Goal: Task Accomplishment & Management: Use online tool/utility

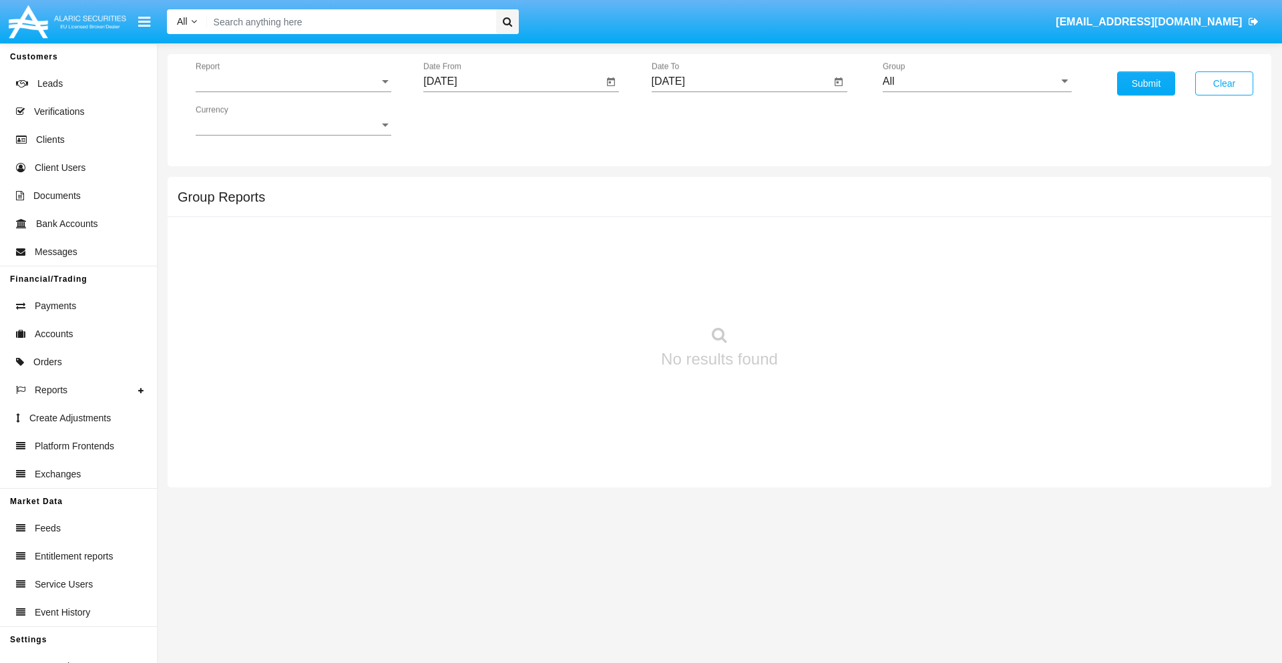
click at [293, 81] on span "Report" at bounding box center [288, 81] width 184 height 12
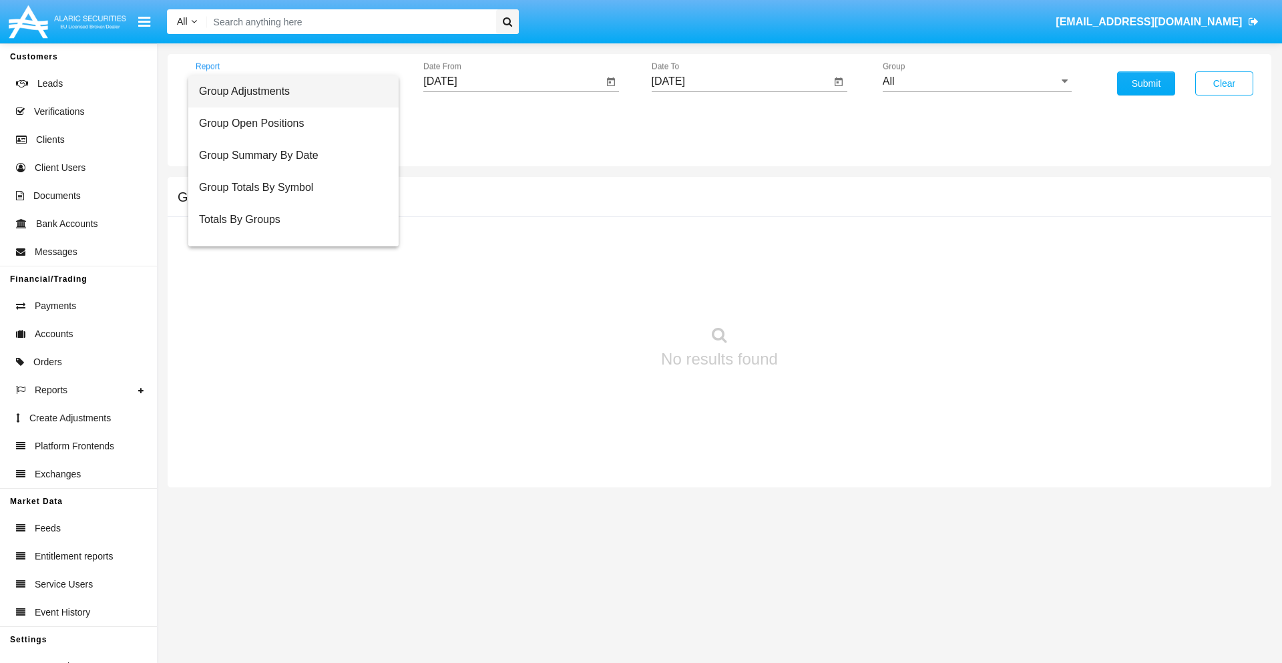
click at [288, 91] on span "Group Adjustments" at bounding box center [293, 91] width 189 height 32
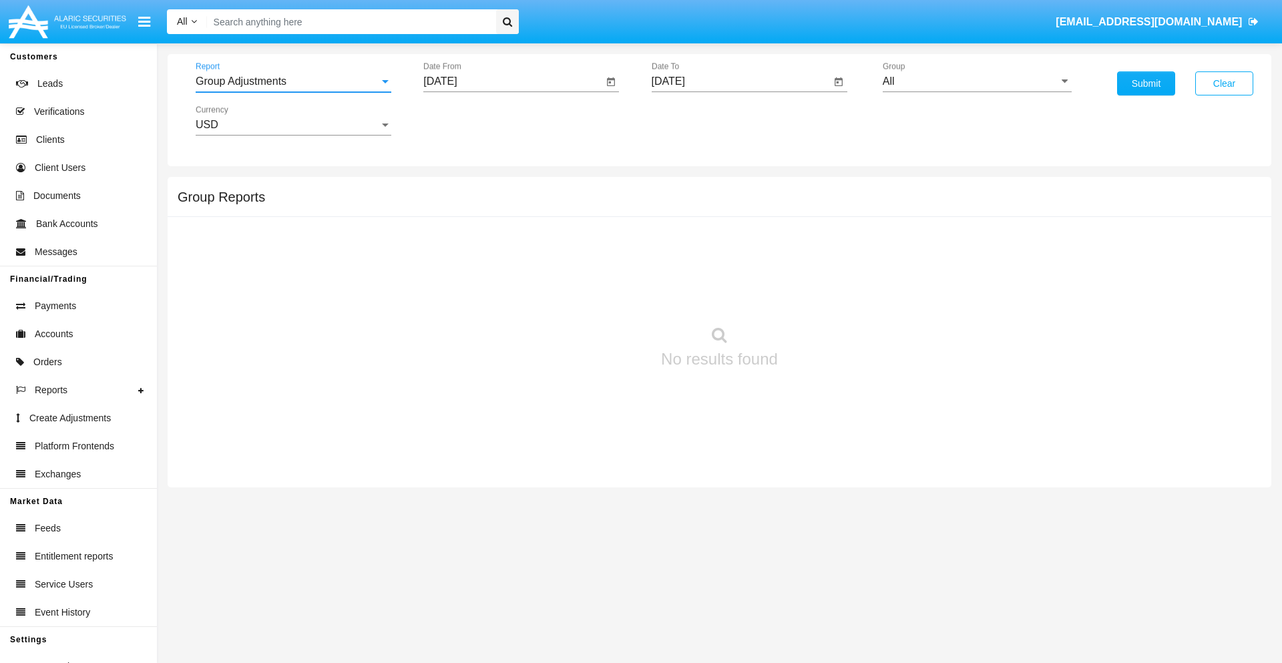
click at [513, 81] on input "[DATE]" at bounding box center [513, 81] width 180 height 12
click at [467, 120] on span "[DATE]" at bounding box center [455, 120] width 29 height 11
click at [595, 295] on div "2025" at bounding box center [596, 295] width 42 height 24
click at [549, 215] on div "[DATE]" at bounding box center [549, 215] width 42 height 24
click at [499, 258] on div "15" at bounding box center [499, 258] width 24 height 24
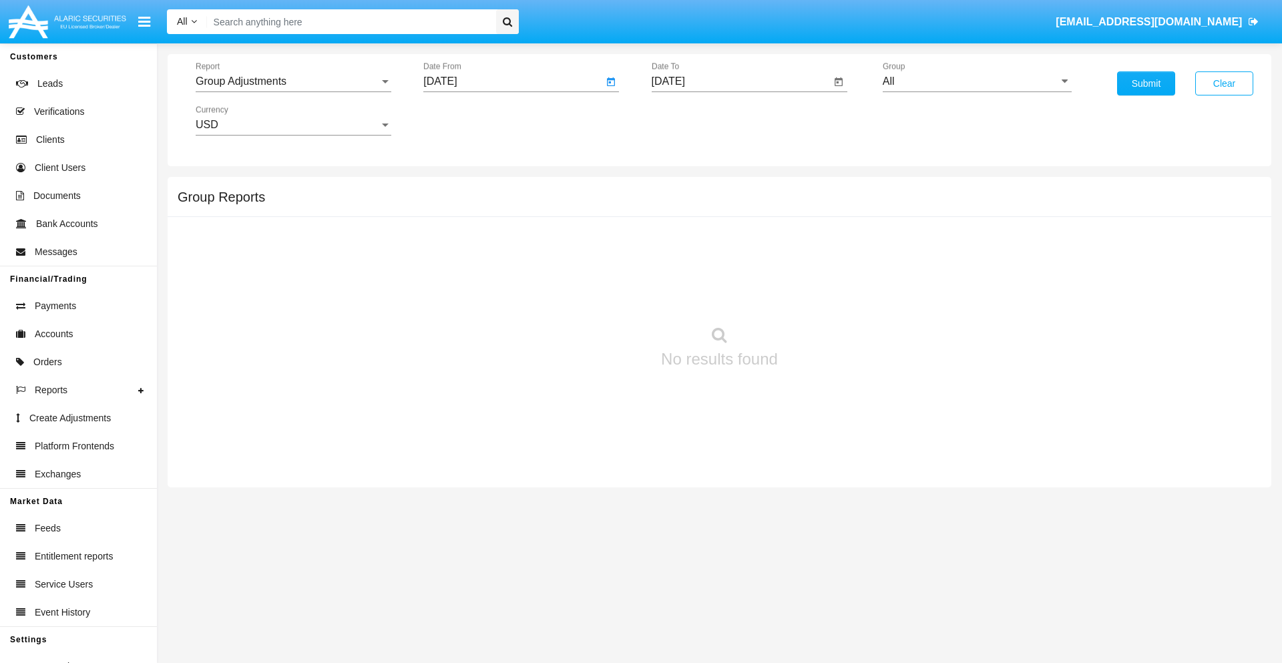
type input "07/15/25"
click at [740, 81] on input "[DATE]" at bounding box center [742, 81] width 180 height 12
click at [695, 120] on span "[DATE]" at bounding box center [683, 120] width 29 height 11
click at [823, 295] on div "2025" at bounding box center [823, 295] width 42 height 24
click at [730, 242] on div "OCT" at bounding box center [730, 242] width 42 height 24
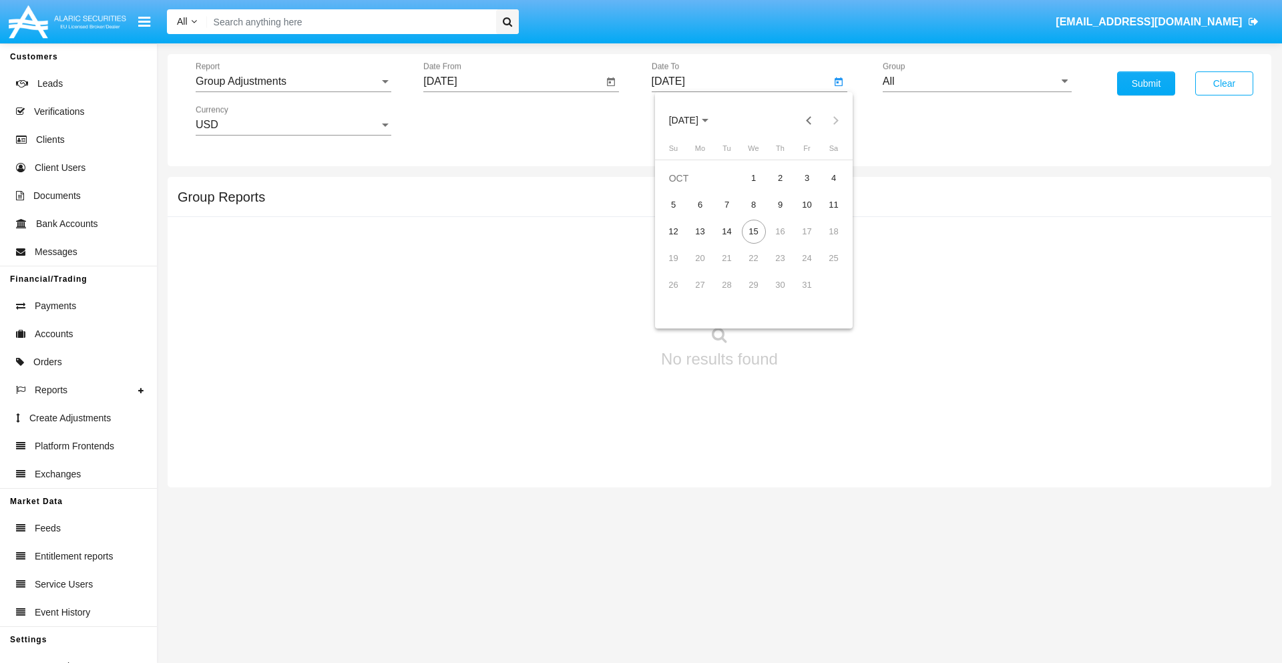
click at [753, 231] on div "15" at bounding box center [754, 232] width 24 height 24
type input "[DATE]"
click at [977, 81] on input "All" at bounding box center [977, 81] width 189 height 12
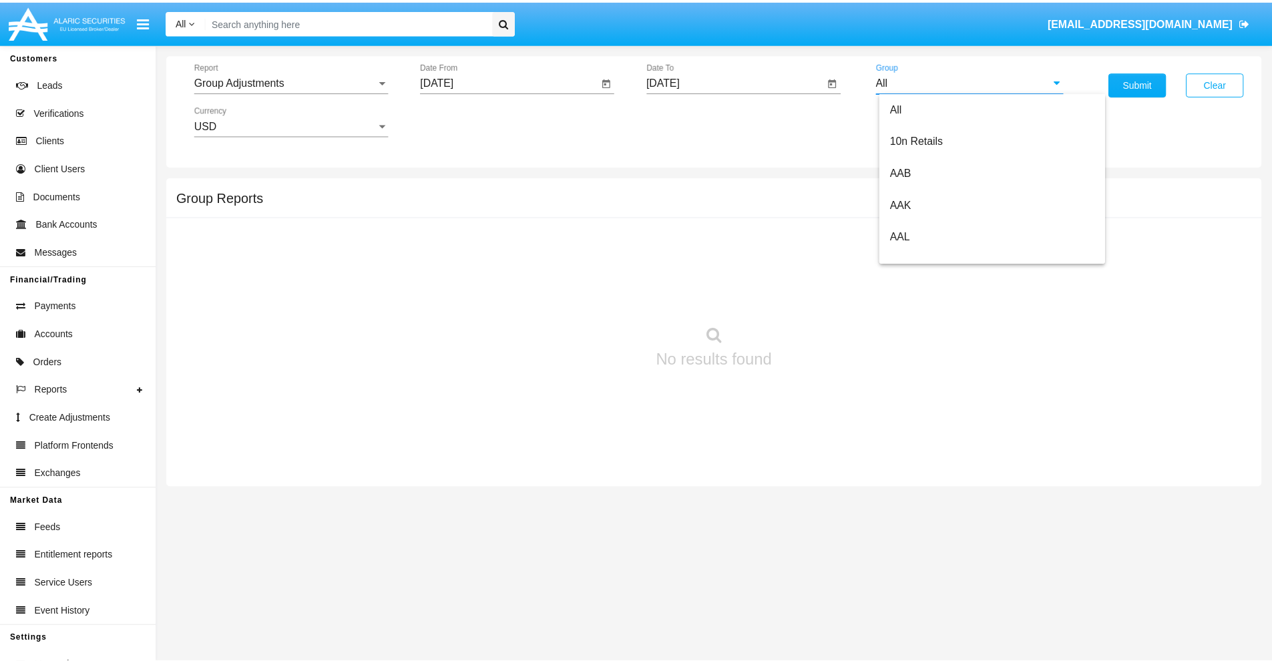
scroll to position [299, 0]
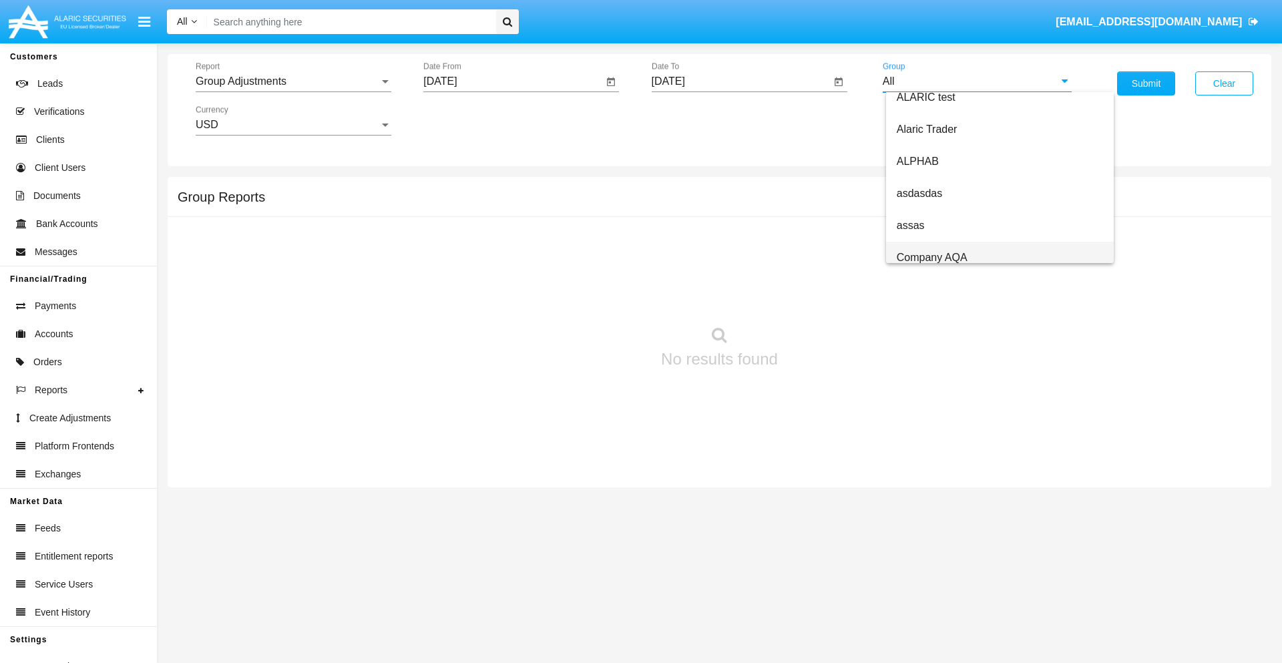
click at [931, 257] on span "Company AQA" at bounding box center [932, 257] width 71 height 11
type input "Company AQA"
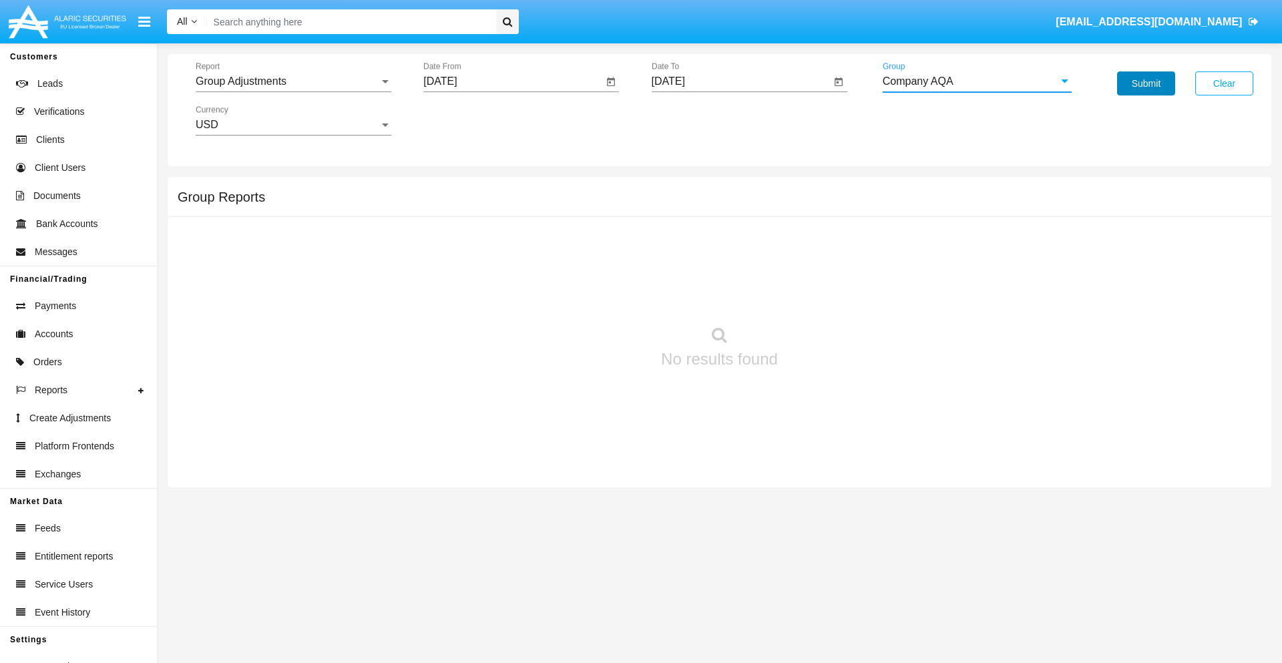
click at [1146, 83] on button "Submit" at bounding box center [1146, 83] width 58 height 24
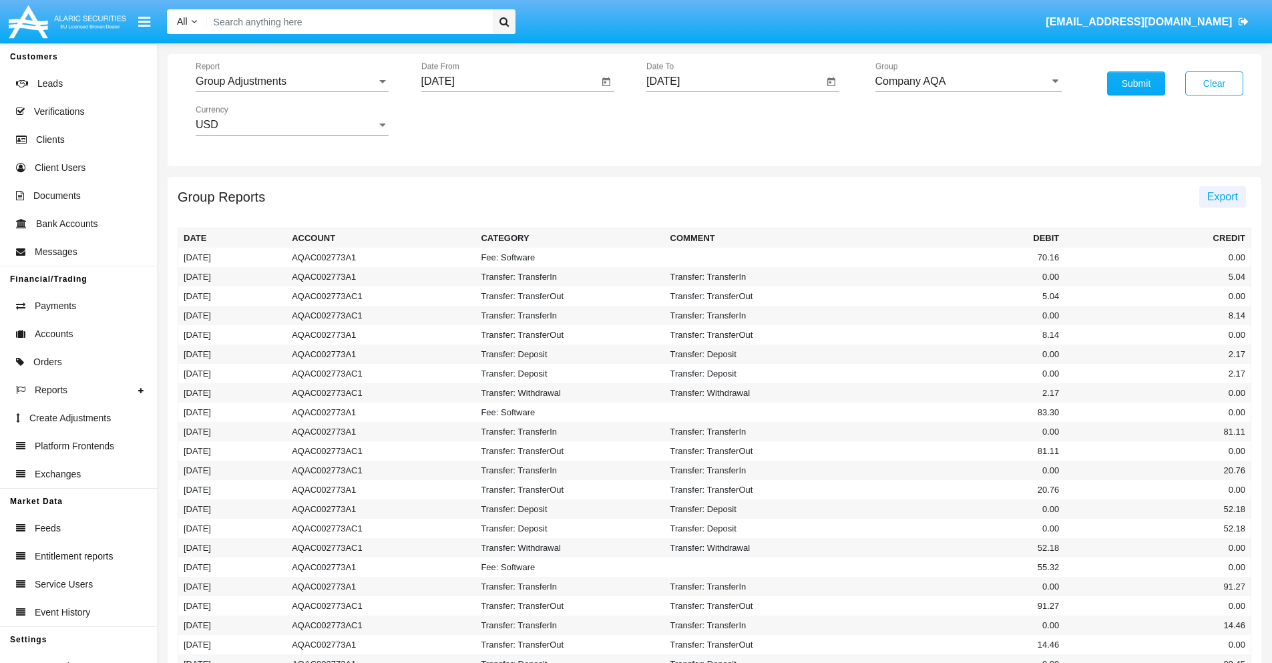
click at [1222, 196] on span "Export" at bounding box center [1222, 196] width 31 height 11
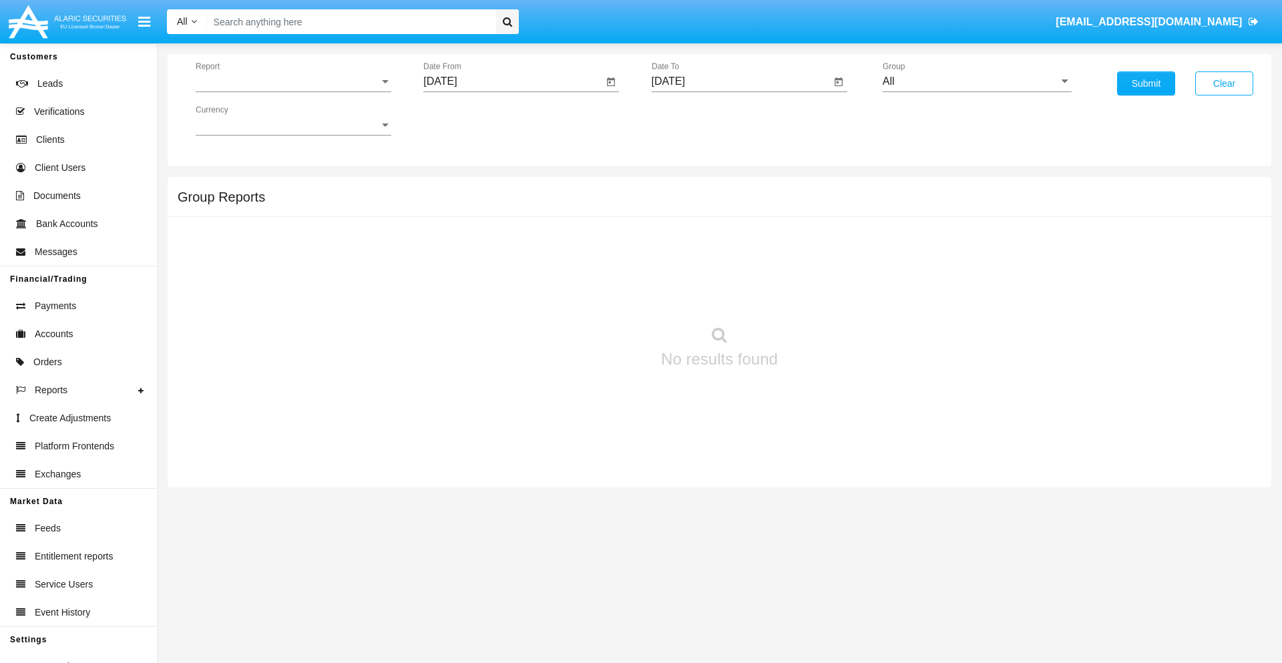
click at [293, 81] on span "Report" at bounding box center [288, 81] width 184 height 12
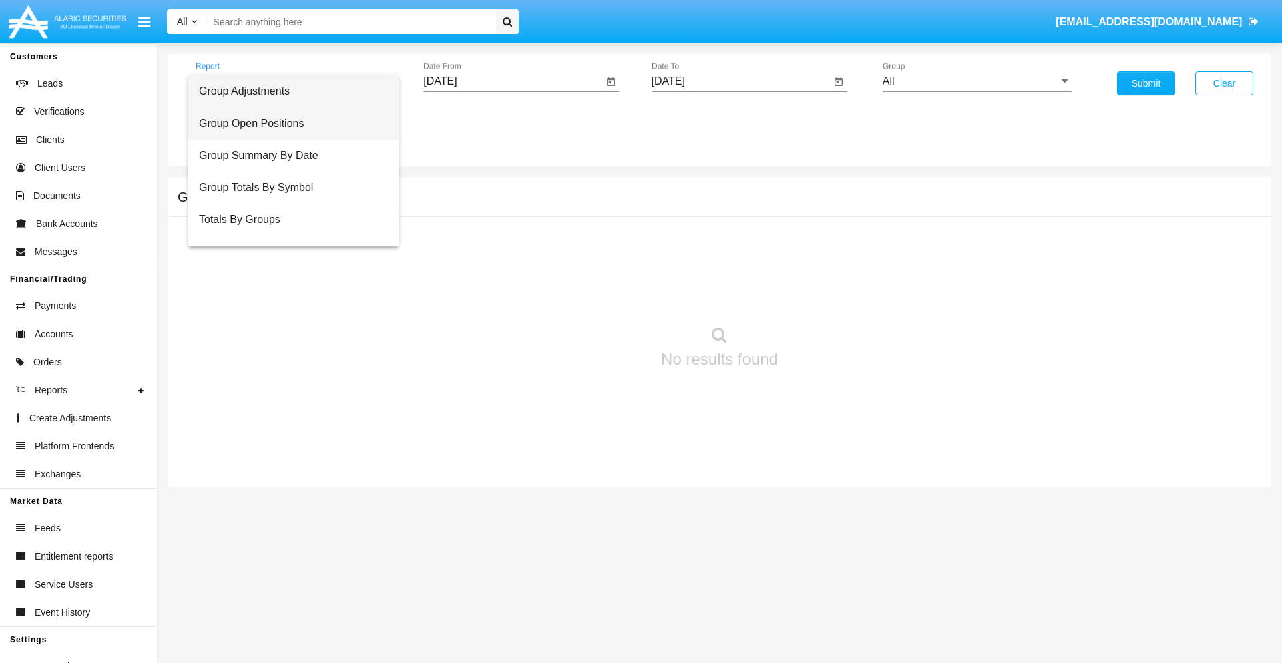
click at [288, 124] on span "Group Open Positions" at bounding box center [293, 123] width 189 height 32
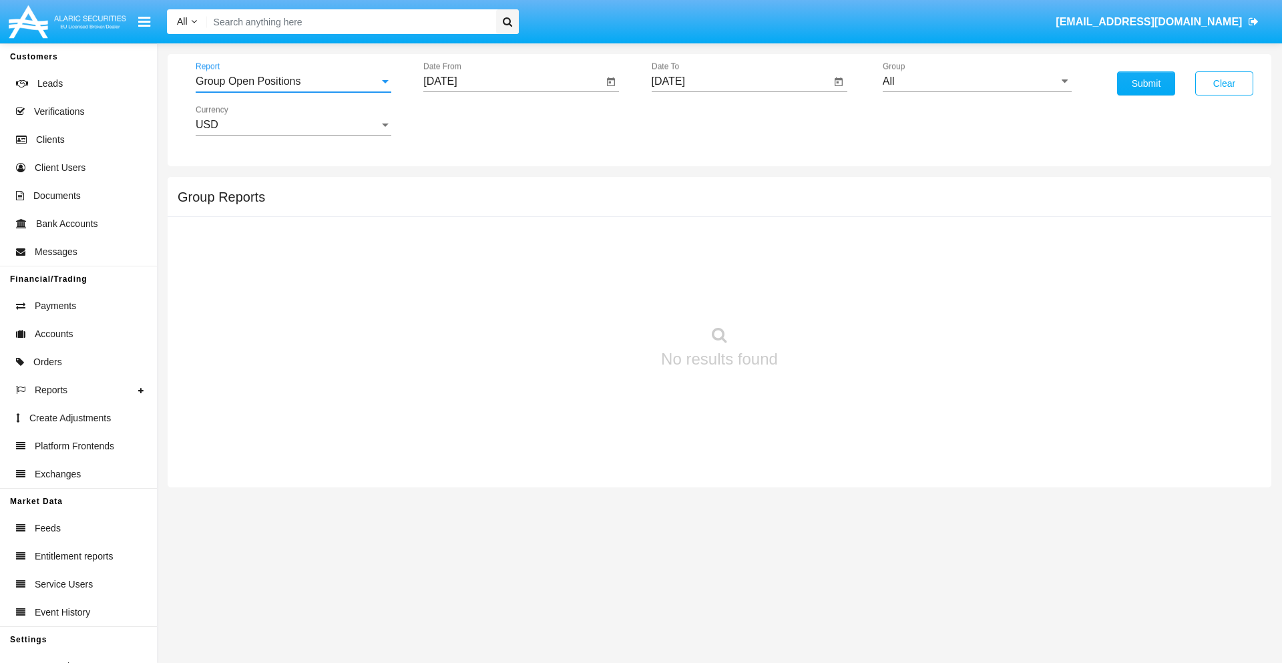
click at [513, 81] on input "[DATE]" at bounding box center [513, 81] width 180 height 12
click at [467, 120] on span "[DATE]" at bounding box center [455, 120] width 29 height 11
click at [595, 295] on div "2025" at bounding box center [596, 295] width 42 height 24
click at [455, 242] on div "SEP" at bounding box center [456, 242] width 42 height 24
click at [472, 258] on div "15" at bounding box center [472, 258] width 24 height 24
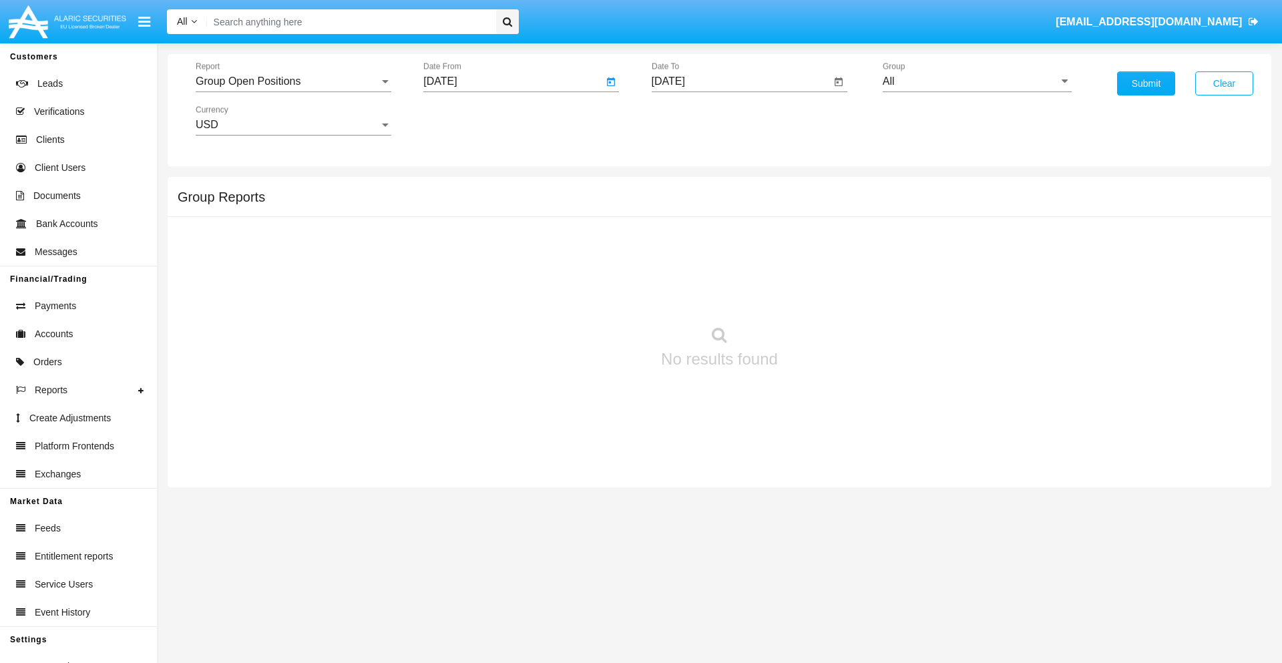
type input "09/15/25"
click at [740, 81] on input "[DATE]" at bounding box center [742, 81] width 180 height 12
click at [695, 120] on span "[DATE]" at bounding box center [683, 120] width 29 height 11
click at [823, 295] on div "2025" at bounding box center [823, 295] width 42 height 24
click at [730, 242] on div "OCT" at bounding box center [730, 242] width 42 height 24
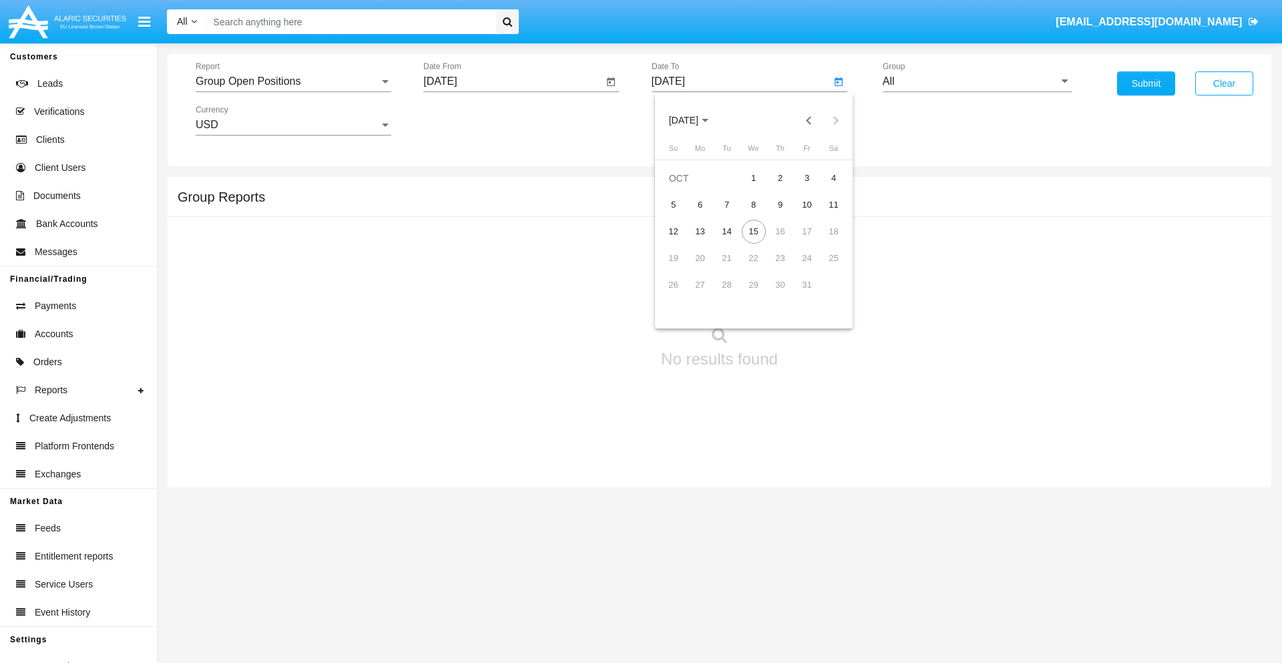
click at [753, 231] on div "15" at bounding box center [754, 232] width 24 height 24
type input "[DATE]"
click at [977, 81] on input "All" at bounding box center [977, 81] width 189 height 12
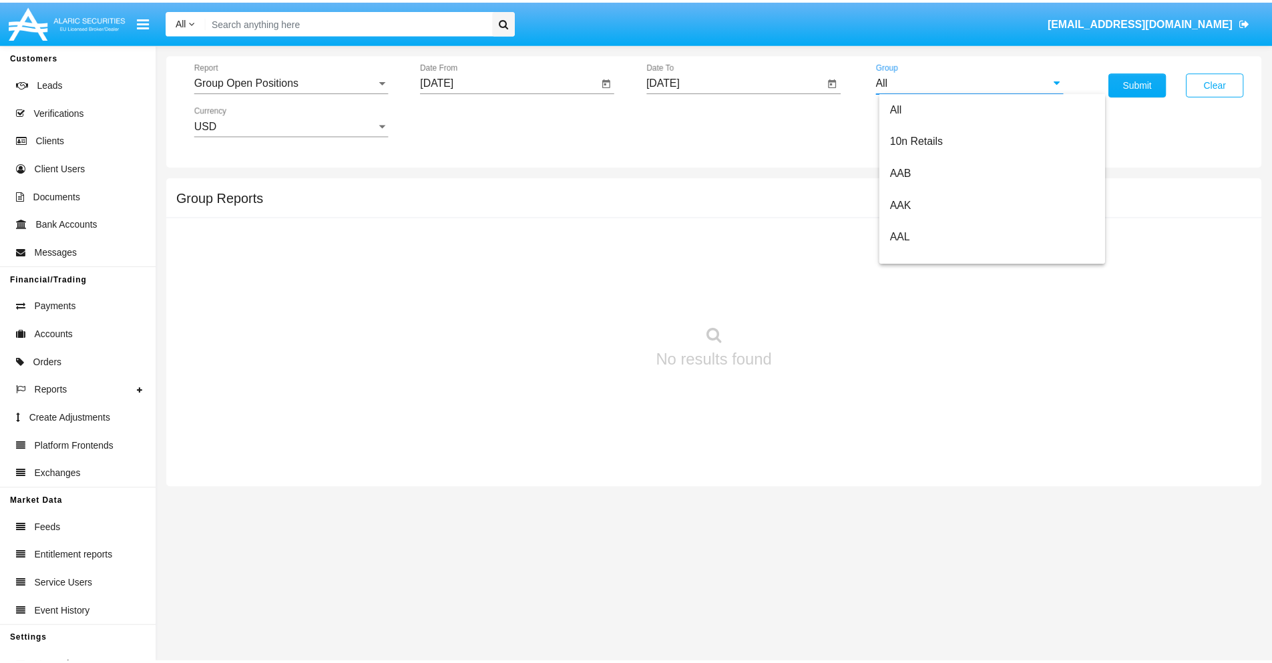
scroll to position [716, 0]
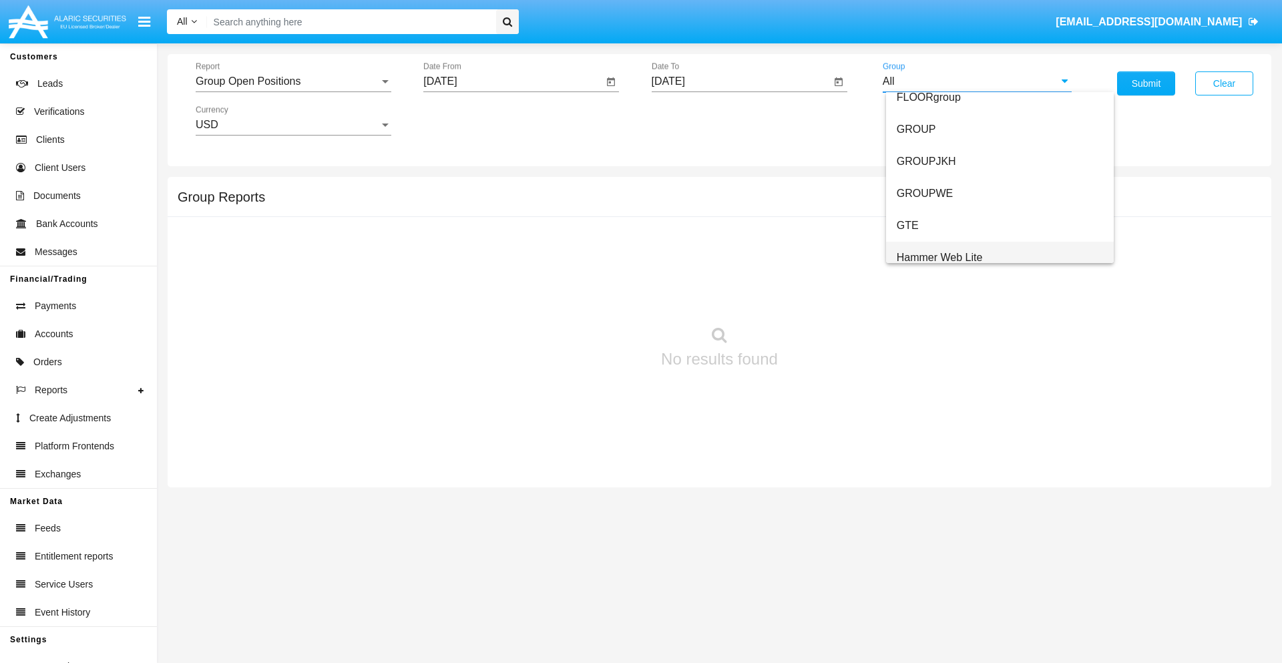
click at [939, 257] on span "Hammer Web Lite" at bounding box center [940, 257] width 86 height 11
type input "Hammer Web Lite"
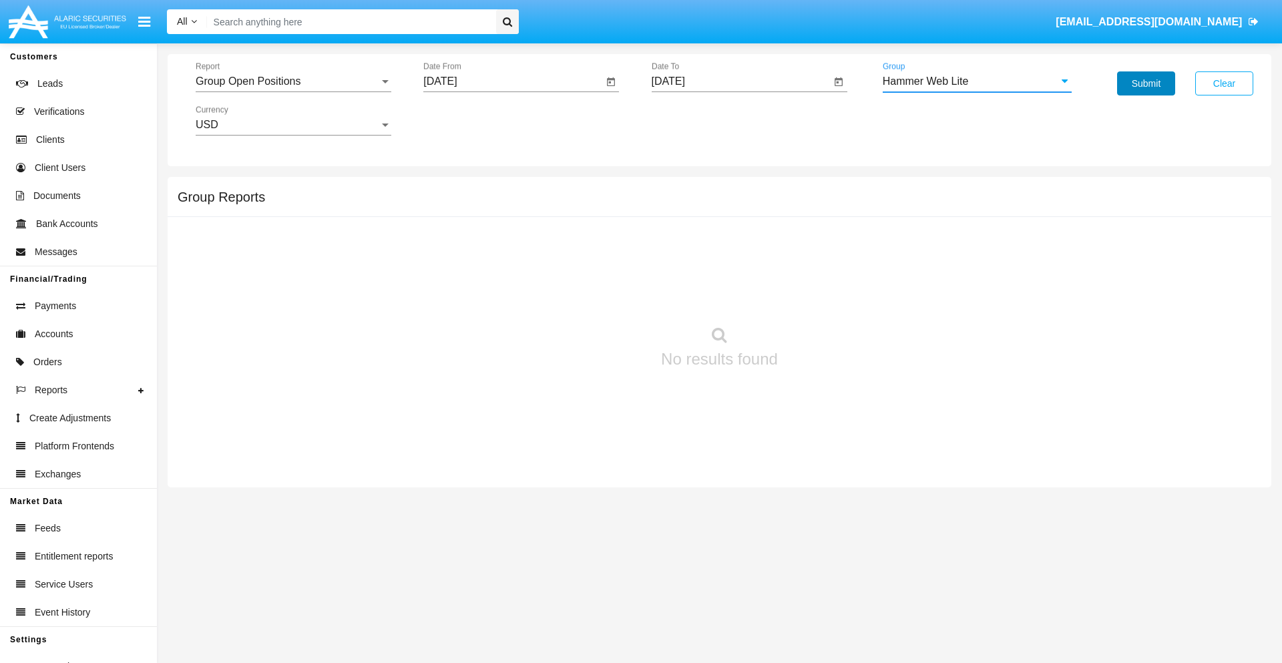
click at [1146, 83] on button "Submit" at bounding box center [1146, 83] width 58 height 24
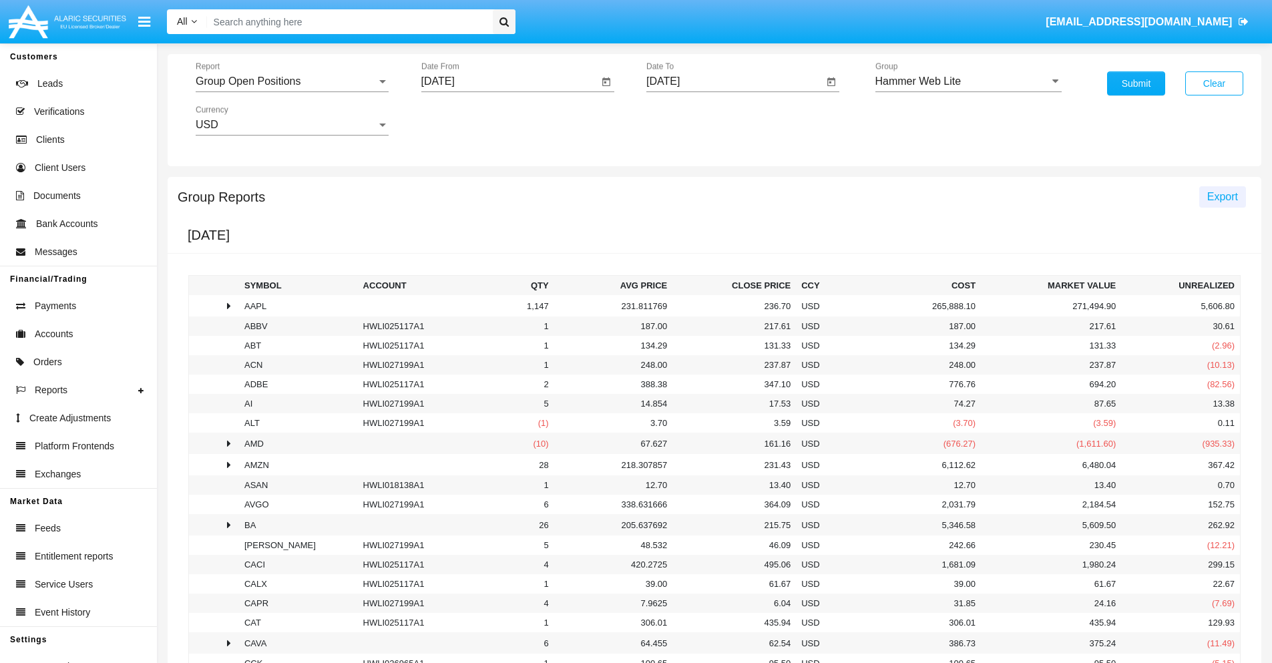
click at [1222, 196] on span "Export" at bounding box center [1222, 196] width 31 height 11
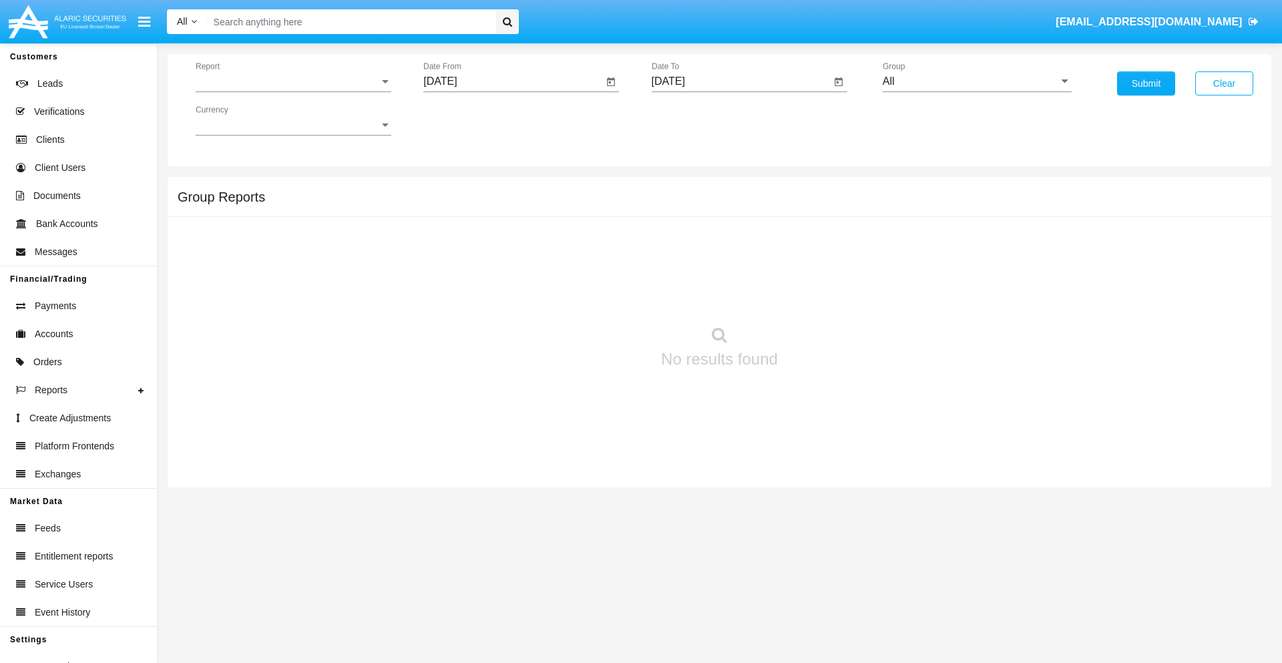
click at [293, 81] on span "Report" at bounding box center [288, 81] width 184 height 12
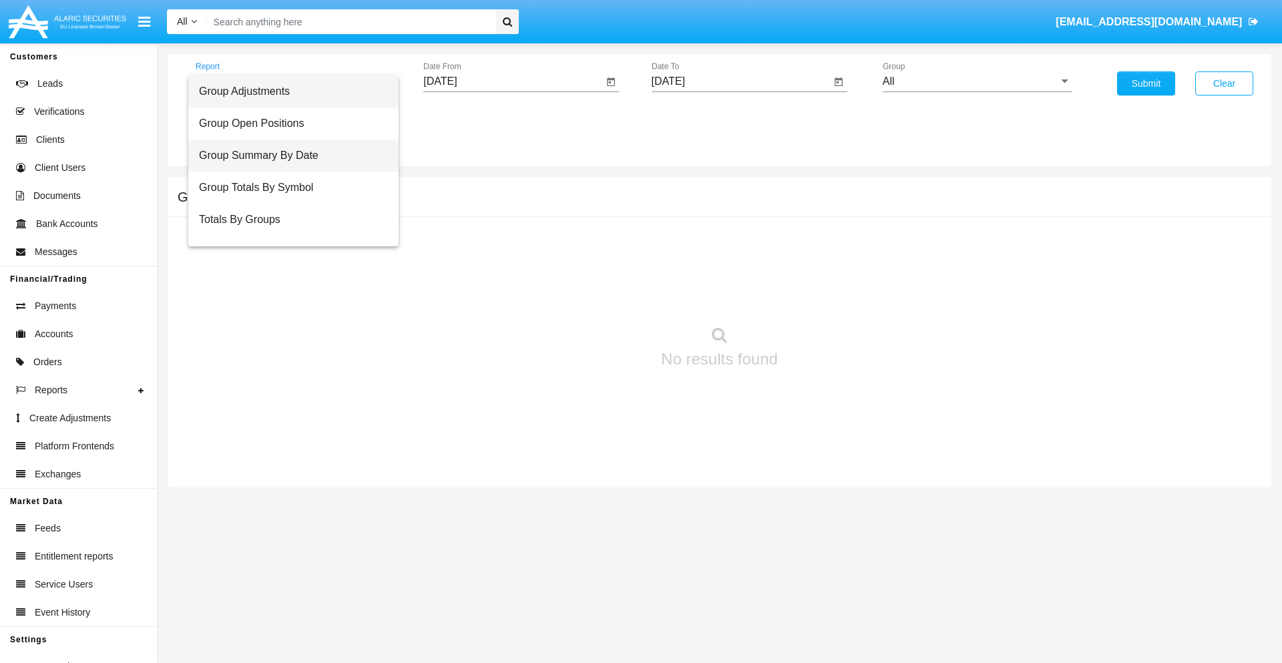
click at [288, 156] on span "Group Summary By Date" at bounding box center [293, 156] width 189 height 32
click at [513, 81] on input "[DATE]" at bounding box center [513, 81] width 180 height 12
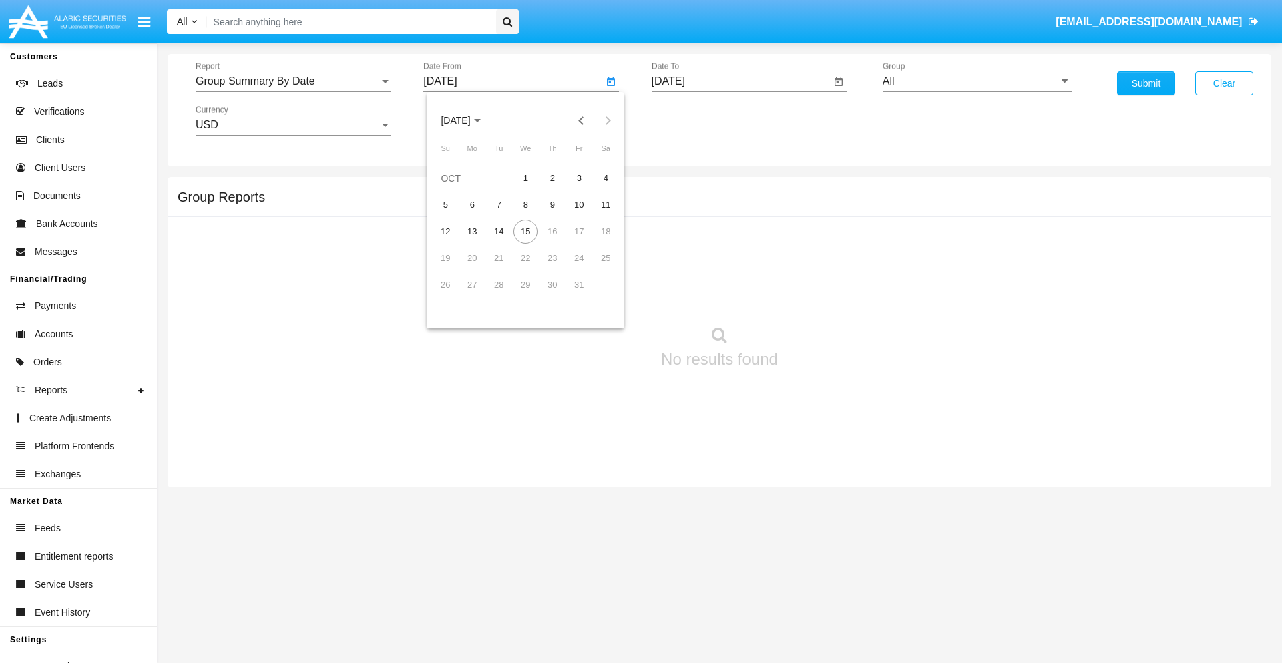
click at [467, 120] on span "[DATE]" at bounding box center [455, 120] width 29 height 11
click at [595, 295] on div "2025" at bounding box center [596, 295] width 42 height 24
click at [455, 242] on div "SEP" at bounding box center [456, 242] width 42 height 24
click at [472, 258] on div "15" at bounding box center [472, 258] width 24 height 24
type input "09/15/25"
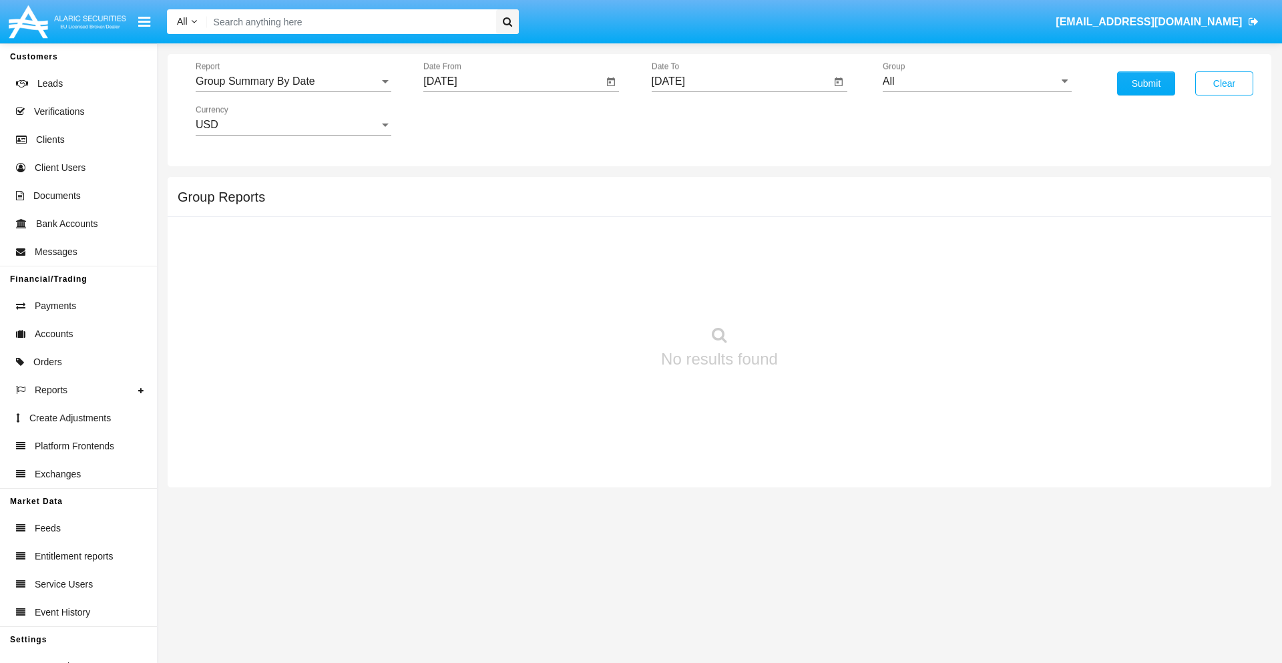
click at [740, 81] on input "[DATE]" at bounding box center [742, 81] width 180 height 12
click at [695, 120] on span "[DATE]" at bounding box center [683, 120] width 29 height 11
click at [823, 295] on div "2025" at bounding box center [823, 295] width 42 height 24
click at [730, 242] on div "OCT" at bounding box center [730, 242] width 42 height 24
click at [753, 231] on div "15" at bounding box center [754, 232] width 24 height 24
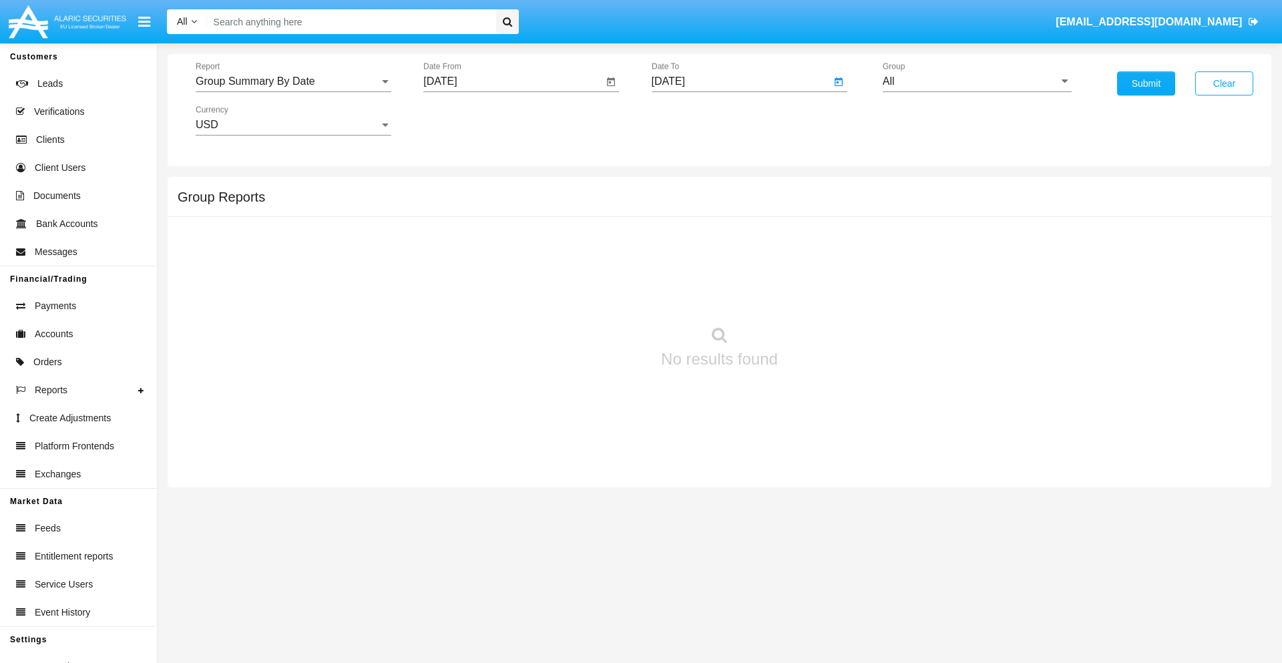
type input "[DATE]"
click at [977, 81] on input "All" at bounding box center [977, 81] width 189 height 12
type input "Hammer Web Lite"
click at [1146, 83] on button "Submit" at bounding box center [1146, 83] width 58 height 24
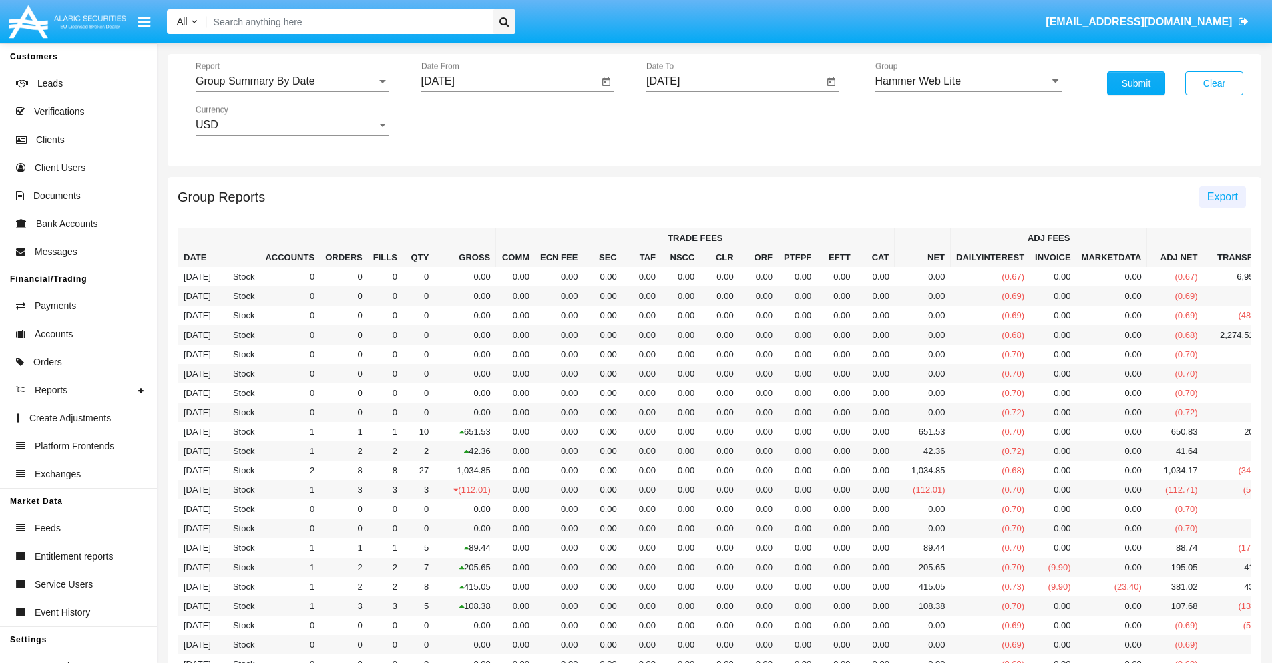
click at [1222, 196] on span "Export" at bounding box center [1222, 196] width 31 height 11
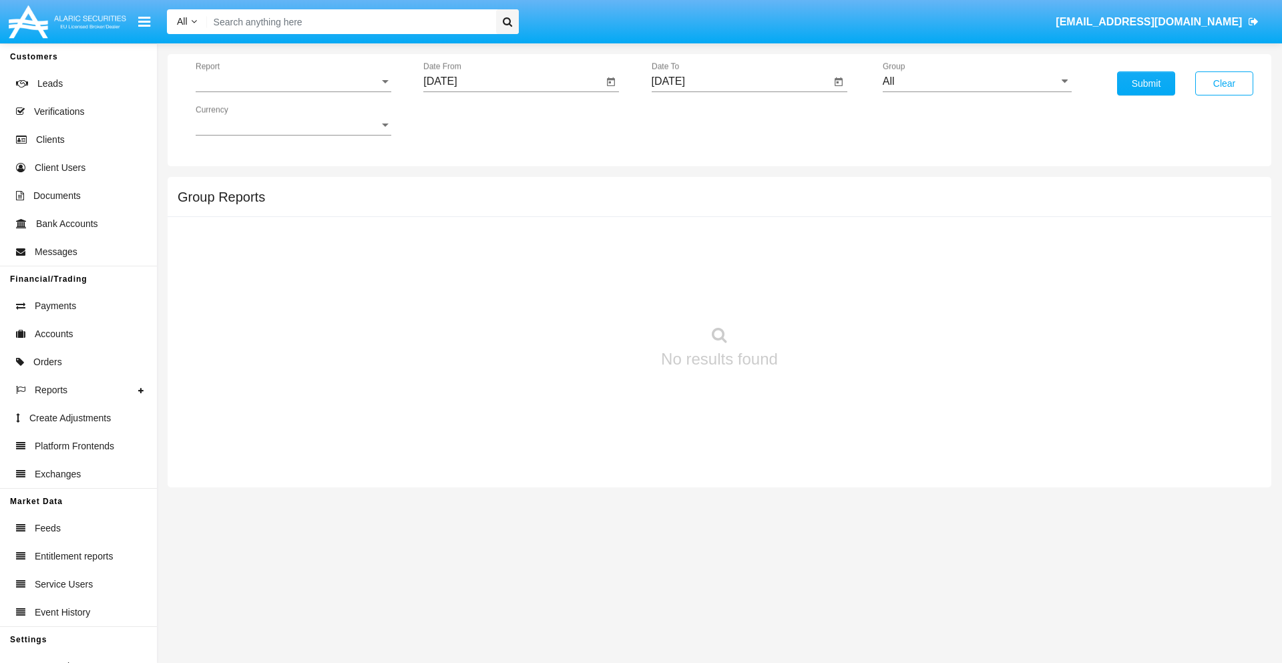
click at [293, 81] on span "Report" at bounding box center [288, 81] width 184 height 12
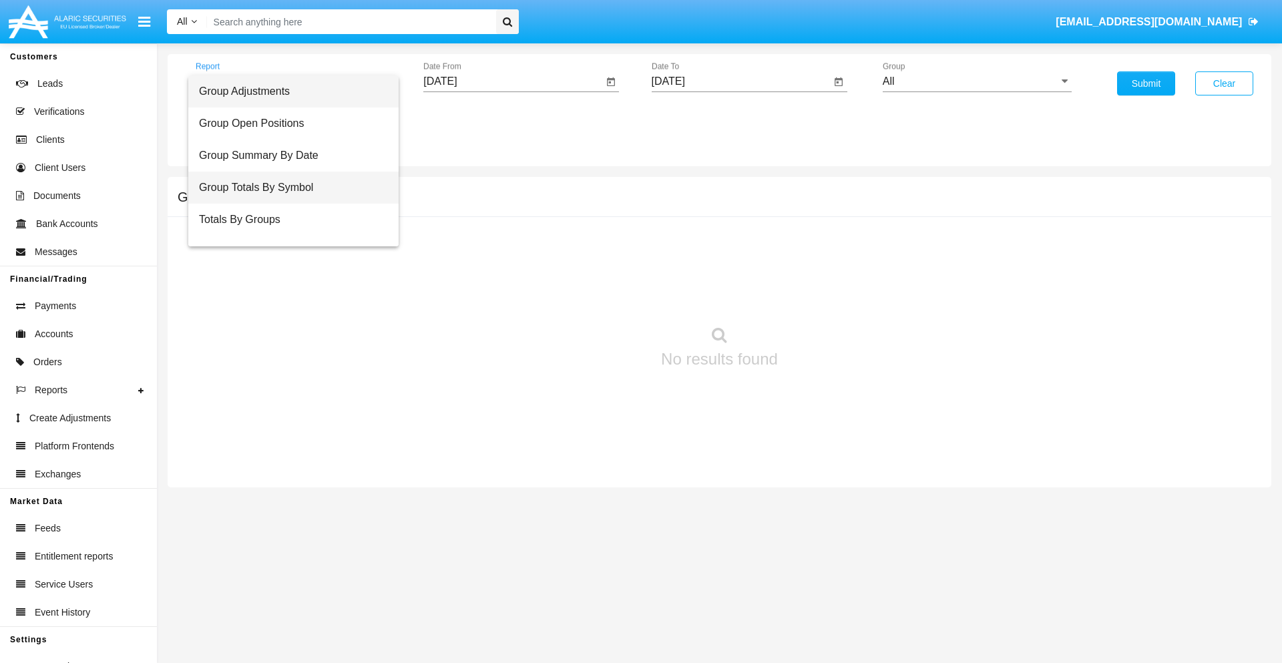
click at [288, 188] on span "Group Totals By Symbol" at bounding box center [293, 188] width 189 height 32
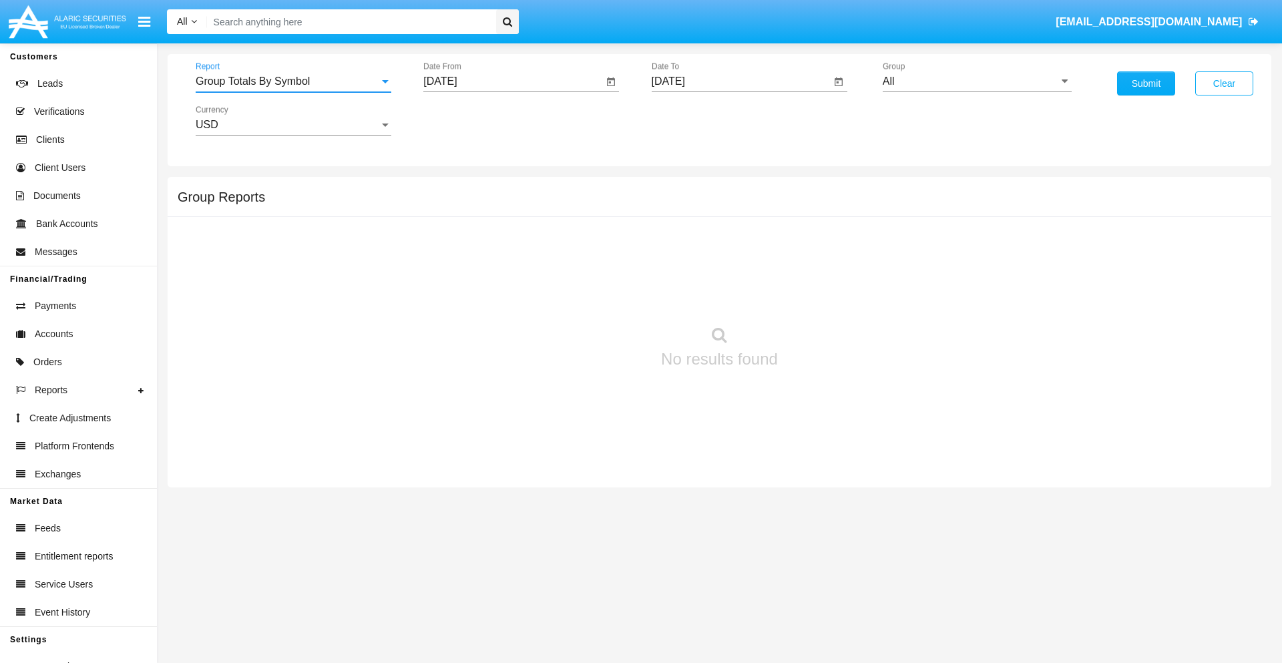
click at [513, 81] on input "[DATE]" at bounding box center [513, 81] width 180 height 12
click at [467, 120] on span "[DATE]" at bounding box center [455, 120] width 29 height 11
click at [595, 295] on div "2025" at bounding box center [596, 295] width 42 height 24
click at [455, 242] on div "SEP" at bounding box center [456, 242] width 42 height 24
click at [472, 258] on div "15" at bounding box center [472, 258] width 24 height 24
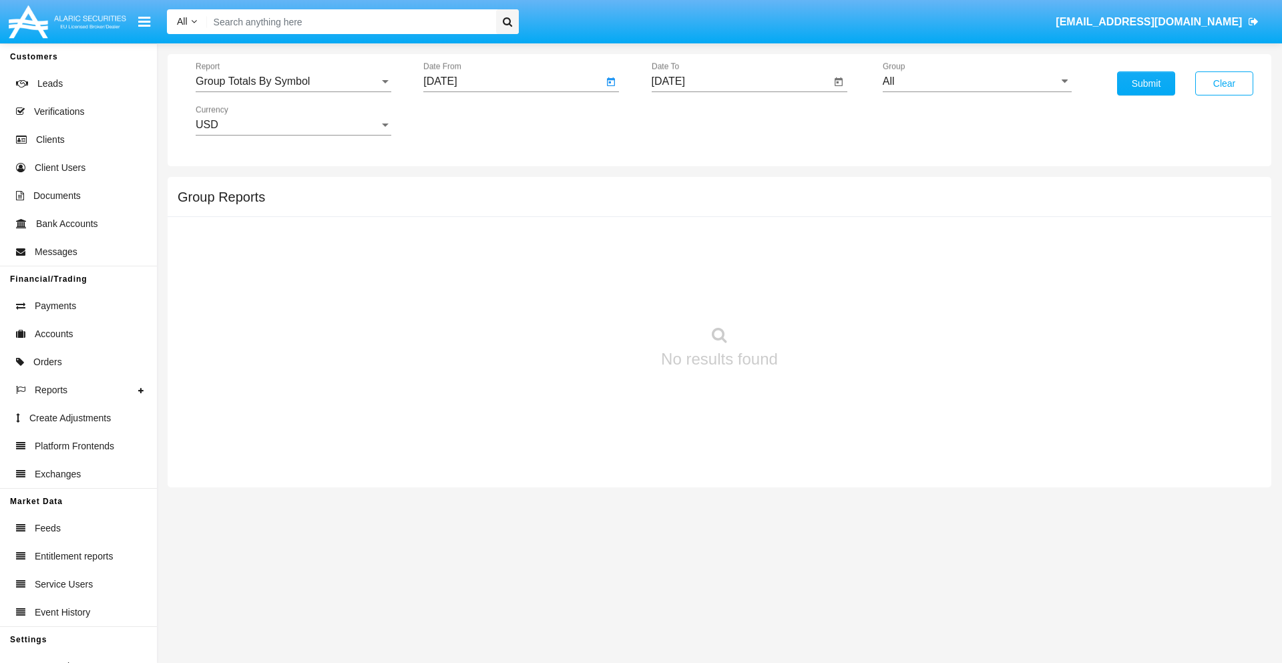
type input "[DATE]"
click at [740, 81] on input "[DATE]" at bounding box center [742, 81] width 180 height 12
click at [695, 120] on span "[DATE]" at bounding box center [683, 120] width 29 height 11
click at [823, 295] on div "2025" at bounding box center [823, 295] width 42 height 24
click at [730, 242] on div "OCT" at bounding box center [730, 242] width 42 height 24
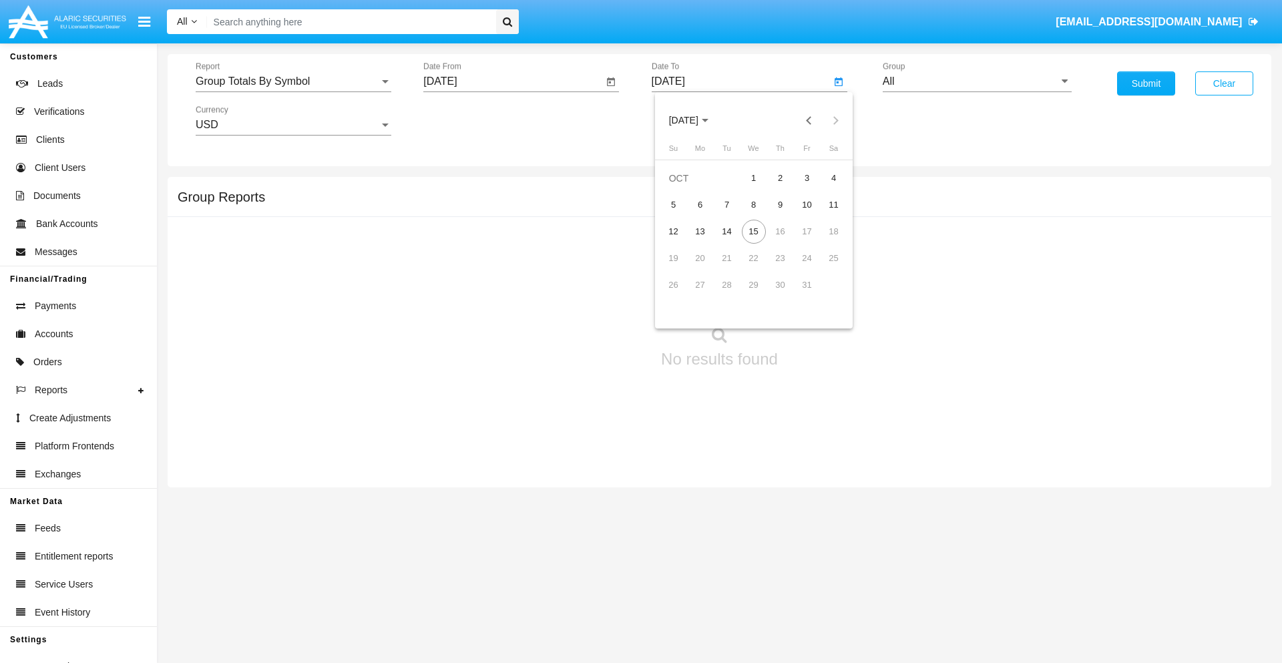
click at [753, 231] on div "15" at bounding box center [754, 232] width 24 height 24
type input "[DATE]"
click at [977, 81] on input "All" at bounding box center [977, 81] width 189 height 12
type input "Hammer Web Lite"
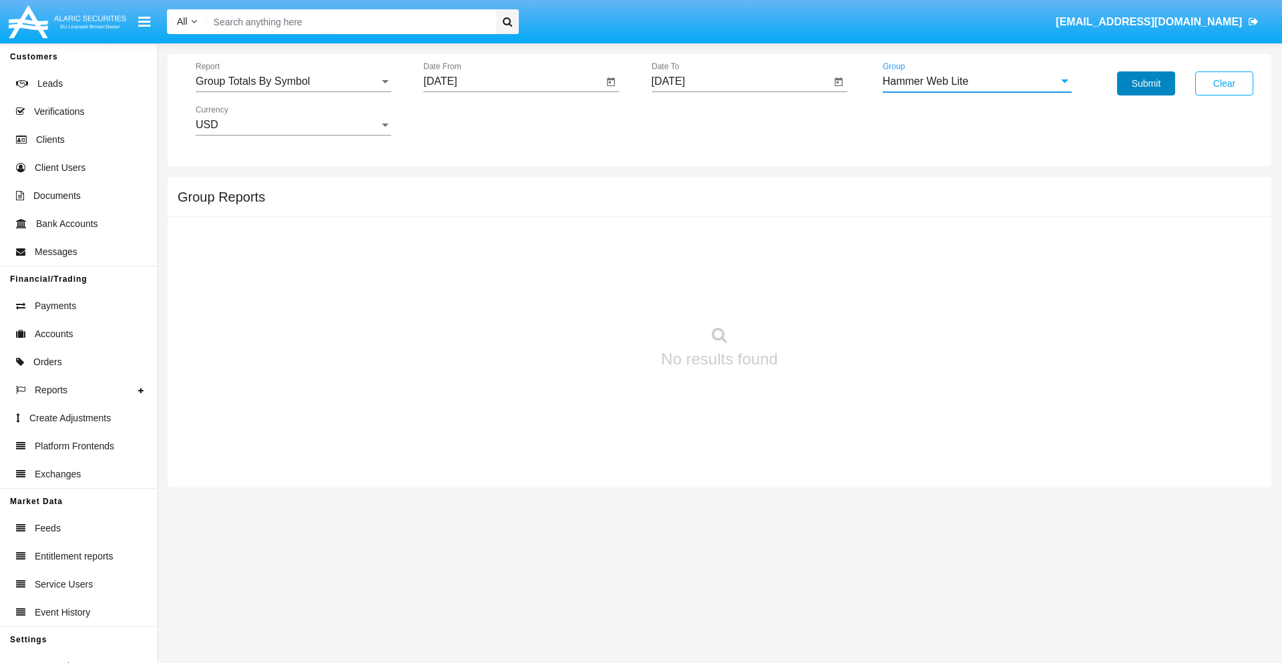
click at [1146, 83] on button "Submit" at bounding box center [1146, 83] width 58 height 24
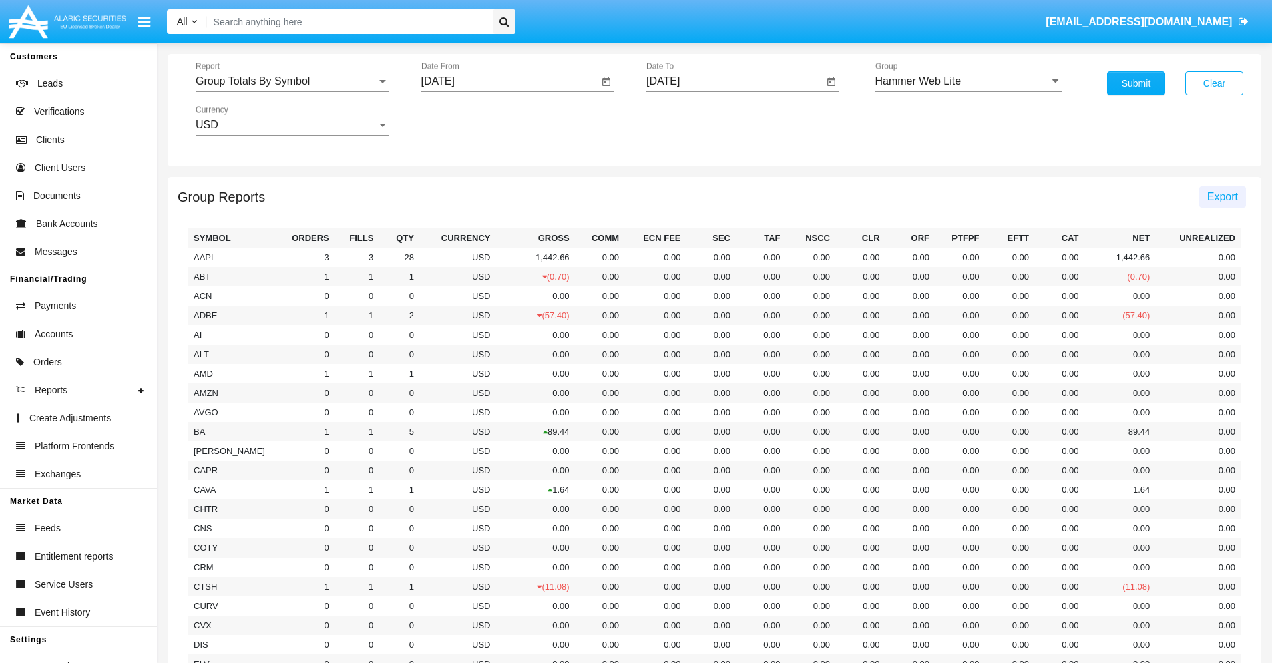
click at [1222, 196] on span "Export" at bounding box center [1222, 196] width 31 height 11
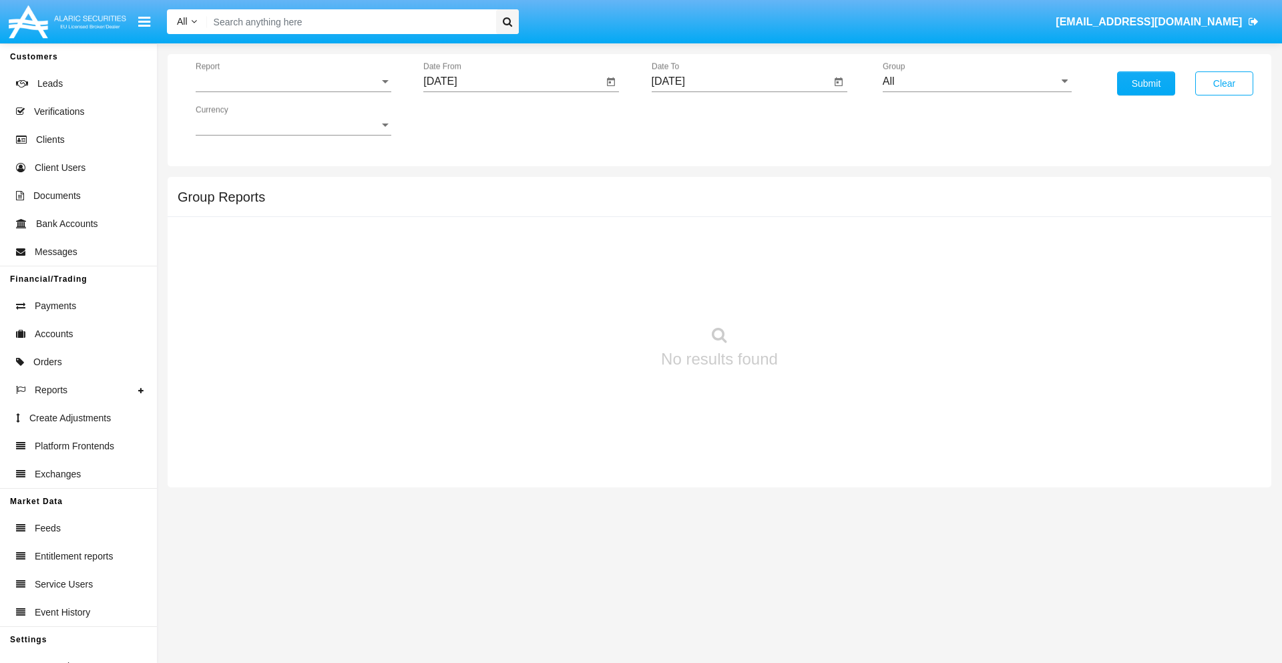
click at [293, 81] on span "Report" at bounding box center [288, 81] width 184 height 12
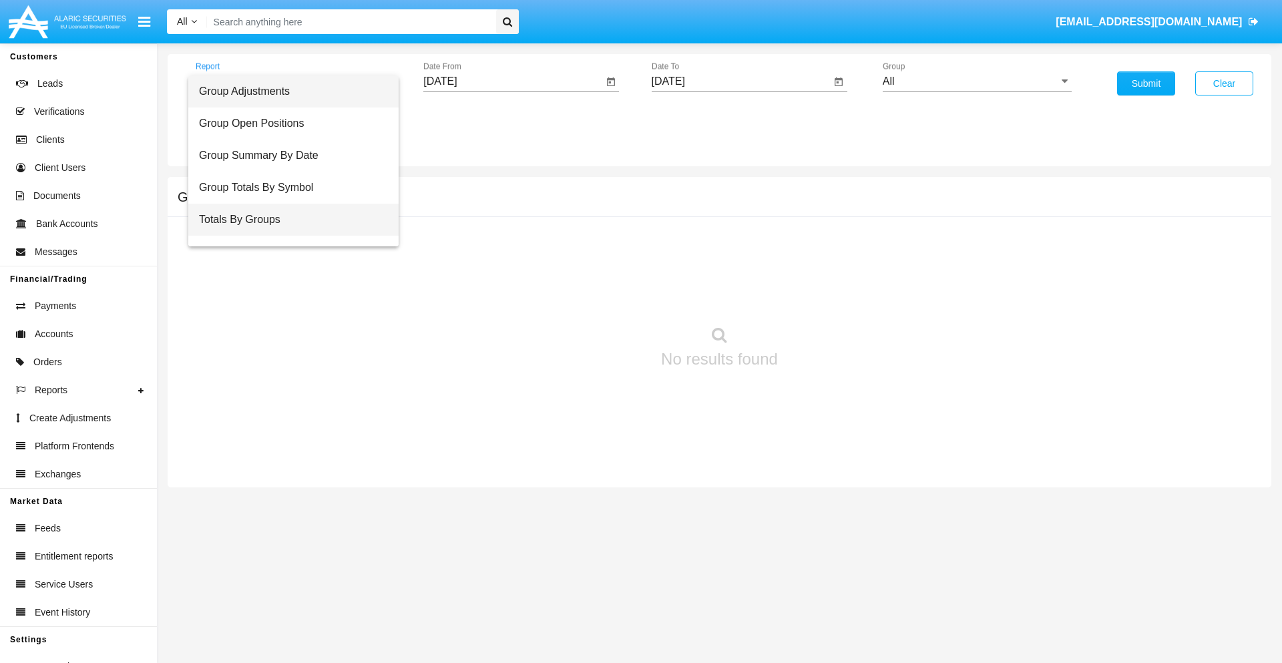
click at [288, 220] on span "Totals By Groups" at bounding box center [293, 220] width 189 height 32
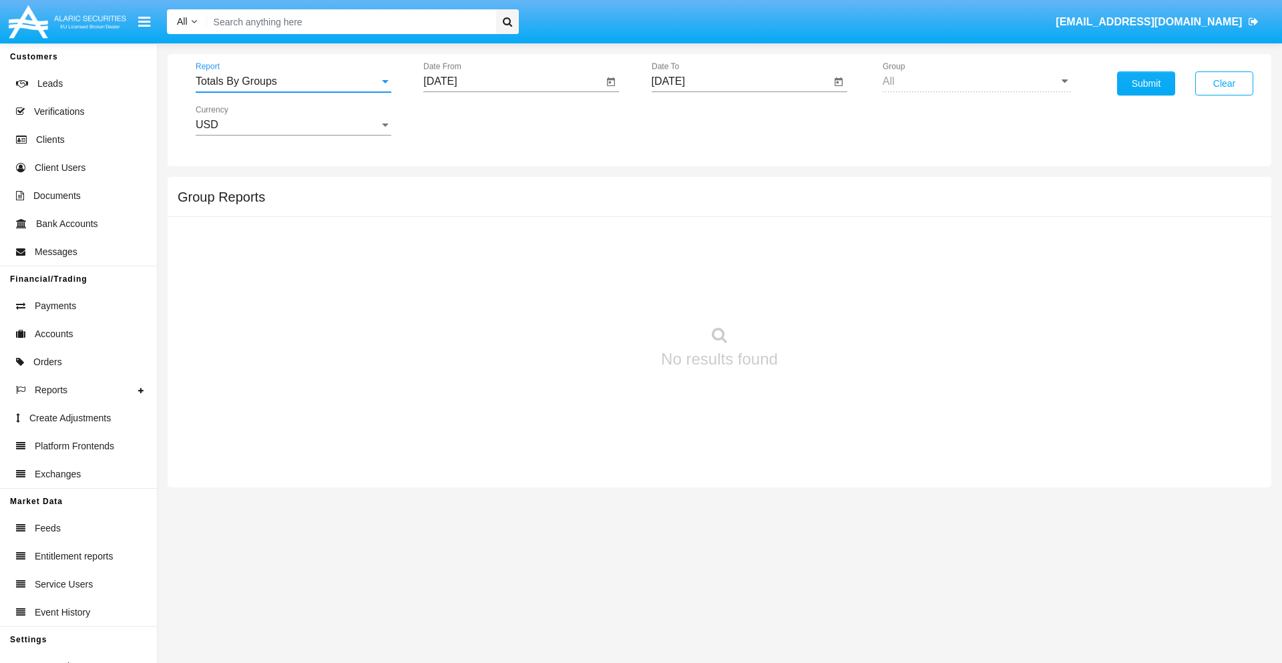
click at [513, 81] on input "[DATE]" at bounding box center [513, 81] width 180 height 12
click at [467, 120] on span "[DATE]" at bounding box center [455, 120] width 29 height 11
click at [595, 295] on div "2025" at bounding box center [596, 295] width 42 height 24
click at [455, 242] on div "SEP" at bounding box center [456, 242] width 42 height 24
click at [499, 311] on div "30" at bounding box center [499, 312] width 24 height 24
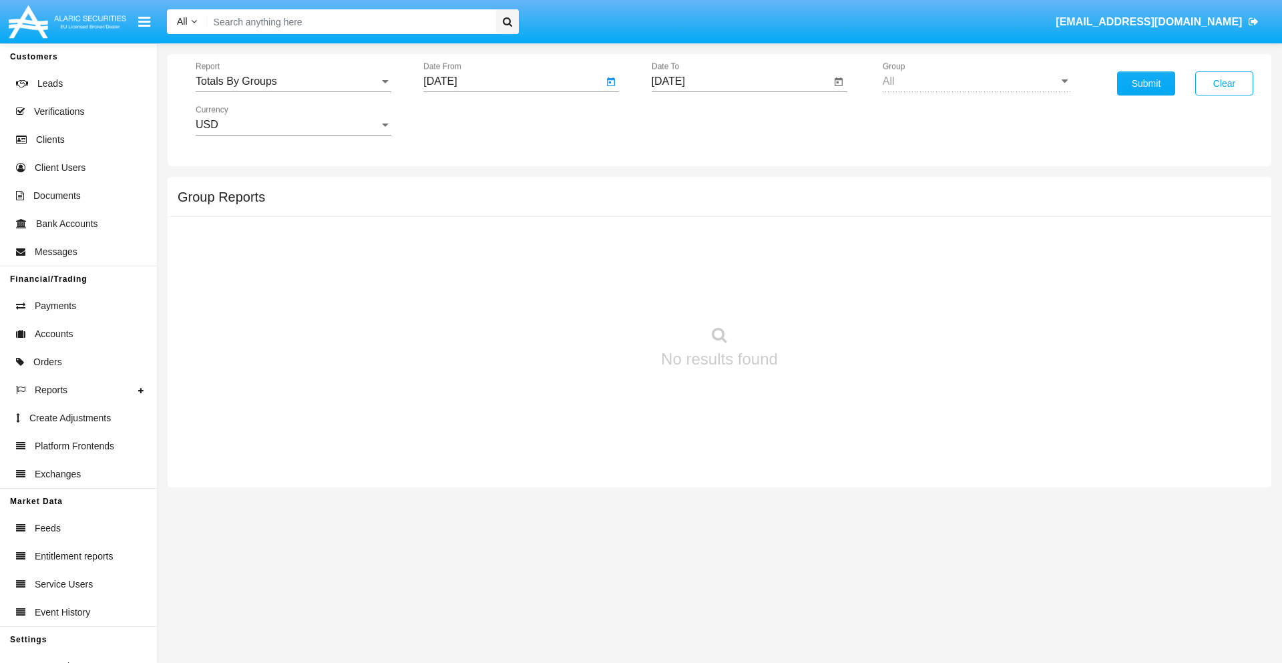
type input "[DATE]"
click at [740, 81] on input "[DATE]" at bounding box center [742, 81] width 180 height 12
click at [695, 120] on span "[DATE]" at bounding box center [683, 120] width 29 height 11
click at [823, 295] on div "2025" at bounding box center [823, 295] width 42 height 24
click at [730, 242] on div "OCT" at bounding box center [730, 242] width 42 height 24
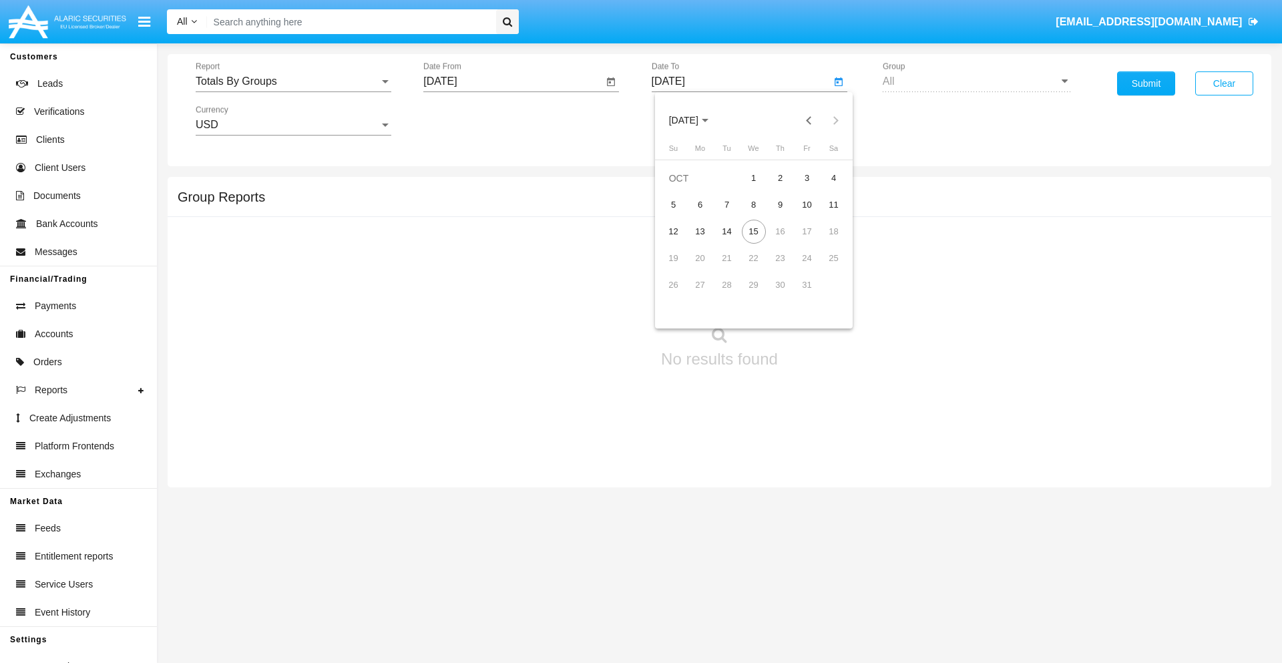
click at [753, 231] on div "15" at bounding box center [754, 232] width 24 height 24
type input "[DATE]"
click at [1146, 83] on button "Submit" at bounding box center [1146, 83] width 58 height 24
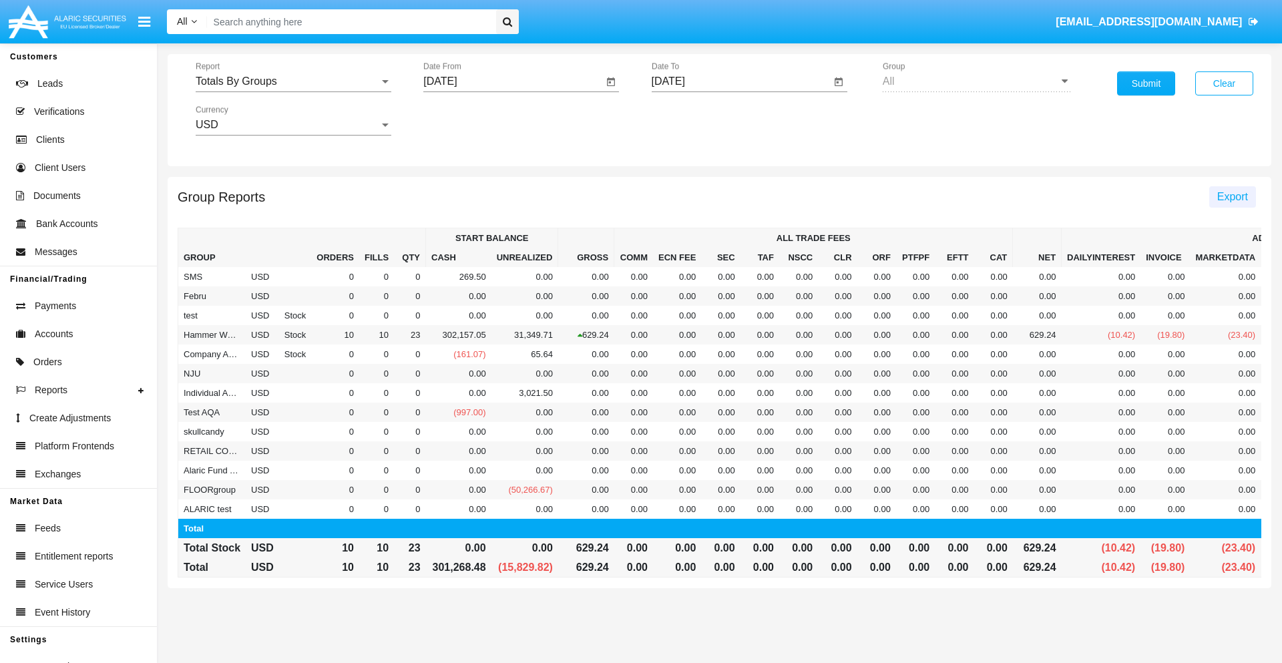
click at [1232, 196] on span "Export" at bounding box center [1232, 196] width 31 height 11
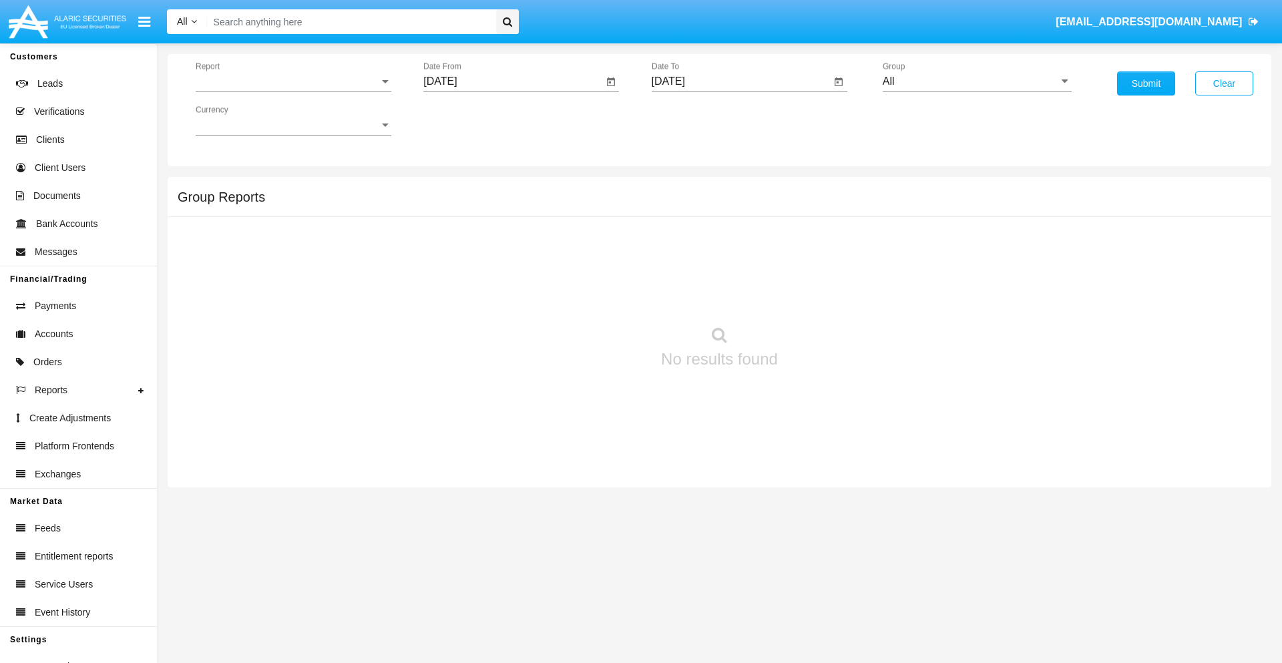
click at [293, 81] on span "Report" at bounding box center [288, 81] width 184 height 12
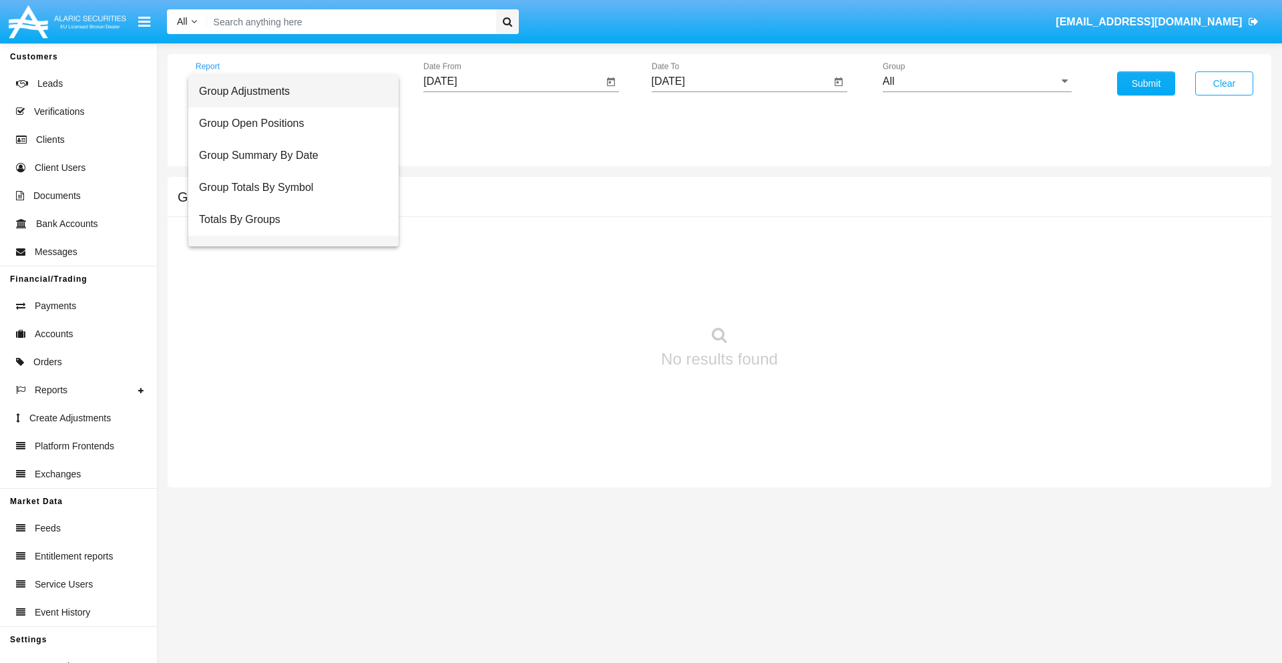
click at [288, 236] on span "Group Fees By Destination" at bounding box center [293, 252] width 189 height 32
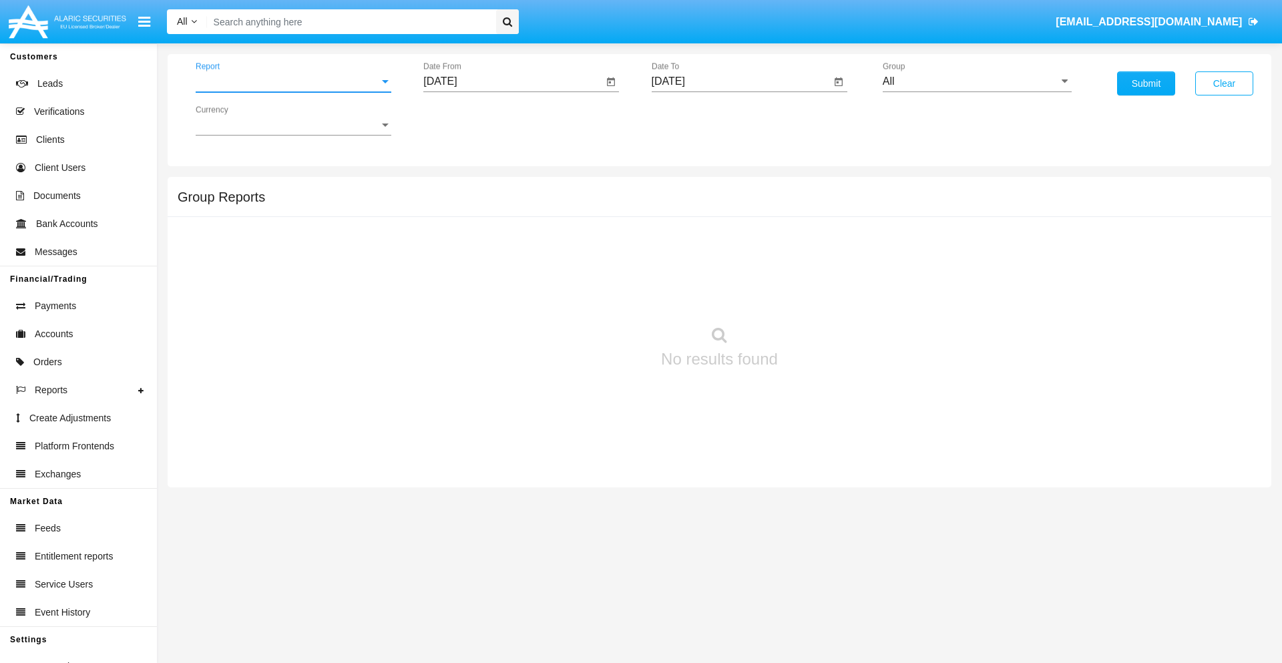
scroll to position [21, 0]
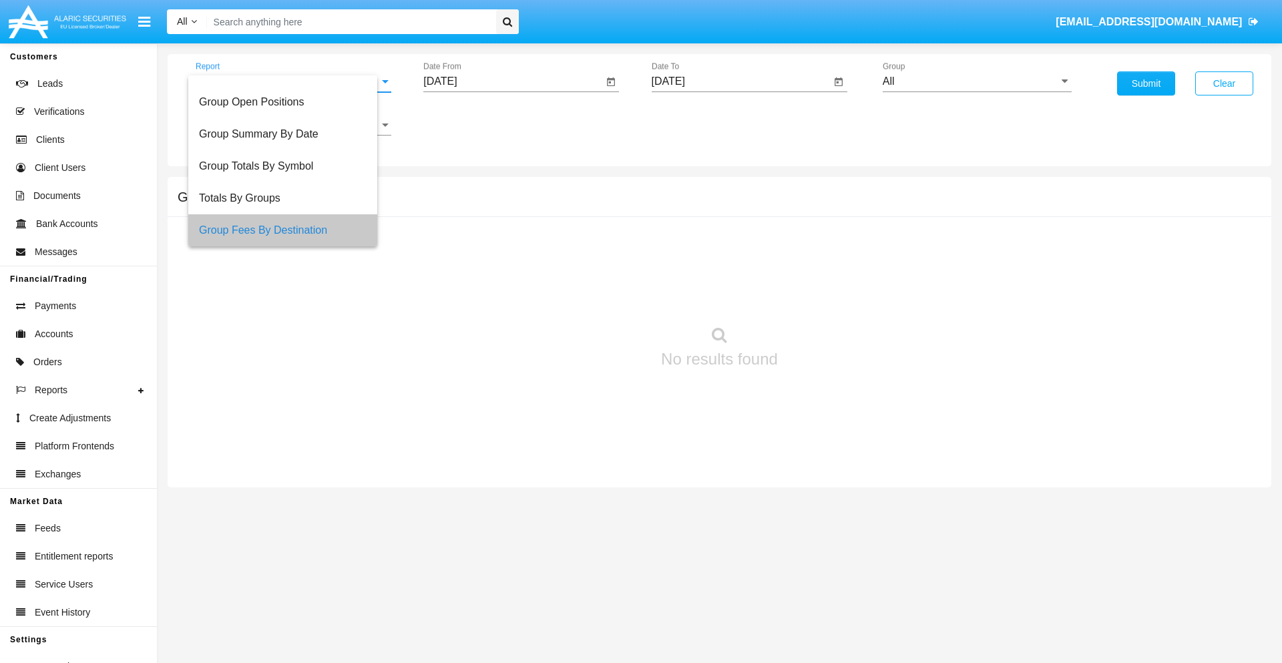
click at [513, 81] on input "[DATE]" at bounding box center [513, 81] width 180 height 12
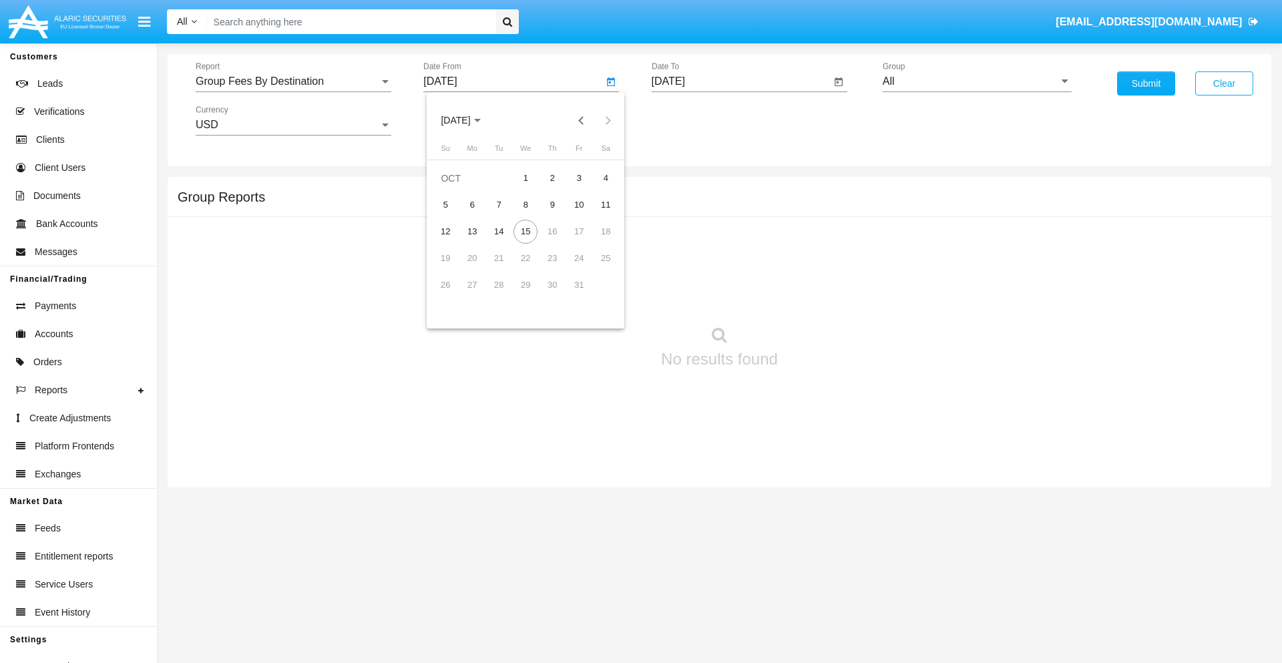
click at [467, 120] on span "[DATE]" at bounding box center [455, 120] width 29 height 11
click at [595, 295] on div "2025" at bounding box center [596, 295] width 42 height 24
click at [595, 215] on div "AUG" at bounding box center [596, 215] width 42 height 24
click at [579, 231] on div "15" at bounding box center [579, 232] width 24 height 24
type input "[DATE]"
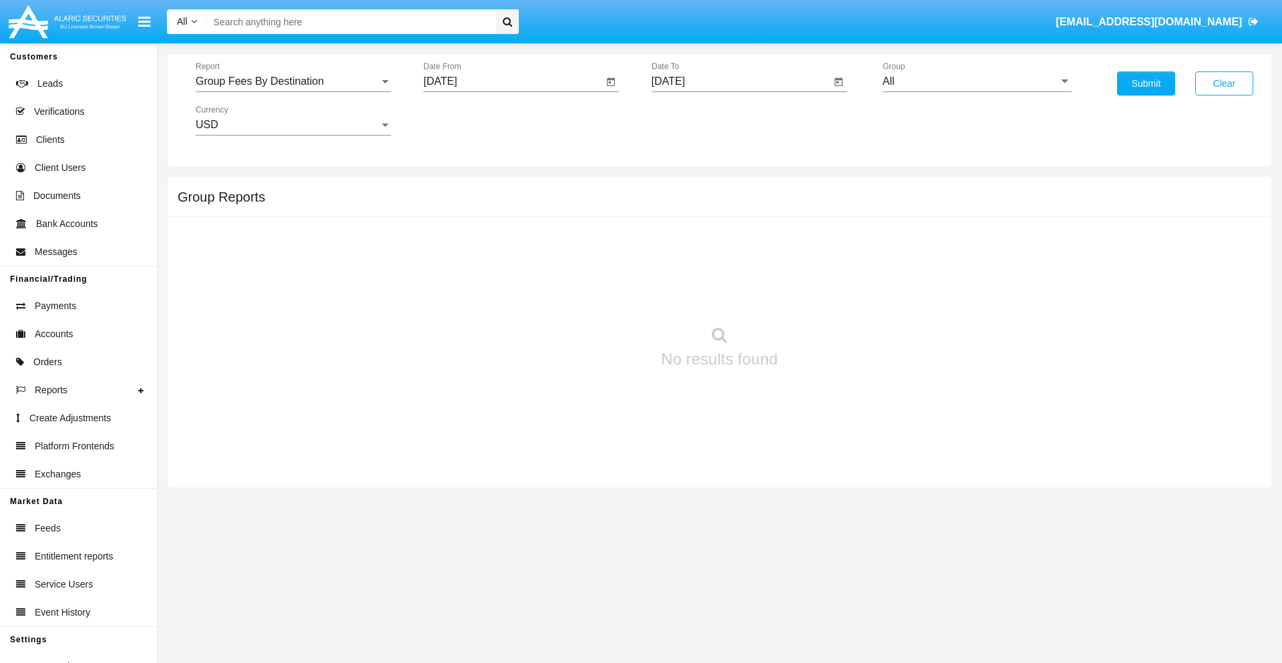
click at [740, 81] on input "[DATE]" at bounding box center [742, 81] width 180 height 12
click at [695, 120] on span "[DATE]" at bounding box center [683, 120] width 29 height 11
click at [823, 295] on div "2025" at bounding box center [823, 295] width 42 height 24
click at [730, 242] on div "OCT" at bounding box center [730, 242] width 42 height 24
click at [753, 231] on div "15" at bounding box center [754, 232] width 24 height 24
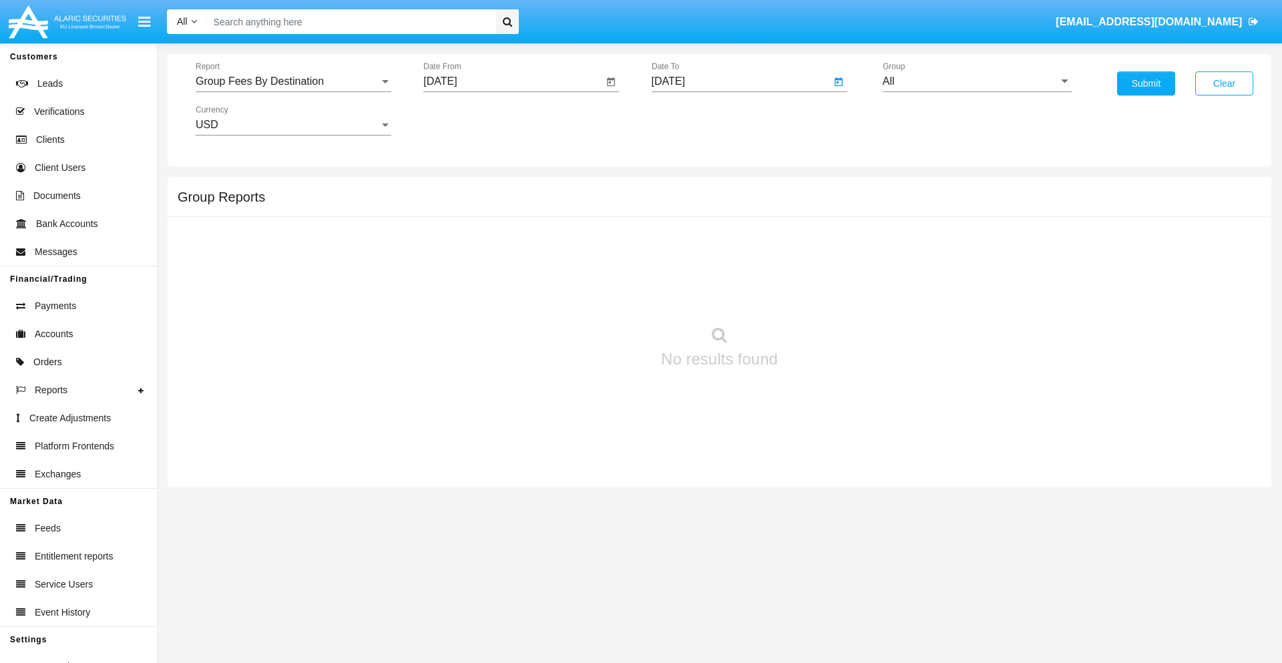
type input "[DATE]"
click at [977, 81] on input "All" at bounding box center [977, 81] width 189 height 12
type input "Hammer Web Lite"
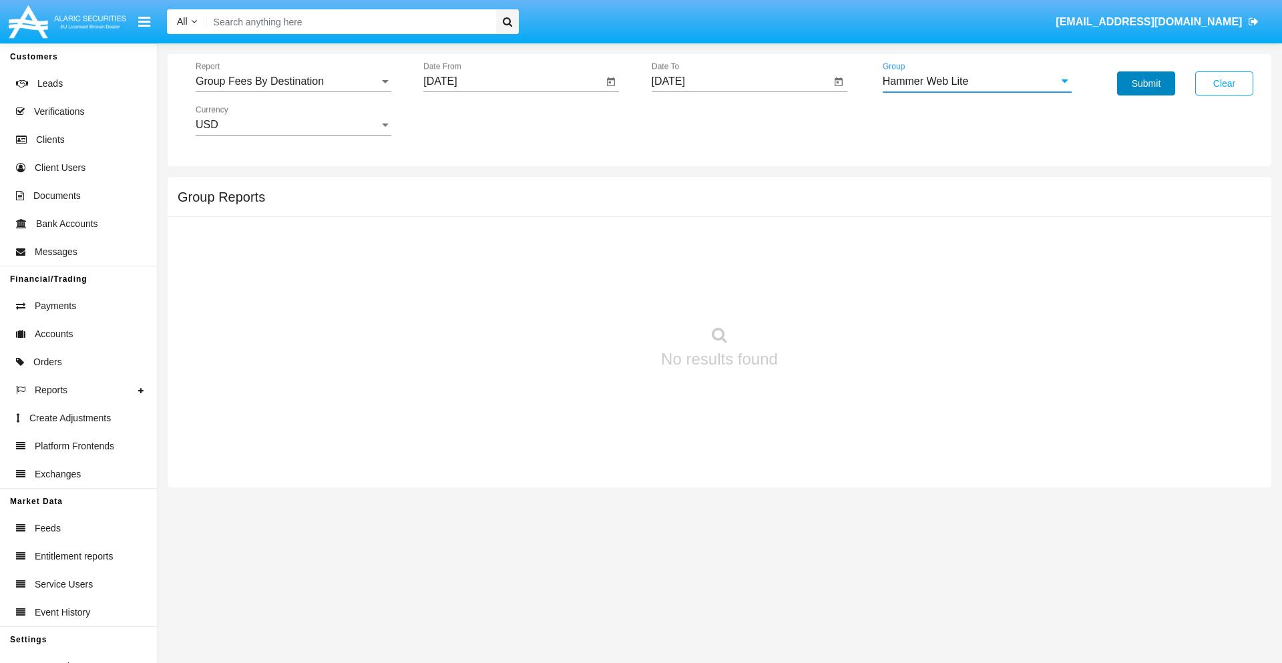
click at [1146, 83] on button "Submit" at bounding box center [1146, 83] width 58 height 24
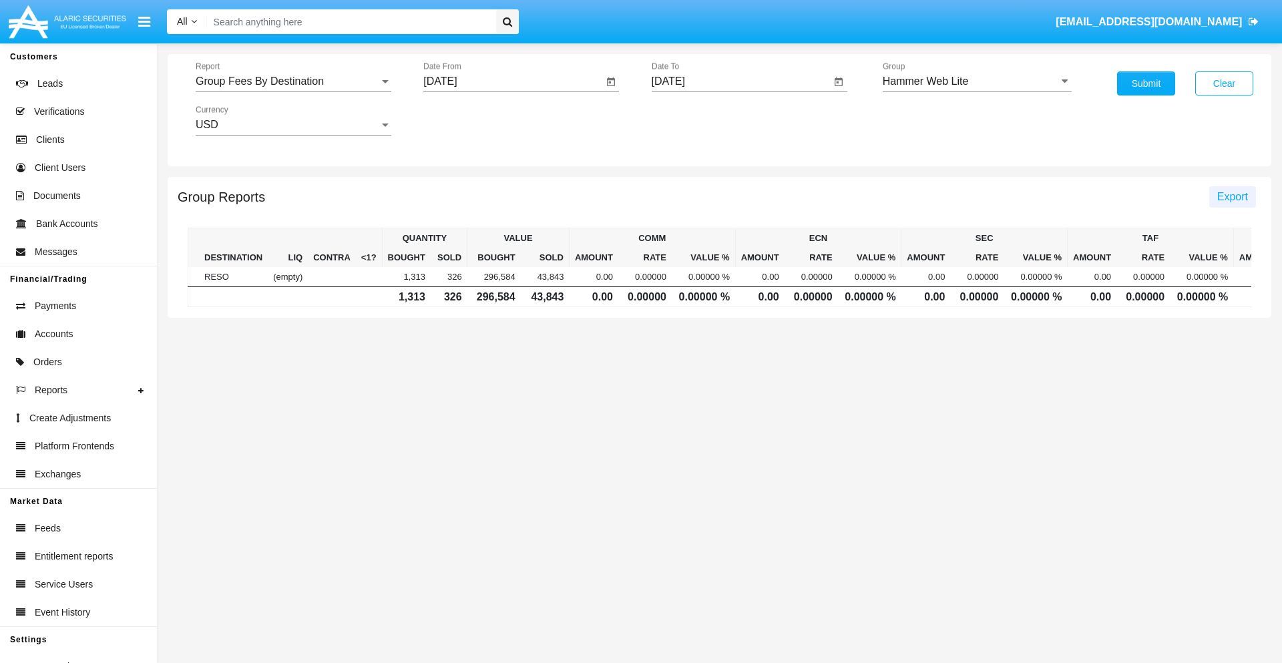
click at [1232, 196] on span "Export" at bounding box center [1232, 196] width 31 height 11
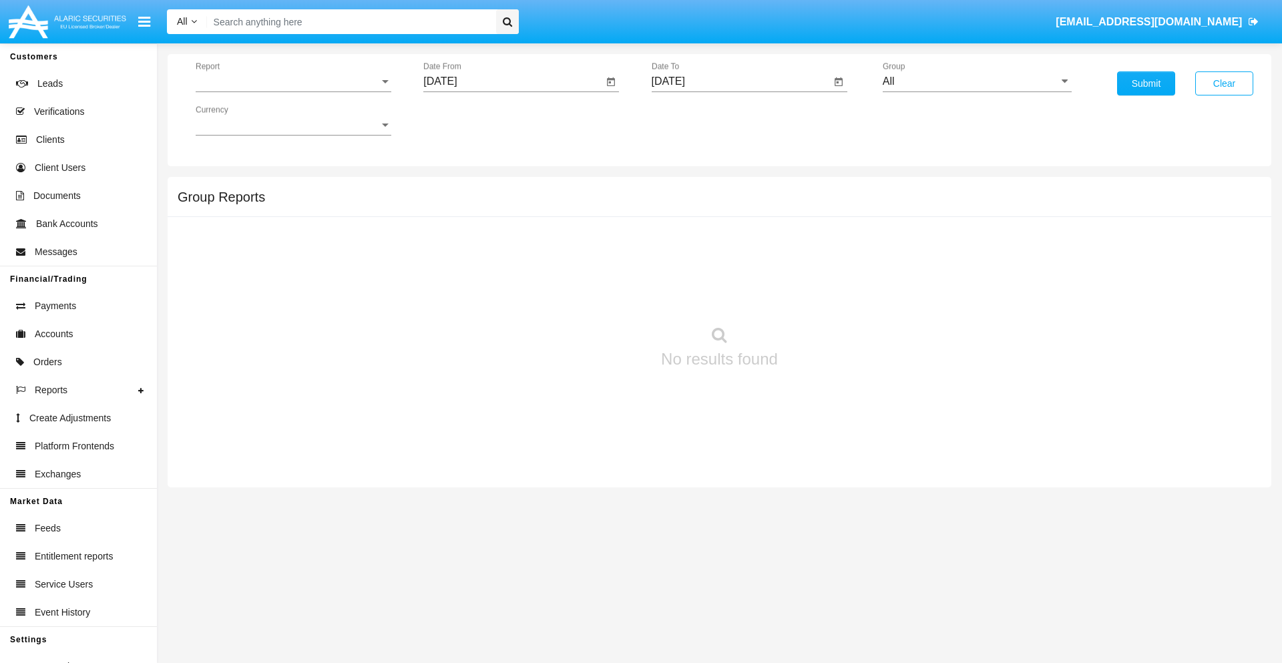
click at [293, 81] on span "Report" at bounding box center [288, 81] width 184 height 12
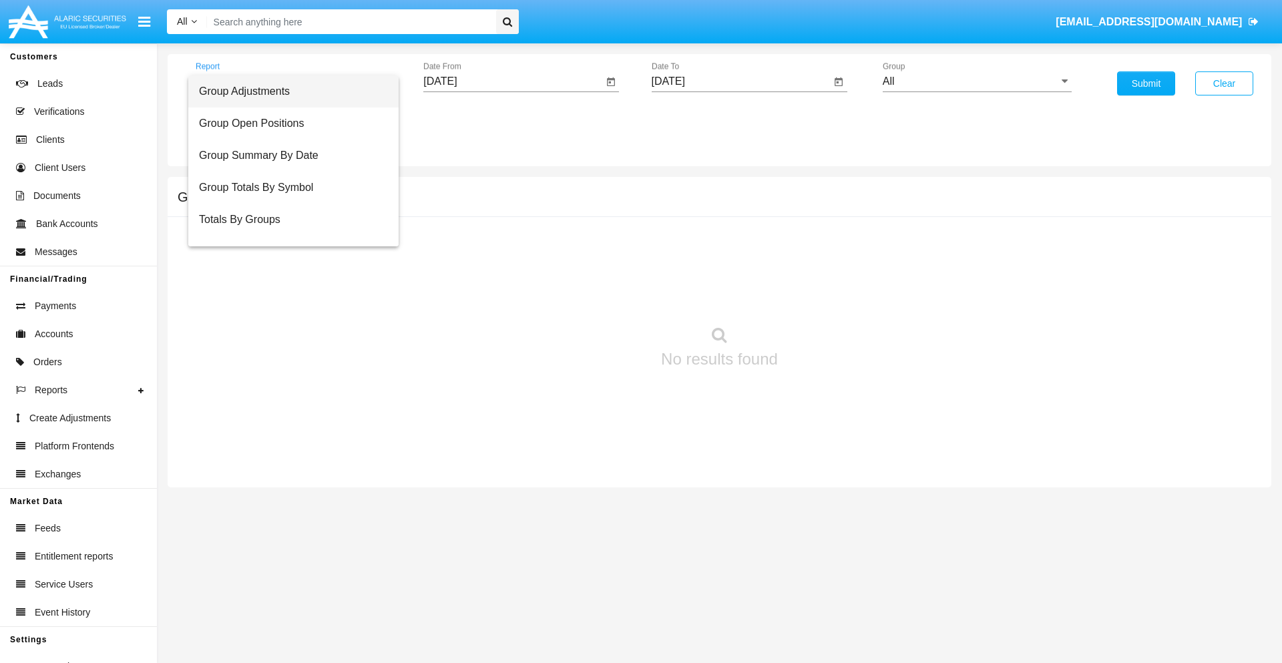
scroll to position [53, 0]
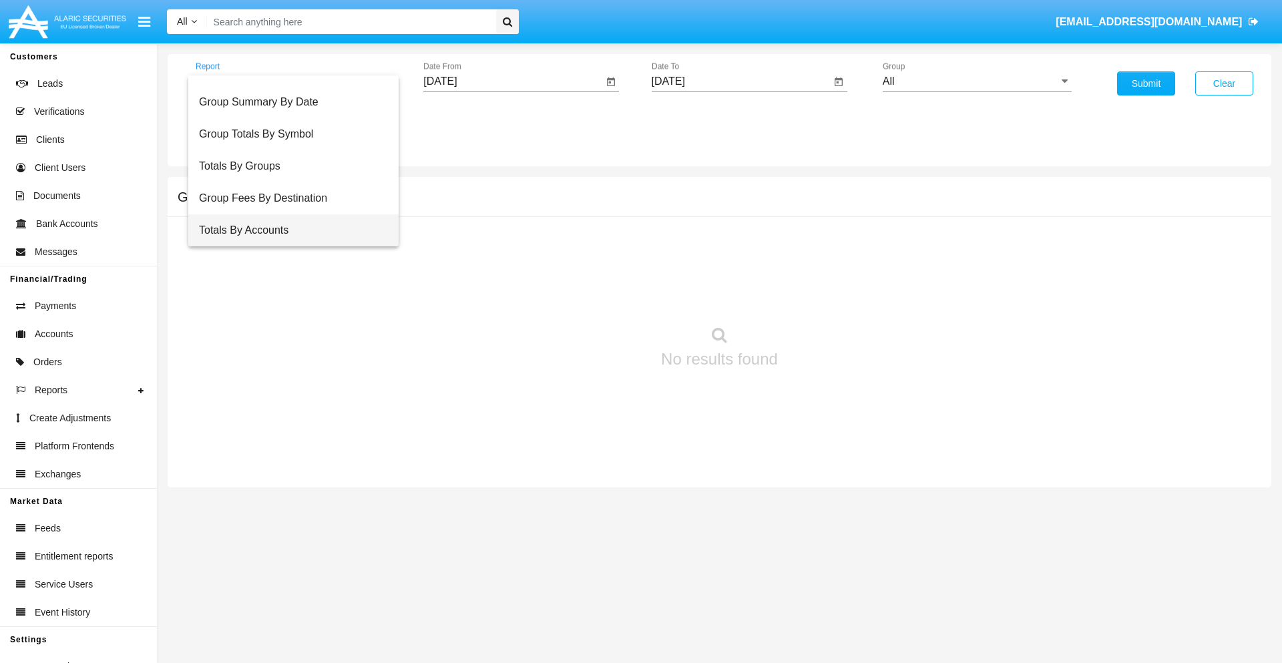
click at [288, 230] on span "Totals By Accounts" at bounding box center [293, 230] width 189 height 32
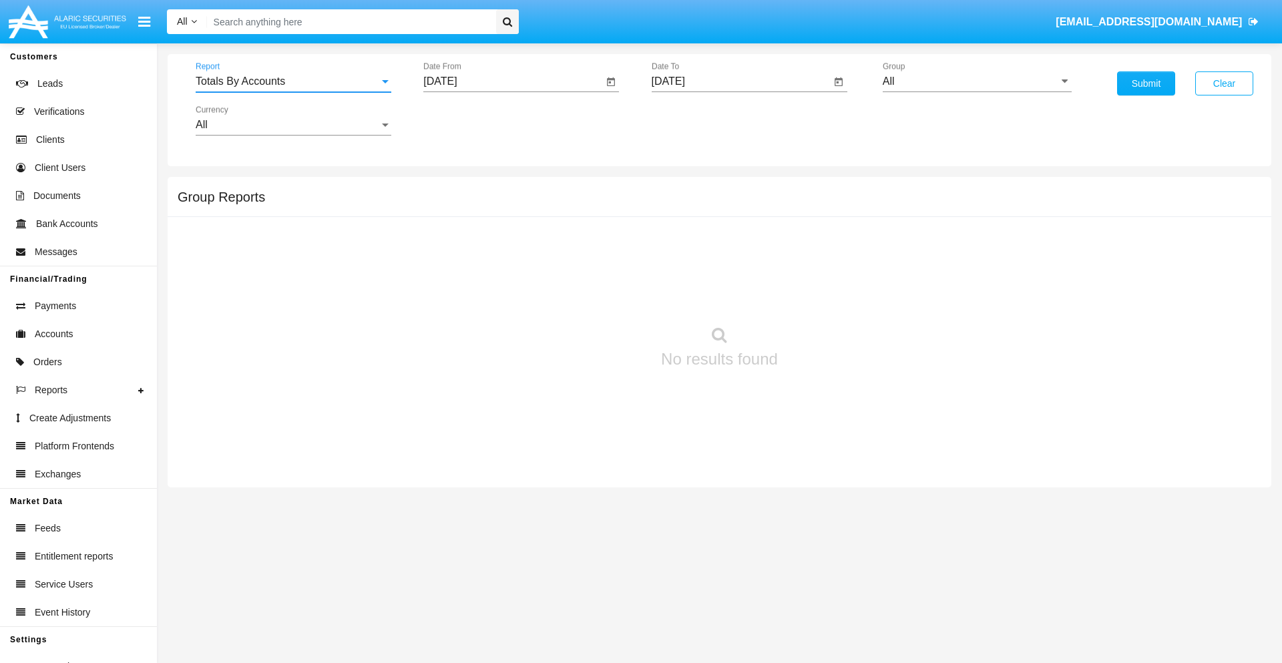
click at [513, 81] on input "[DATE]" at bounding box center [513, 81] width 180 height 12
click at [467, 120] on span "[DATE]" at bounding box center [455, 120] width 29 height 11
click at [595, 295] on div "2025" at bounding box center [596, 295] width 42 height 24
click at [455, 242] on div "SEP" at bounding box center [456, 242] width 42 height 24
click at [499, 311] on div "30" at bounding box center [499, 312] width 24 height 24
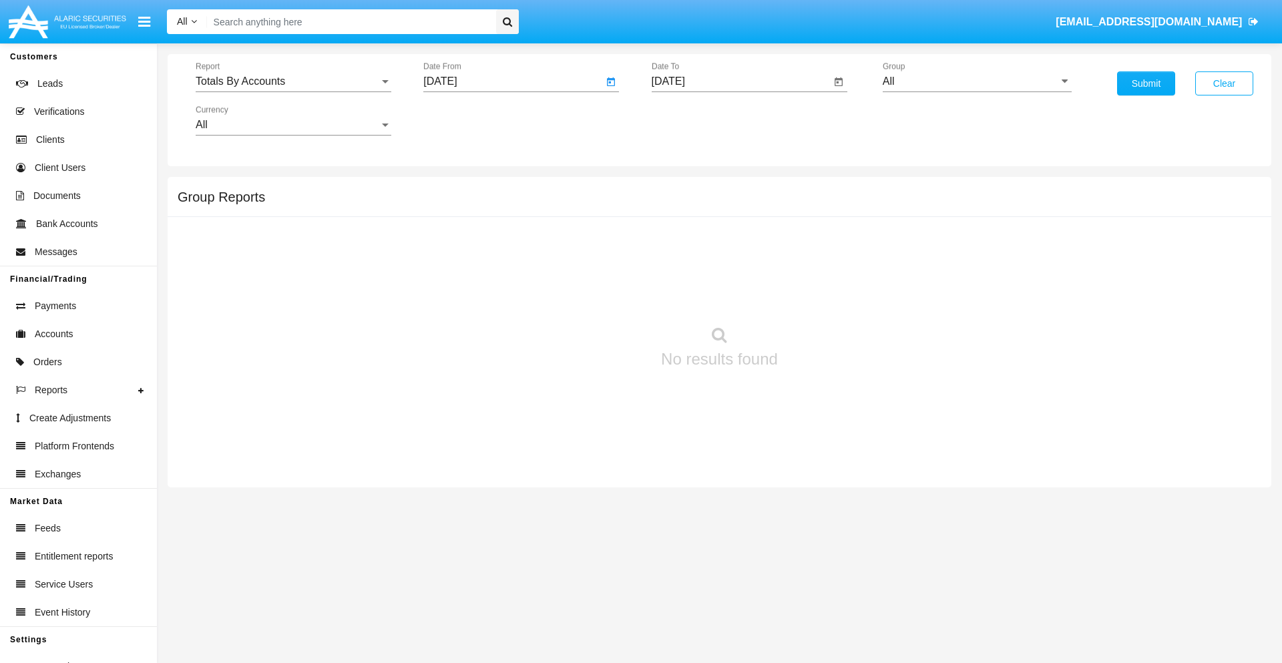
type input "09/30/25"
click at [740, 81] on input "[DATE]" at bounding box center [742, 81] width 180 height 12
click at [695, 120] on span "[DATE]" at bounding box center [683, 120] width 29 height 11
click at [823, 295] on div "2025" at bounding box center [823, 295] width 42 height 24
click at [730, 242] on div "OCT" at bounding box center [730, 242] width 42 height 24
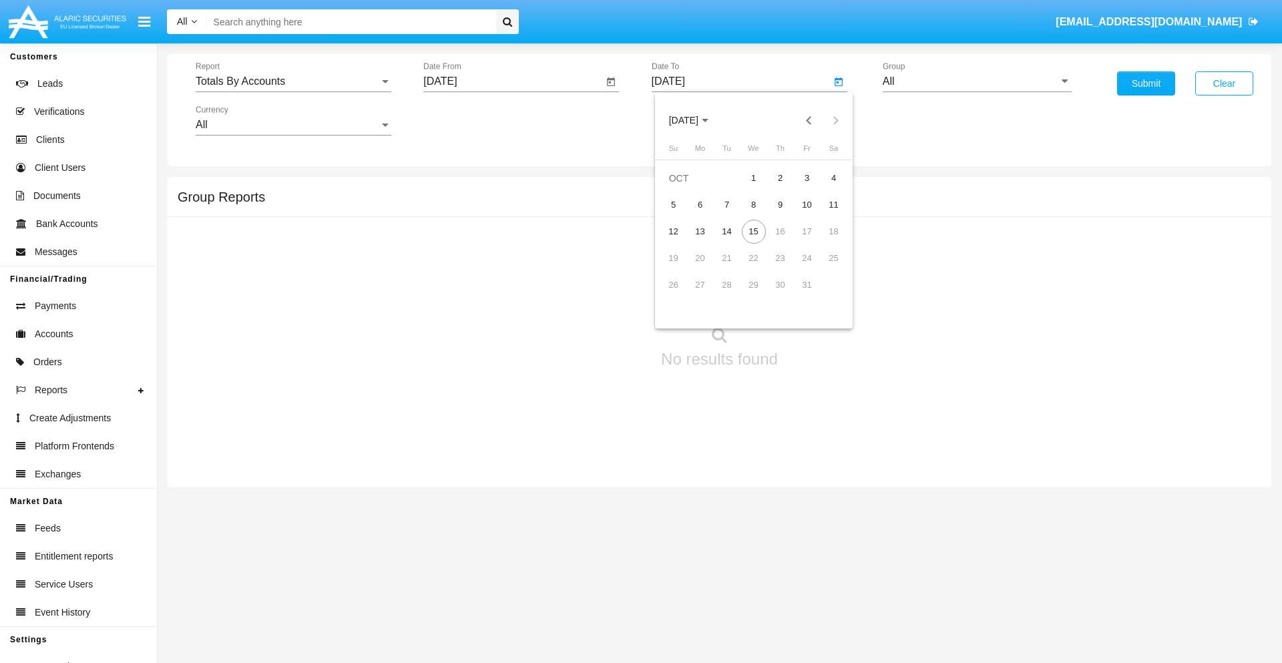
click at [753, 231] on div "15" at bounding box center [754, 232] width 24 height 24
type input "[DATE]"
click at [977, 81] on input "All" at bounding box center [977, 81] width 189 height 12
type input "Hammer Web Lite"
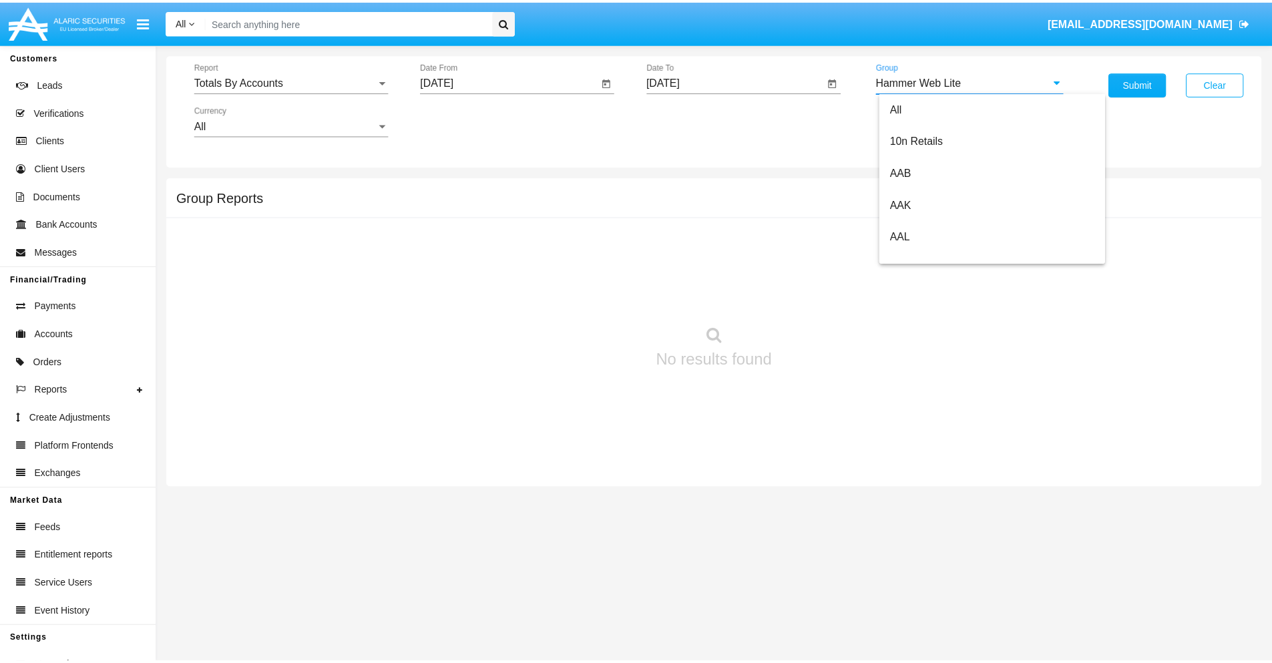
scroll to position [0, 0]
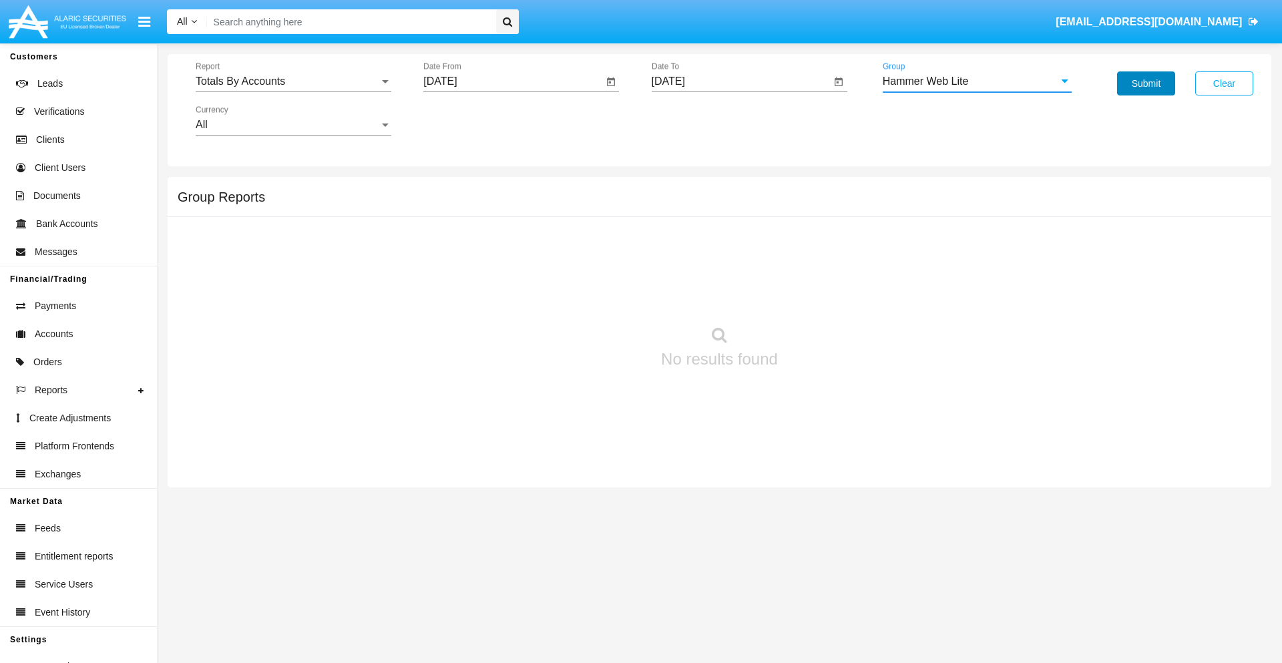
click at [1146, 83] on button "Submit" at bounding box center [1146, 83] width 58 height 24
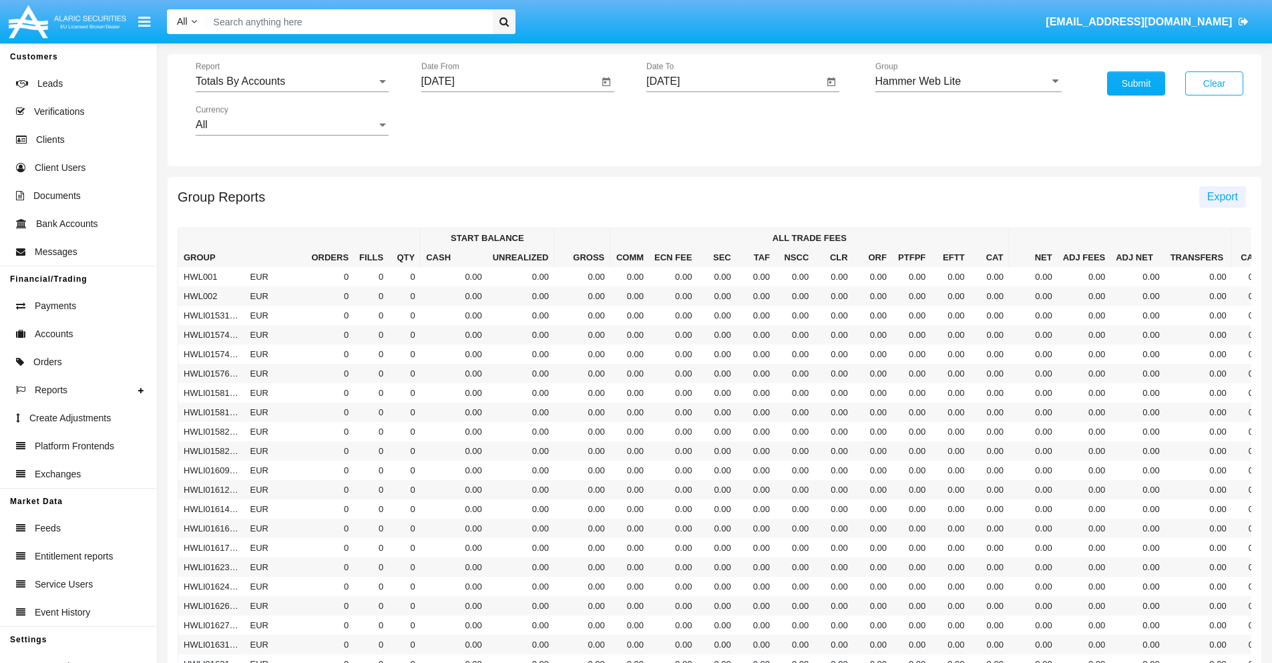
click at [1222, 196] on span "Export" at bounding box center [1222, 196] width 31 height 11
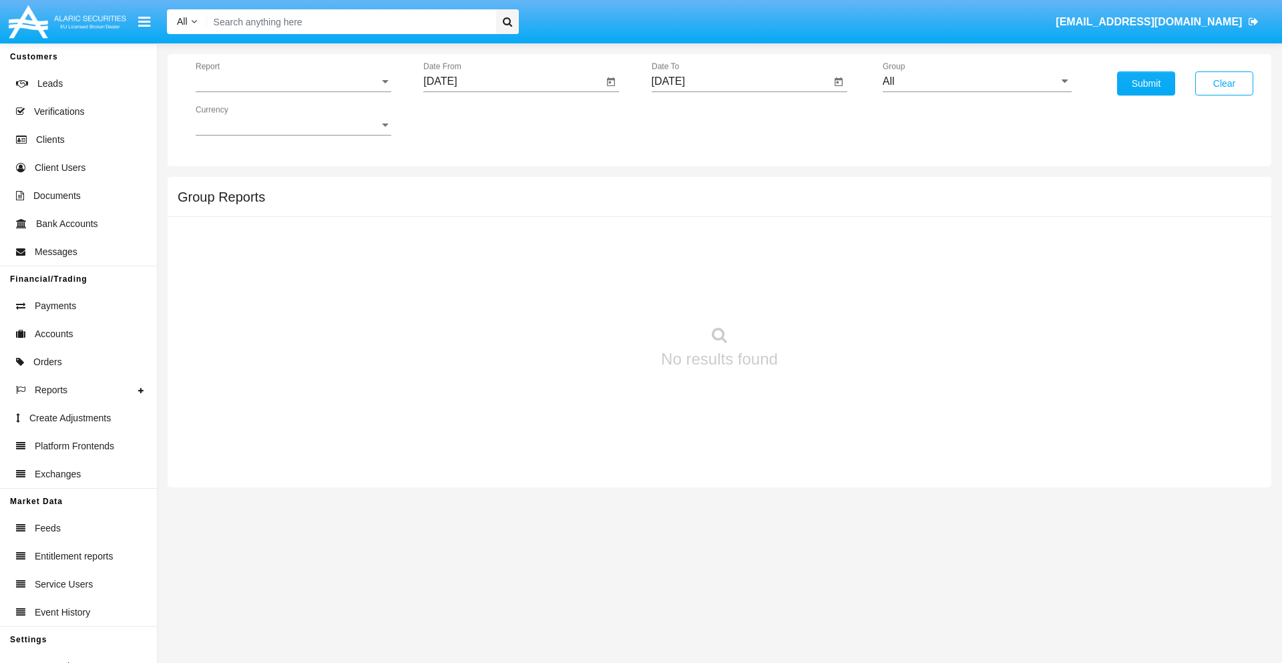
click at [293, 81] on span "Report" at bounding box center [288, 81] width 184 height 12
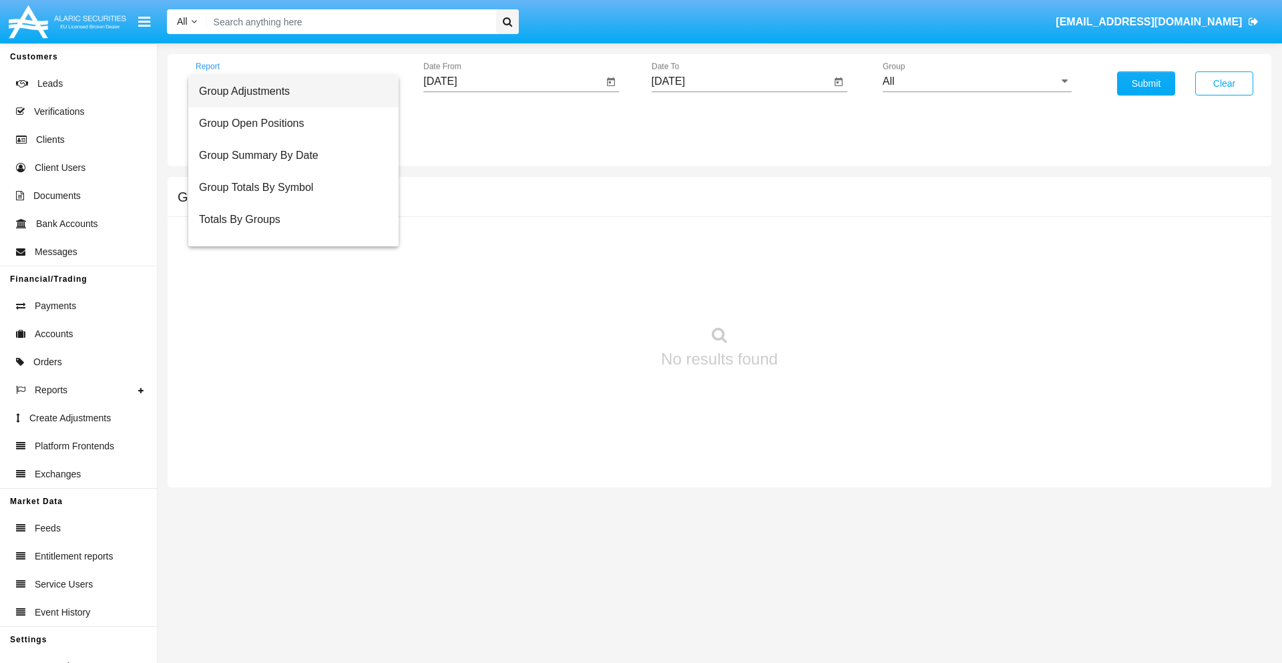
click at [288, 91] on span "Group Adjustments" at bounding box center [293, 91] width 189 height 32
click at [513, 81] on input "[DATE]" at bounding box center [513, 81] width 180 height 12
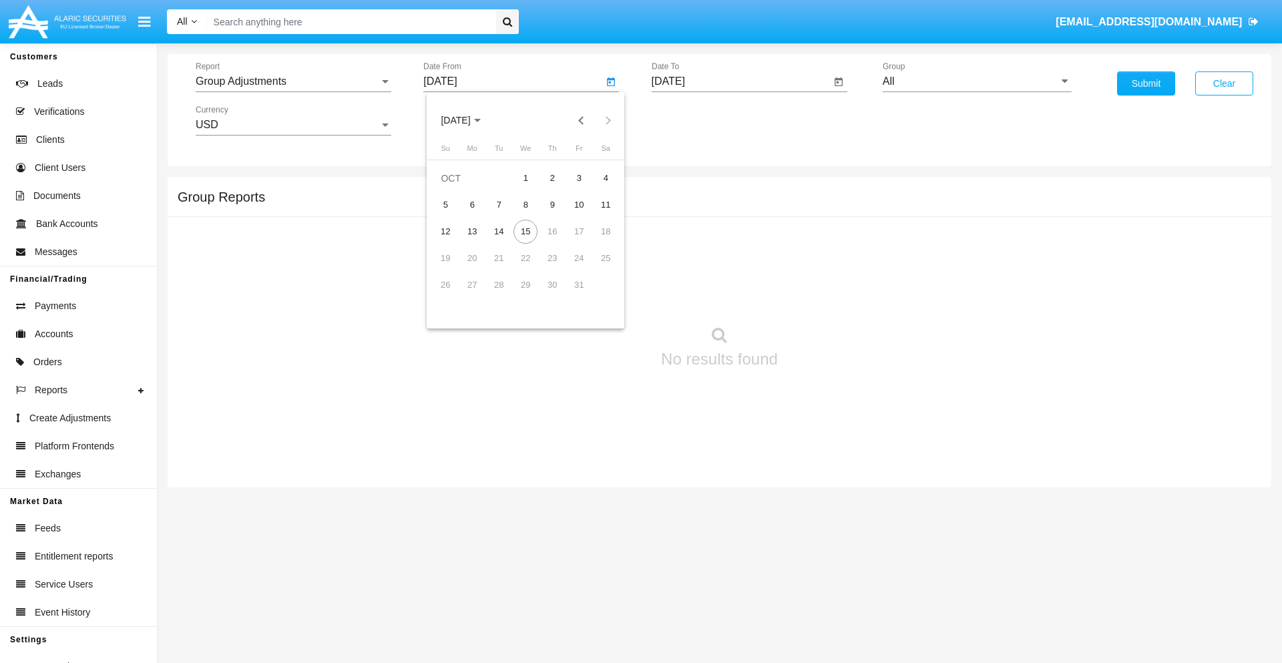
click at [467, 120] on span "[DATE]" at bounding box center [455, 120] width 29 height 11
click at [502, 268] on div "2019" at bounding box center [502, 268] width 42 height 24
click at [455, 188] on div "JAN" at bounding box center [456, 188] width 42 height 24
click at [499, 204] on div "1" at bounding box center [499, 205] width 24 height 24
type input "01/01/19"
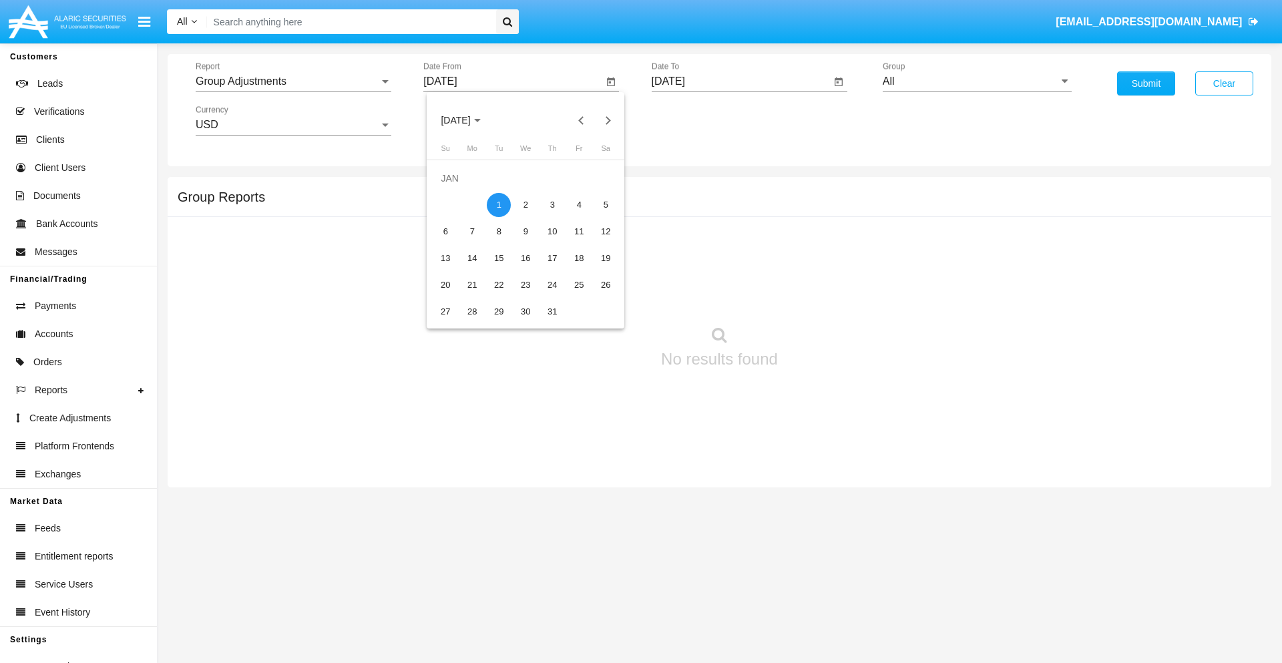
click at [740, 81] on input "[DATE]" at bounding box center [742, 81] width 180 height 12
click at [695, 120] on span "[DATE]" at bounding box center [683, 120] width 29 height 11
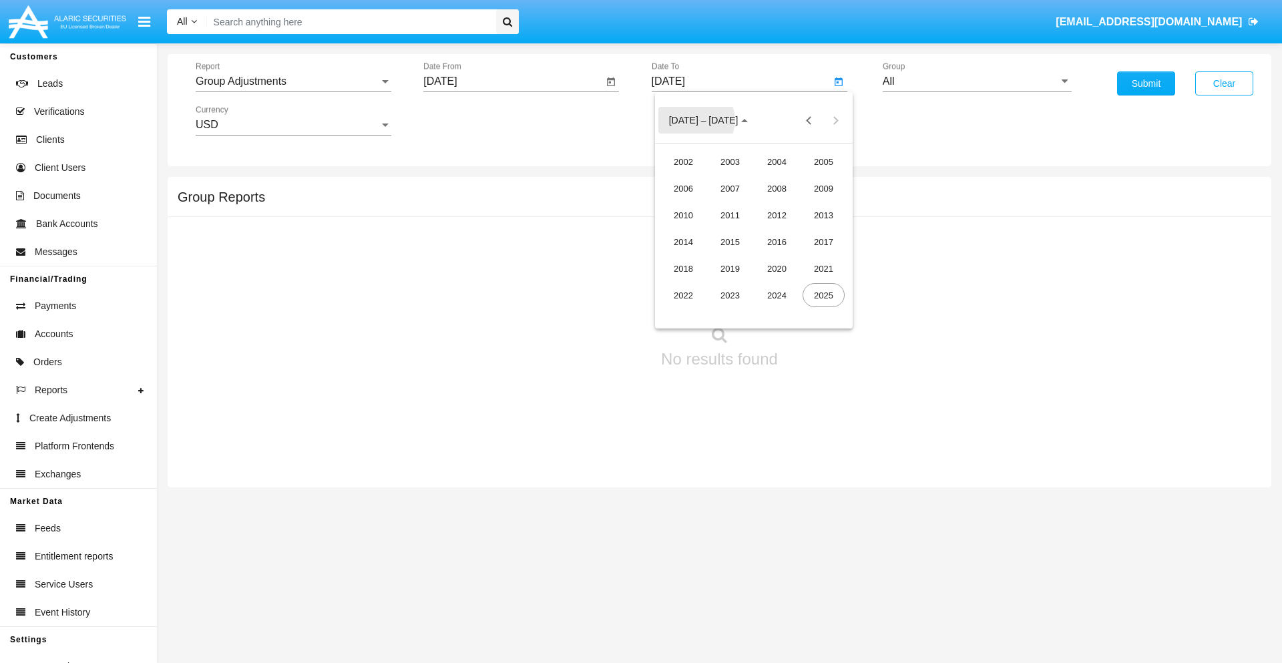
click at [730, 268] on div "2019" at bounding box center [730, 268] width 42 height 24
click at [683, 188] on div "JAN" at bounding box center [683, 188] width 42 height 24
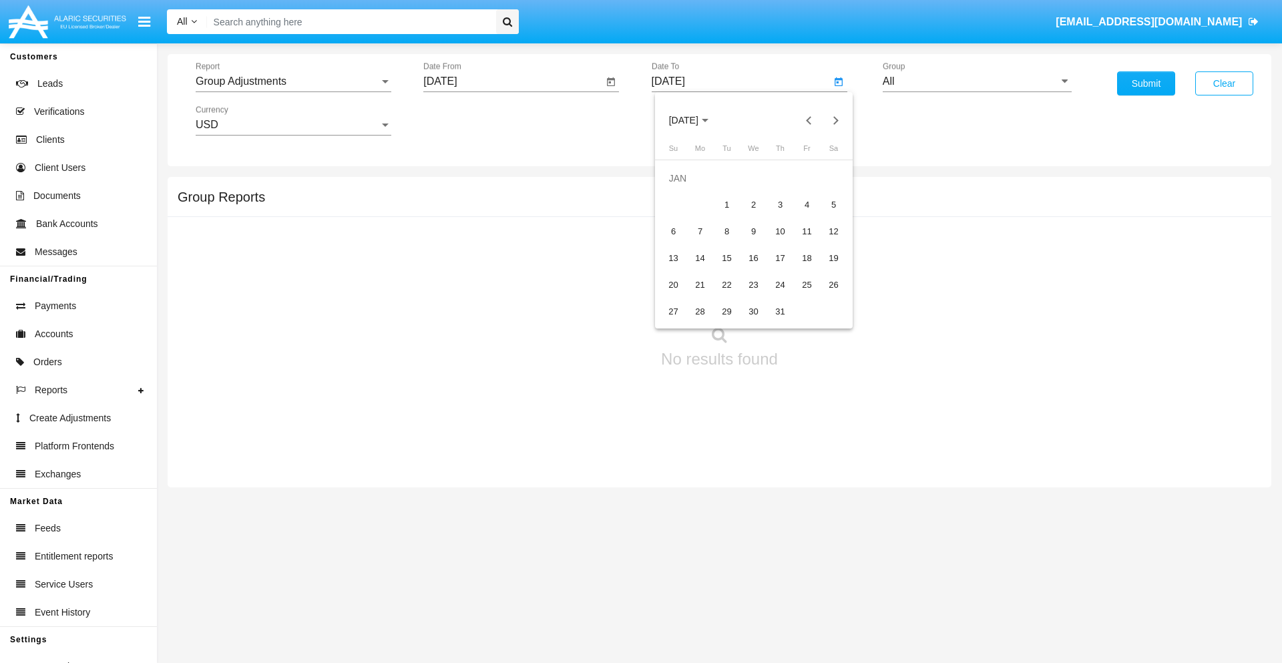
click at [726, 204] on div "1" at bounding box center [727, 205] width 24 height 24
type input "01/01/19"
click at [977, 81] on input "All" at bounding box center [977, 81] width 189 height 12
click at [931, 551] on span "Company AQA" at bounding box center [932, 556] width 71 height 11
type input "Company AQA"
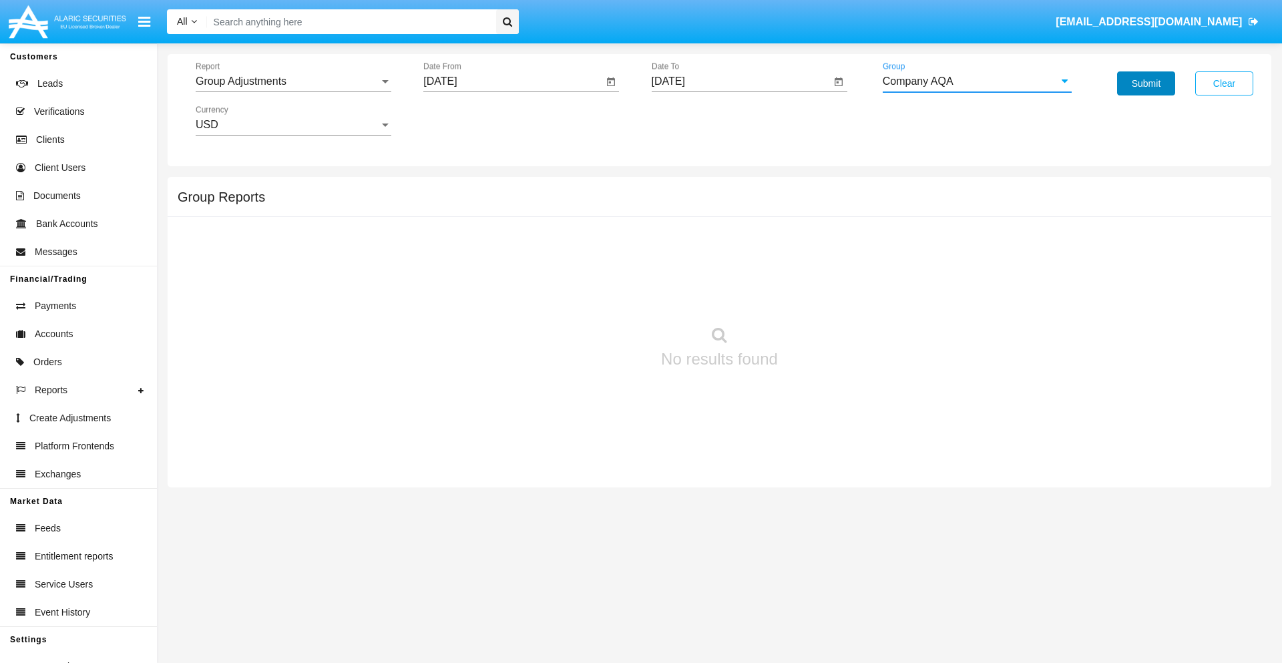
click at [1146, 83] on button "Submit" at bounding box center [1146, 83] width 58 height 24
click at [293, 81] on span "Report" at bounding box center [288, 81] width 184 height 12
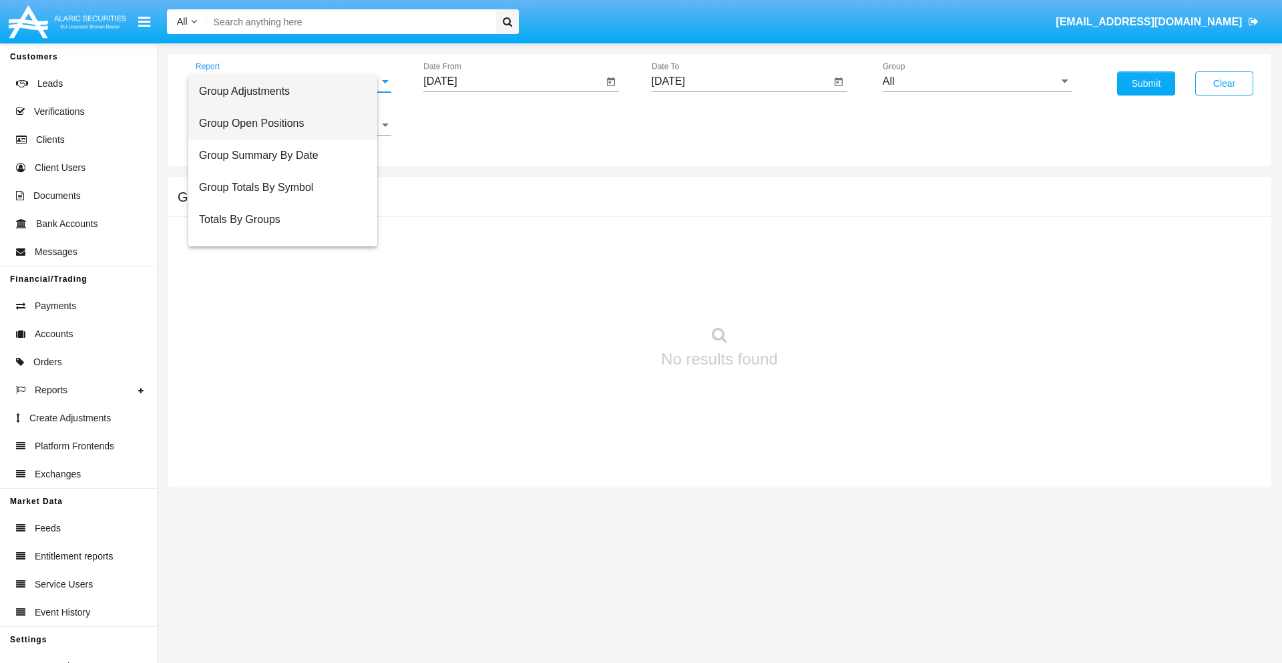
click at [288, 124] on span "Group Open Positions" at bounding box center [283, 123] width 168 height 32
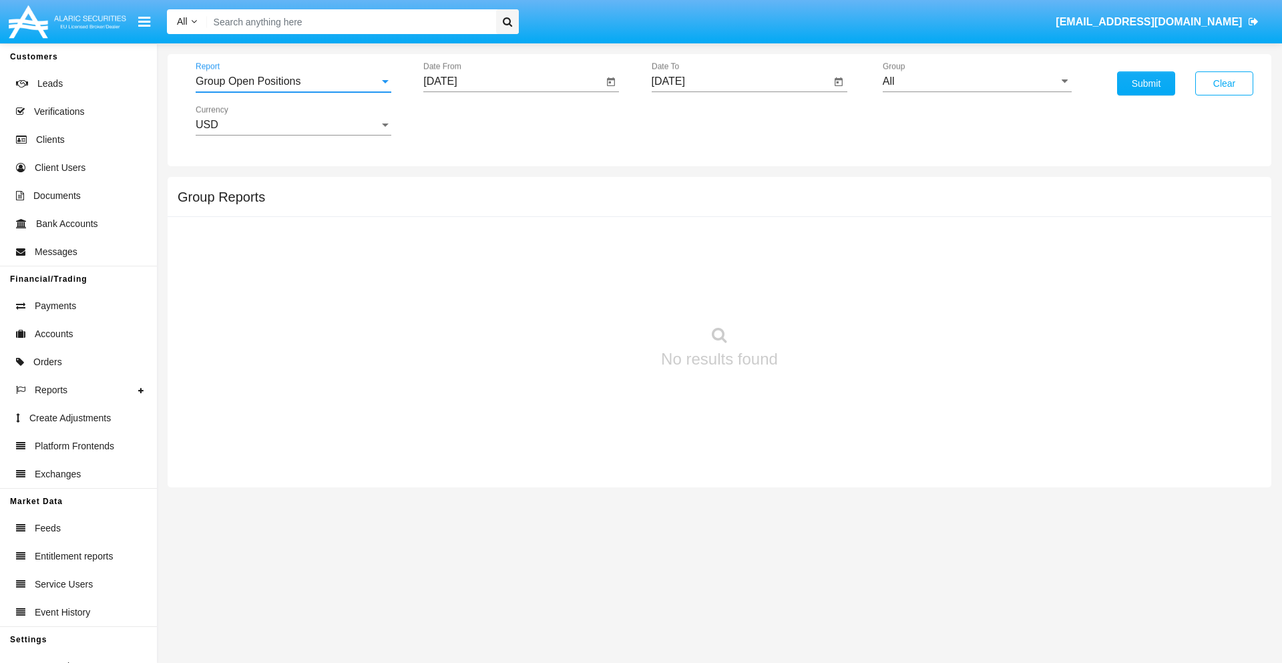
click at [513, 81] on input "[DATE]" at bounding box center [513, 81] width 180 height 12
click at [467, 120] on span "[DATE]" at bounding box center [455, 120] width 29 height 11
click at [502, 268] on div "2019" at bounding box center [502, 268] width 42 height 24
click at [455, 188] on div "JAN" at bounding box center [456, 188] width 42 height 24
click at [499, 204] on div "1" at bounding box center [499, 205] width 24 height 24
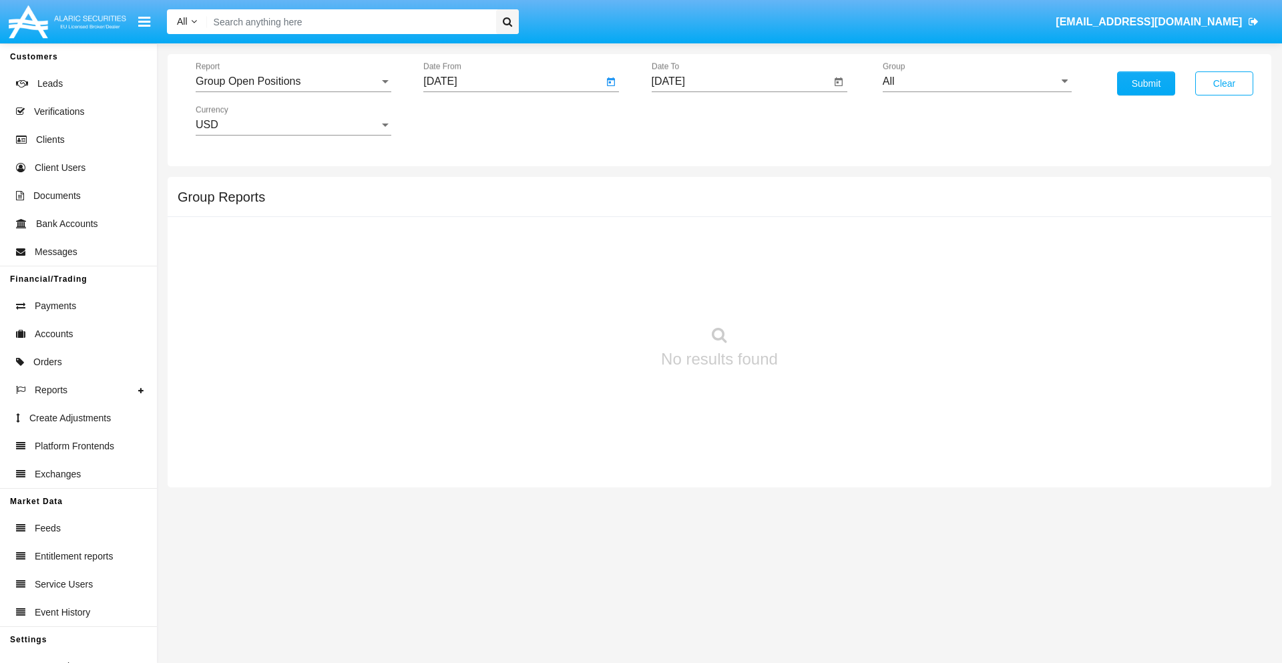
type input "[DATE]"
click at [740, 81] on input "[DATE]" at bounding box center [742, 81] width 180 height 12
click at [695, 120] on span "[DATE]" at bounding box center [683, 120] width 29 height 11
click at [730, 268] on div "2019" at bounding box center [730, 268] width 42 height 24
click at [683, 188] on div "JAN" at bounding box center [683, 188] width 42 height 24
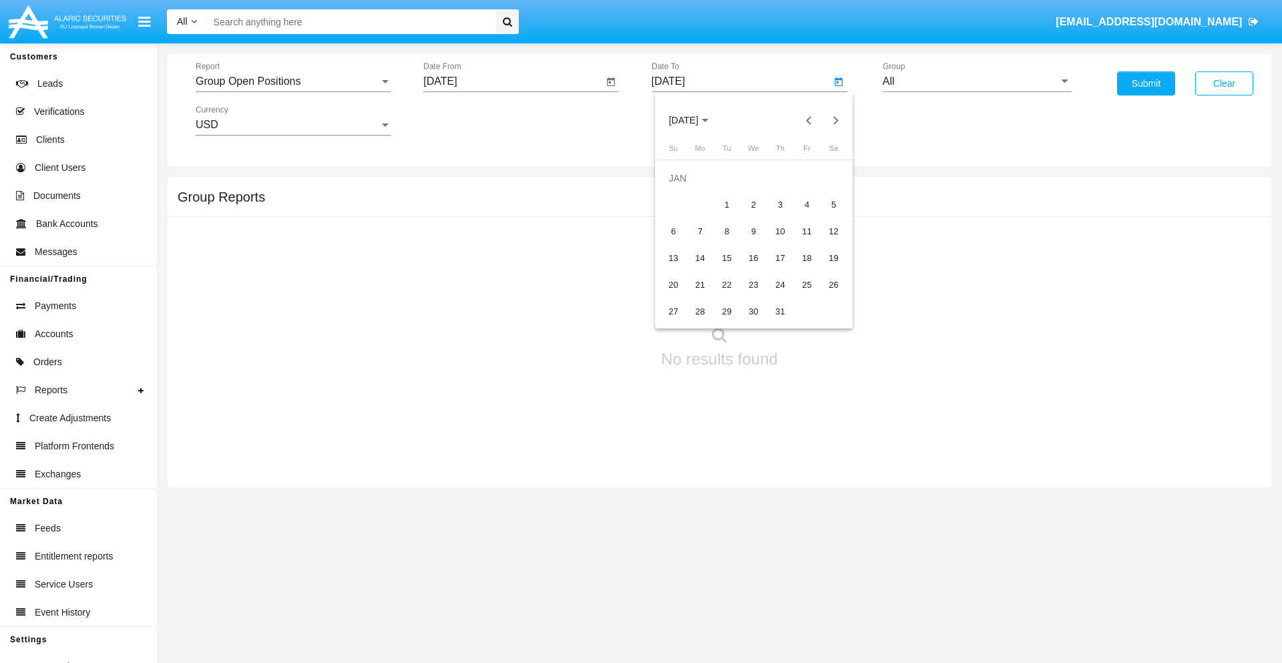
click at [726, 204] on div "1" at bounding box center [727, 205] width 24 height 24
type input "[DATE]"
click at [977, 81] on input "All" at bounding box center [977, 81] width 189 height 12
click at [931, 551] on span "Company AQA" at bounding box center [932, 556] width 71 height 11
type input "Company AQA"
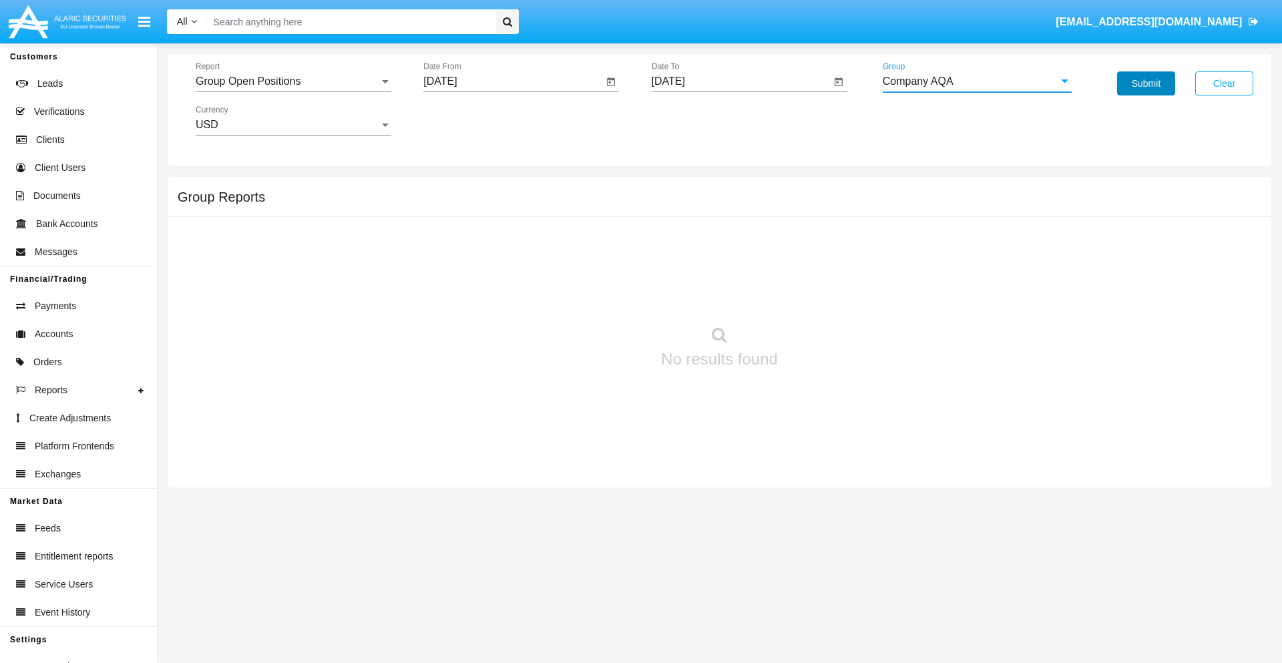
click at [1146, 83] on button "Submit" at bounding box center [1146, 83] width 58 height 24
click at [293, 81] on span "Report" at bounding box center [288, 81] width 184 height 12
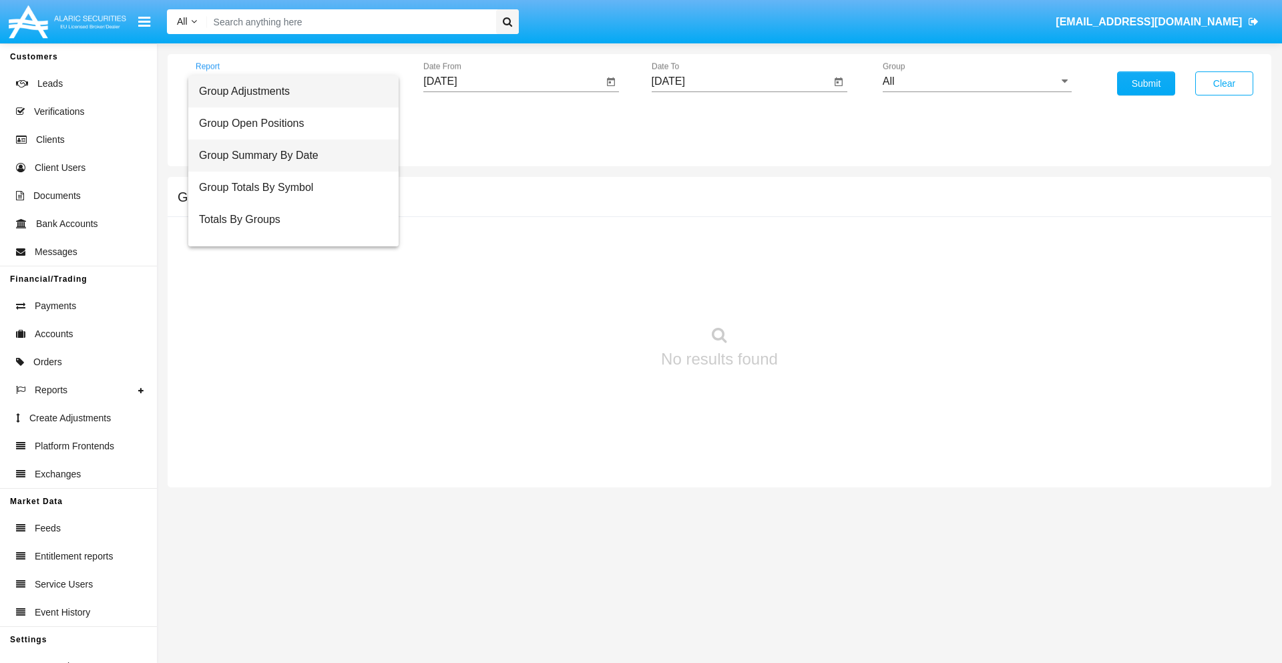
click at [288, 156] on span "Group Summary By Date" at bounding box center [293, 156] width 189 height 32
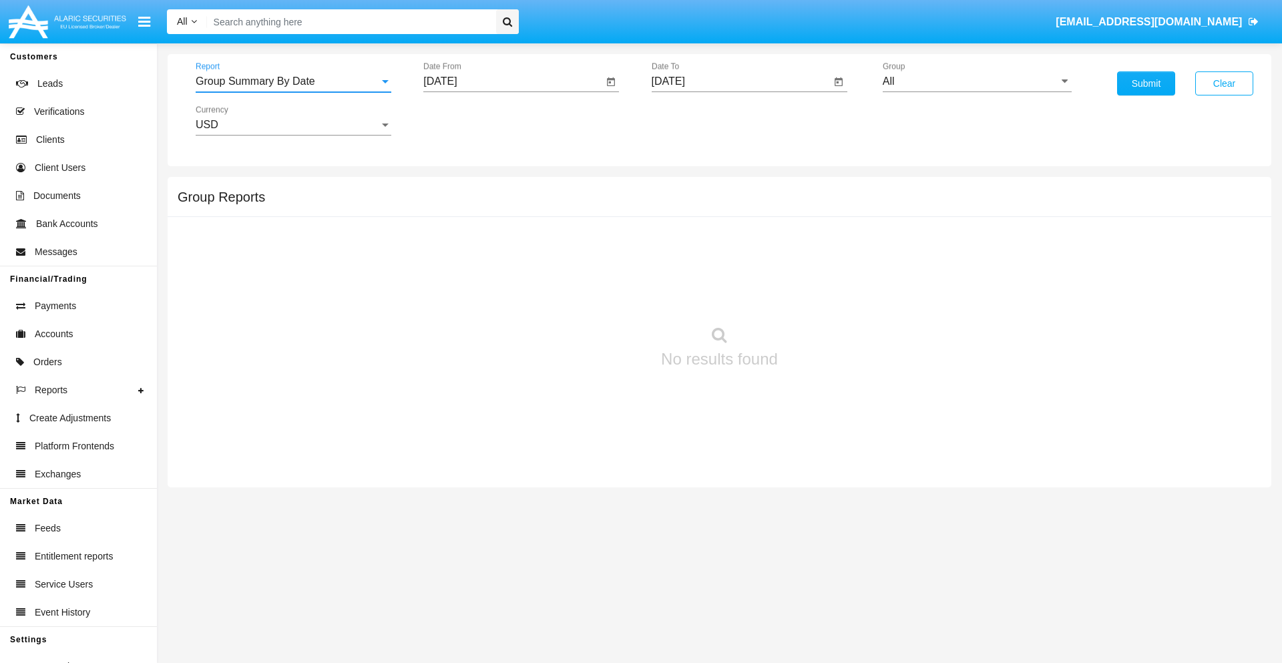
click at [513, 81] on input "[DATE]" at bounding box center [513, 81] width 180 height 12
click at [467, 120] on span "[DATE]" at bounding box center [455, 120] width 29 height 11
click at [502, 268] on div "2019" at bounding box center [502, 268] width 42 height 24
click at [455, 188] on div "JAN" at bounding box center [456, 188] width 42 height 24
click at [499, 204] on div "1" at bounding box center [499, 205] width 24 height 24
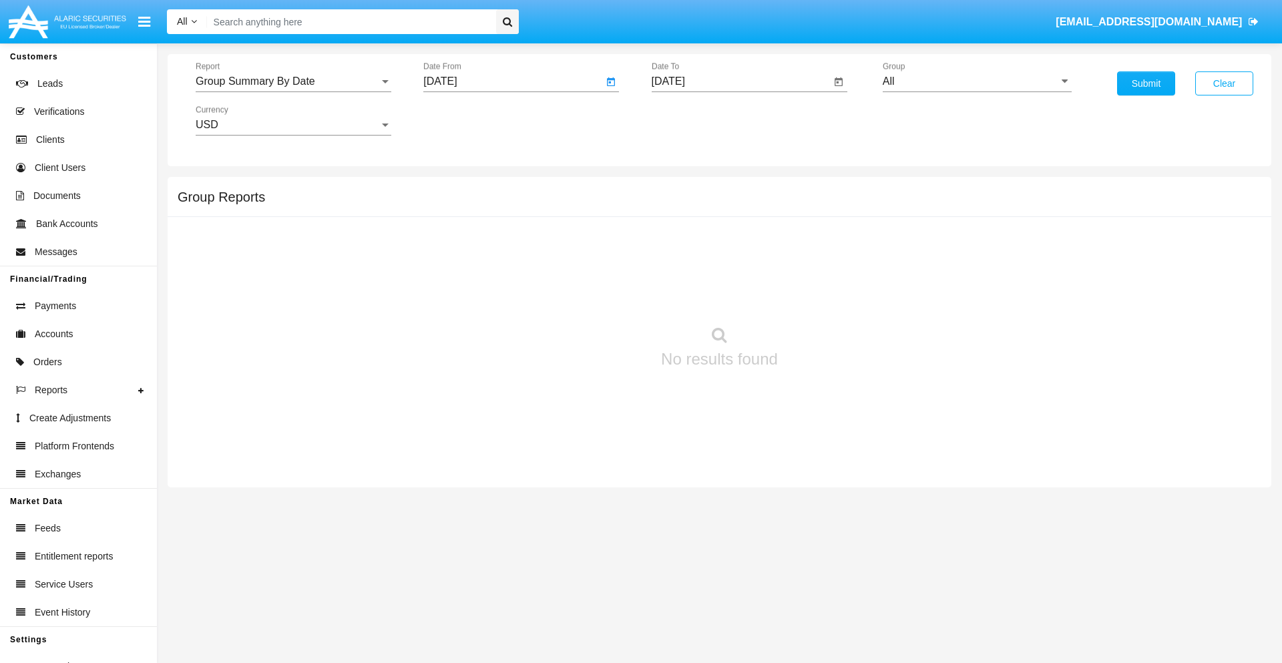
type input "[DATE]"
click at [740, 81] on input "[DATE]" at bounding box center [742, 81] width 180 height 12
click at [695, 120] on span "[DATE]" at bounding box center [683, 120] width 29 height 11
click at [730, 268] on div "2019" at bounding box center [730, 268] width 42 height 24
click at [683, 188] on div "JAN" at bounding box center [683, 188] width 42 height 24
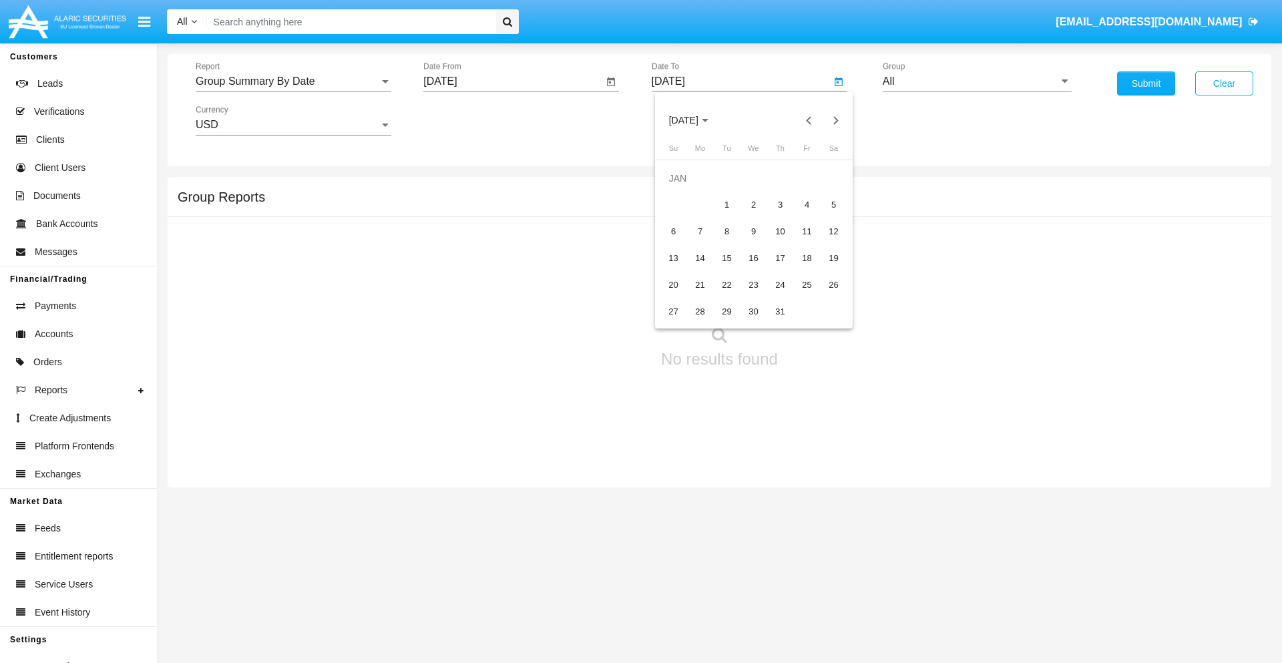
click at [726, 204] on div "1" at bounding box center [727, 205] width 24 height 24
type input "[DATE]"
click at [977, 81] on input "All" at bounding box center [977, 81] width 189 height 12
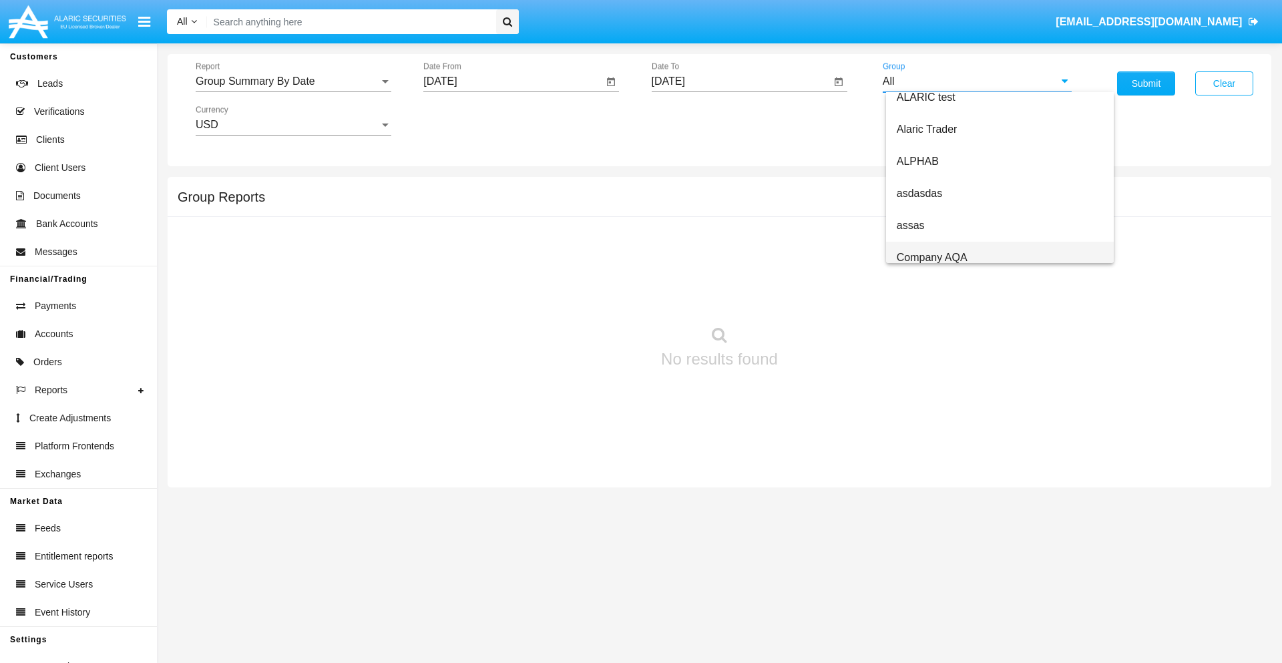
click at [931, 257] on span "Company AQA" at bounding box center [932, 257] width 71 height 11
type input "Company AQA"
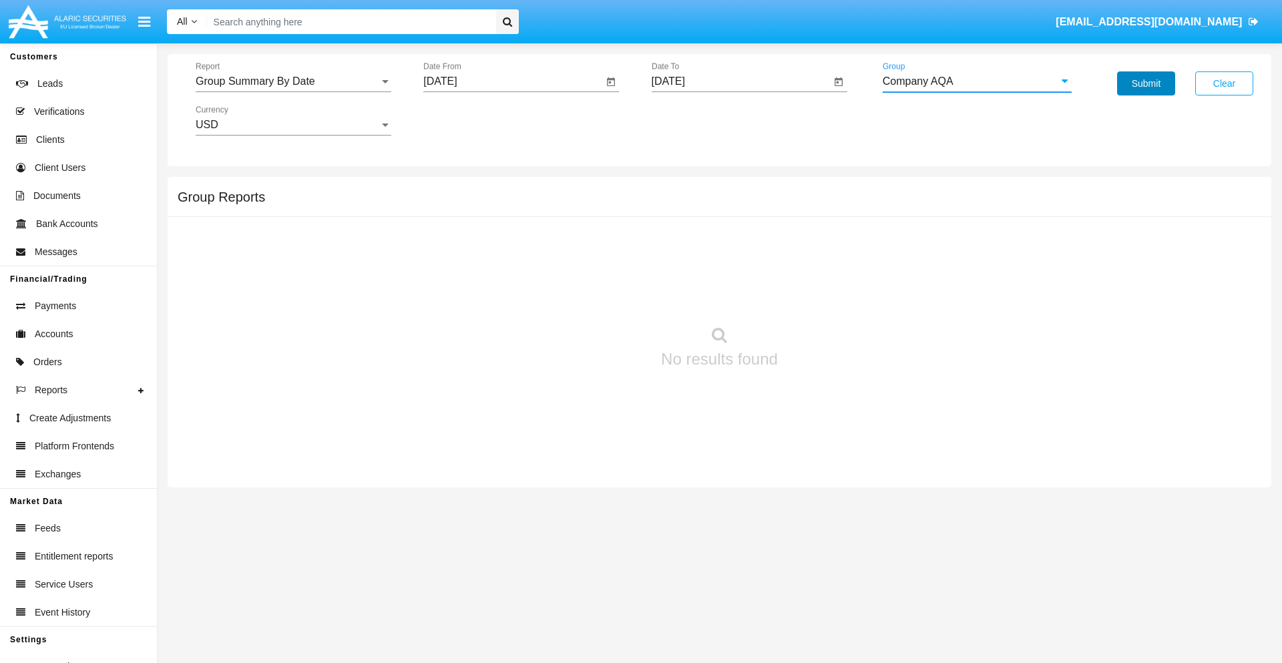
click at [1146, 83] on button "Submit" at bounding box center [1146, 83] width 58 height 24
click at [293, 81] on span "Report" at bounding box center [288, 81] width 184 height 12
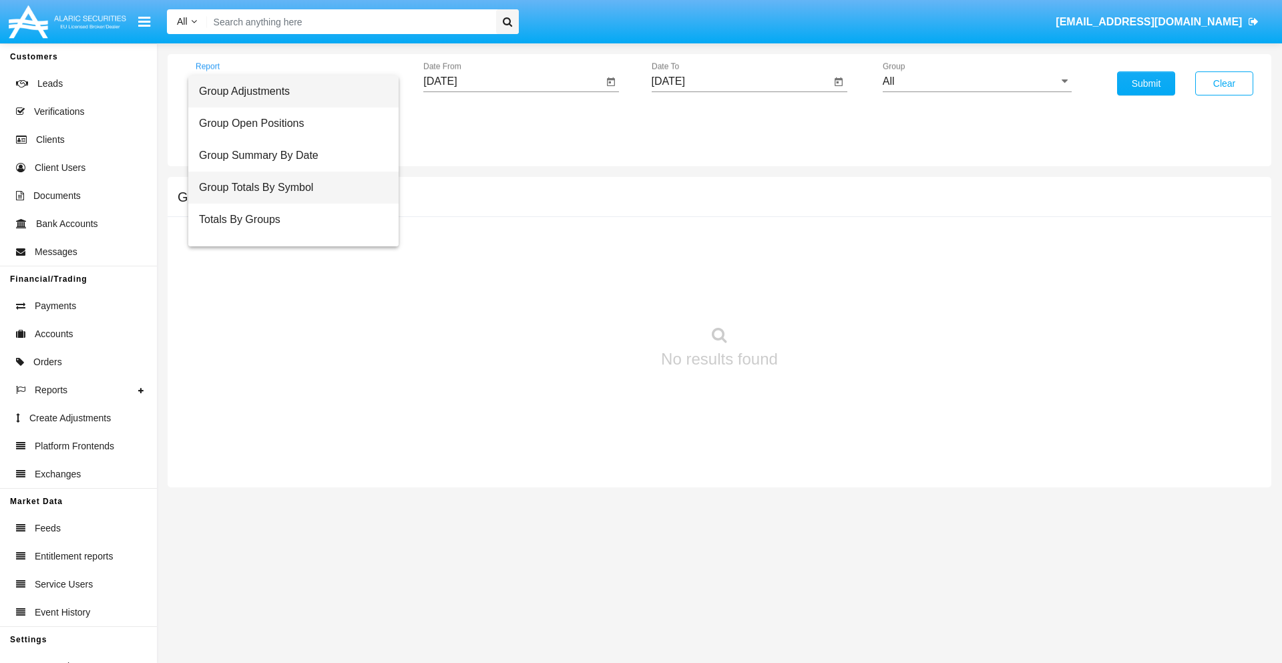
click at [288, 188] on span "Group Totals By Symbol" at bounding box center [293, 188] width 189 height 32
click at [513, 81] on input "[DATE]" at bounding box center [513, 81] width 180 height 12
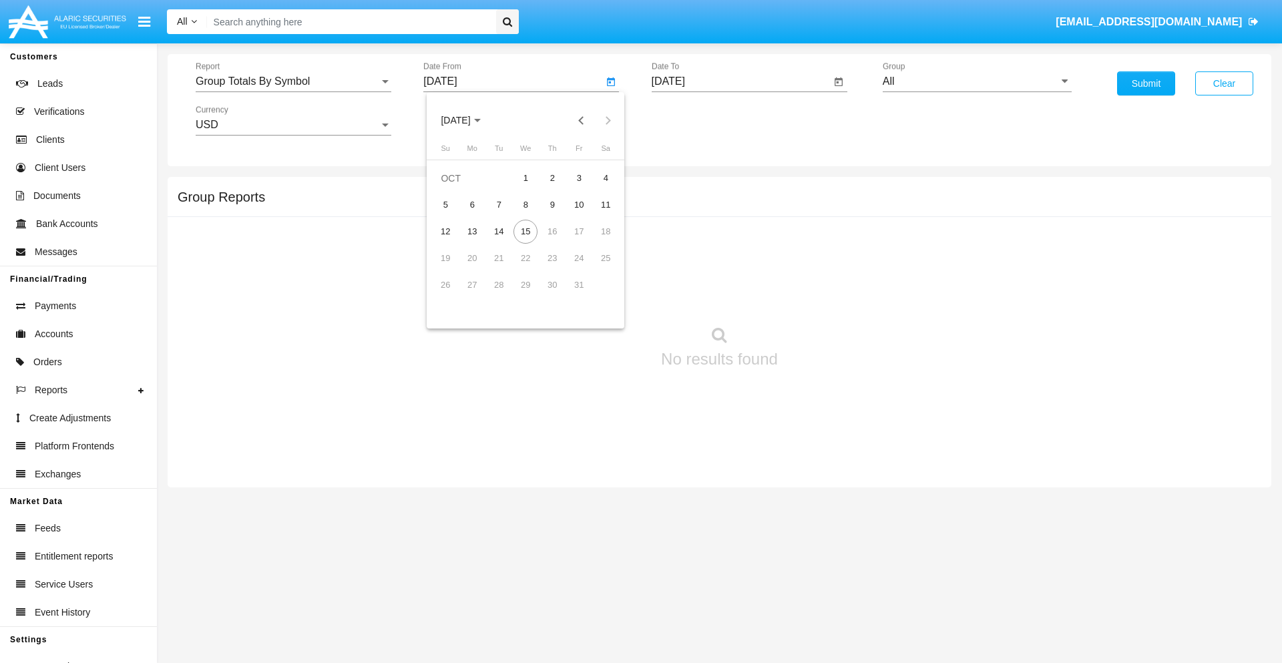
click at [467, 120] on span "[DATE]" at bounding box center [455, 120] width 29 height 11
click at [502, 268] on div "2019" at bounding box center [502, 268] width 42 height 24
click at [455, 188] on div "JAN" at bounding box center [456, 188] width 42 height 24
click at [499, 204] on div "1" at bounding box center [499, 205] width 24 height 24
type input "[DATE]"
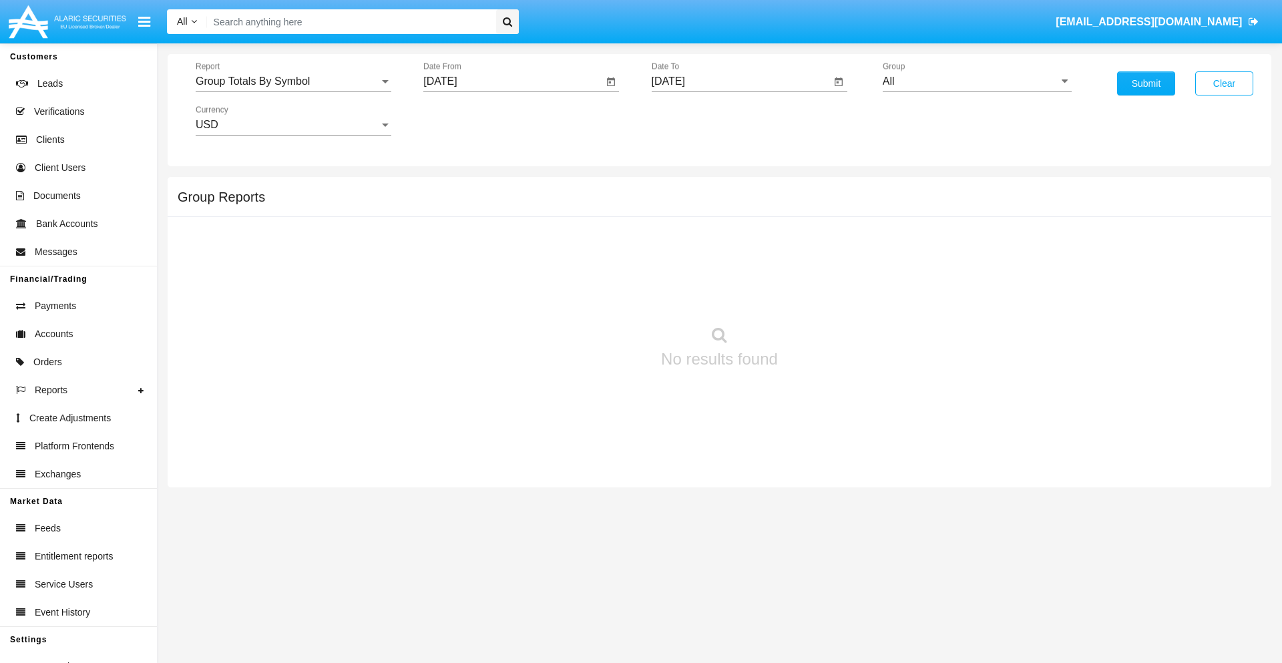
click at [740, 81] on input "[DATE]" at bounding box center [742, 81] width 180 height 12
click at [695, 120] on span "[DATE]" at bounding box center [683, 120] width 29 height 11
click at [730, 268] on div "2019" at bounding box center [730, 268] width 42 height 24
click at [683, 188] on div "JAN" at bounding box center [683, 188] width 42 height 24
click at [726, 204] on div "1" at bounding box center [727, 205] width 24 height 24
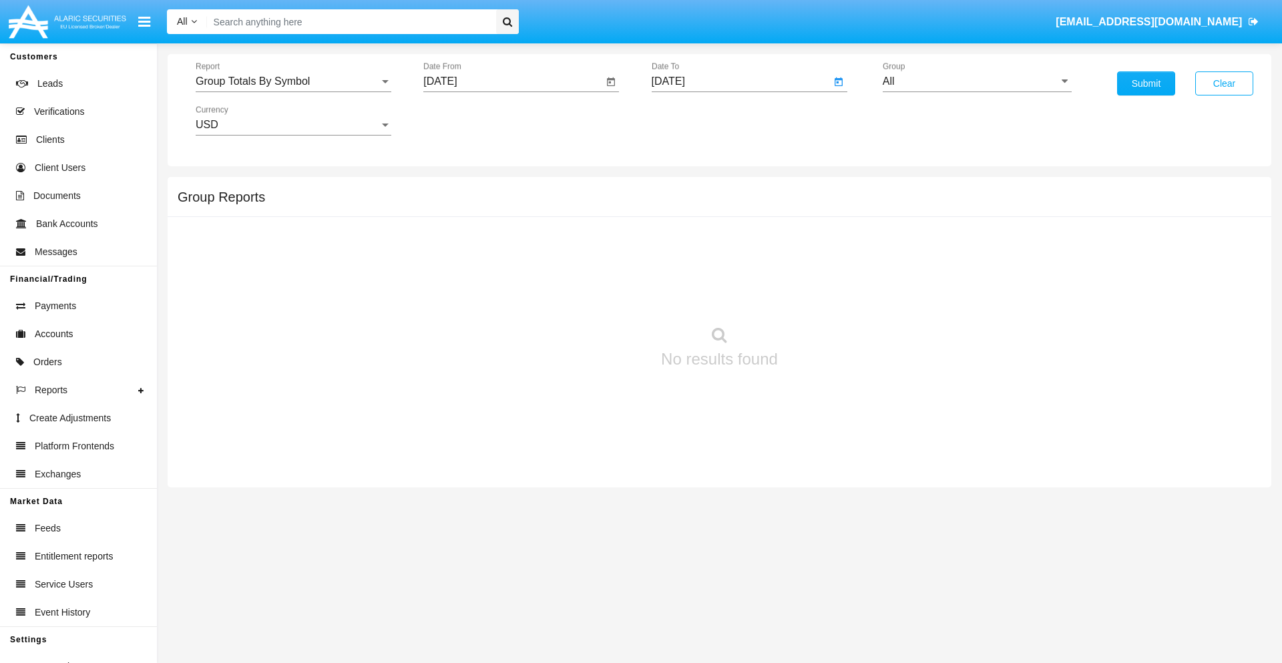
type input "[DATE]"
click at [977, 81] on input "All" at bounding box center [977, 81] width 189 height 12
click at [931, 551] on span "Company AQA" at bounding box center [932, 556] width 71 height 11
type input "Company AQA"
click at [1146, 83] on button "Submit" at bounding box center [1146, 83] width 58 height 24
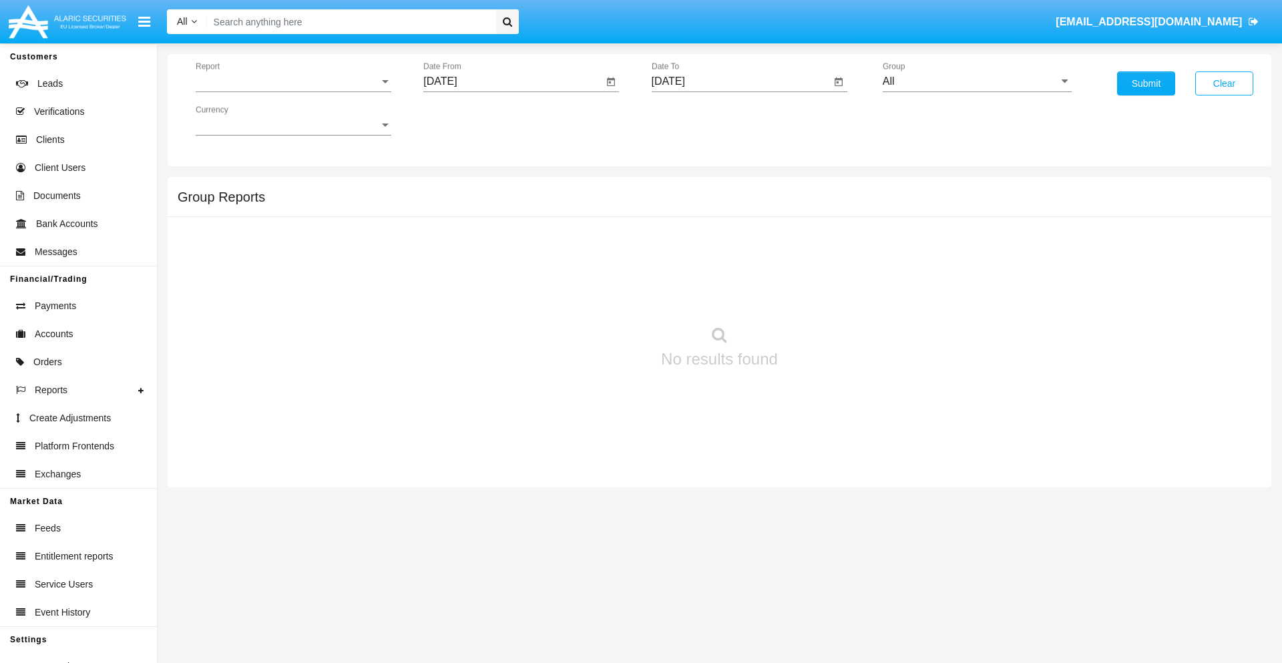
click at [293, 81] on span "Report" at bounding box center [288, 81] width 184 height 12
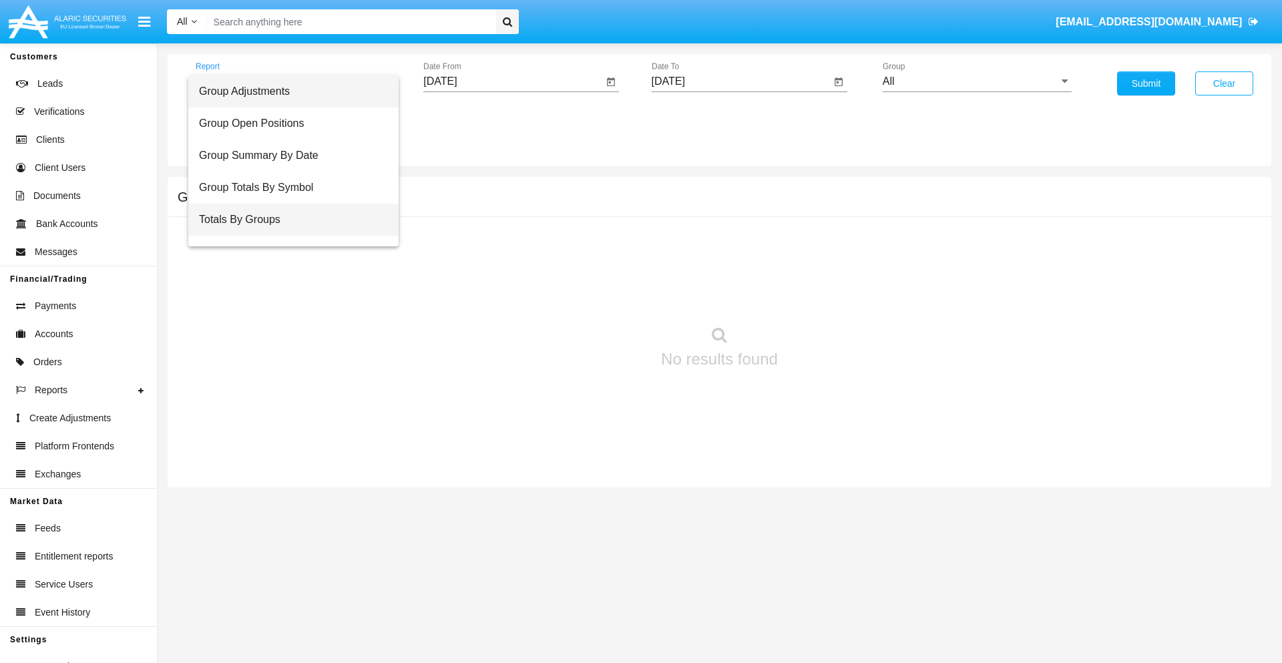
click at [288, 220] on span "Totals By Groups" at bounding box center [293, 220] width 189 height 32
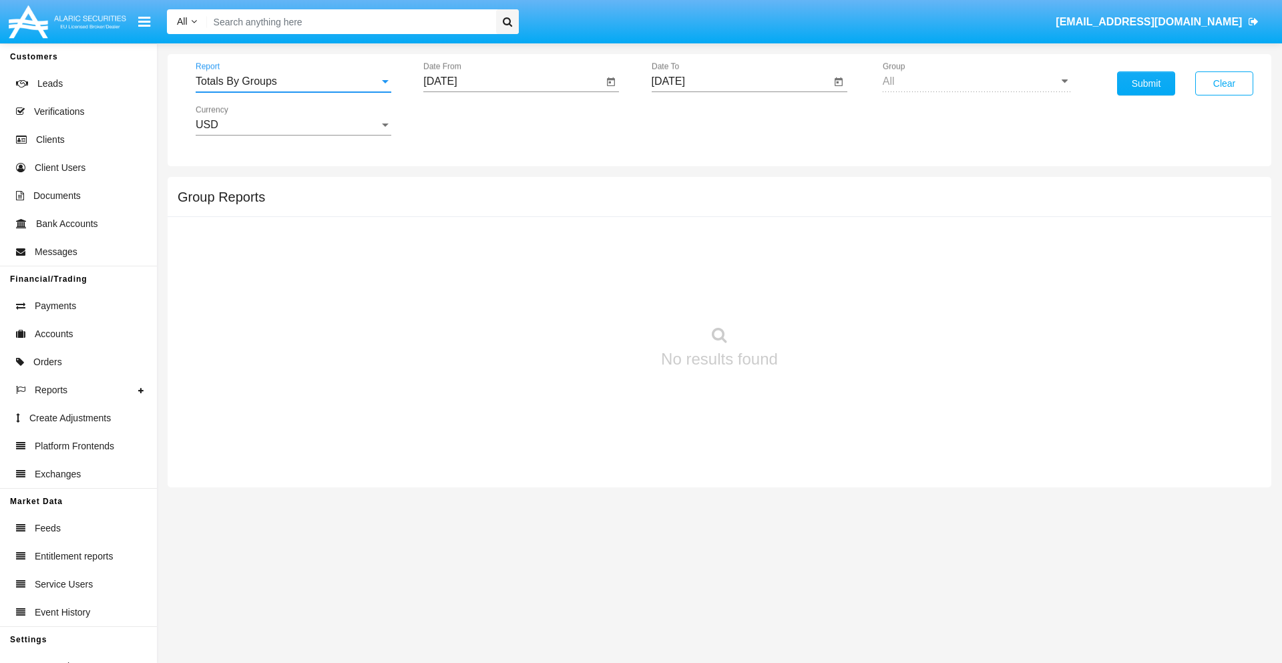
click at [513, 81] on input "[DATE]" at bounding box center [513, 81] width 180 height 12
click at [467, 120] on span "[DATE]" at bounding box center [455, 120] width 29 height 11
click at [502, 268] on div "2019" at bounding box center [502, 268] width 42 height 24
click at [455, 188] on div "JAN" at bounding box center [456, 188] width 42 height 24
click at [499, 204] on div "1" at bounding box center [499, 205] width 24 height 24
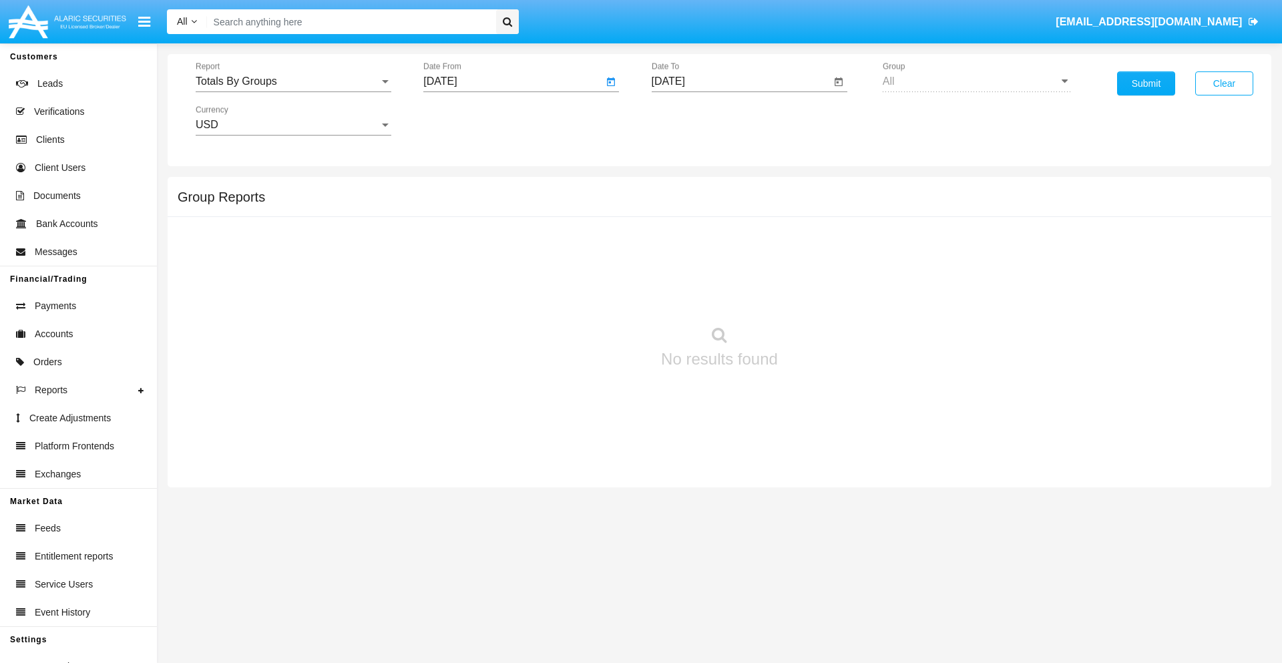
type input "[DATE]"
click at [740, 81] on input "[DATE]" at bounding box center [742, 81] width 180 height 12
click at [695, 120] on span "[DATE]" at bounding box center [683, 120] width 29 height 11
click at [730, 268] on div "2019" at bounding box center [730, 268] width 42 height 24
click at [683, 188] on div "JAN" at bounding box center [683, 188] width 42 height 24
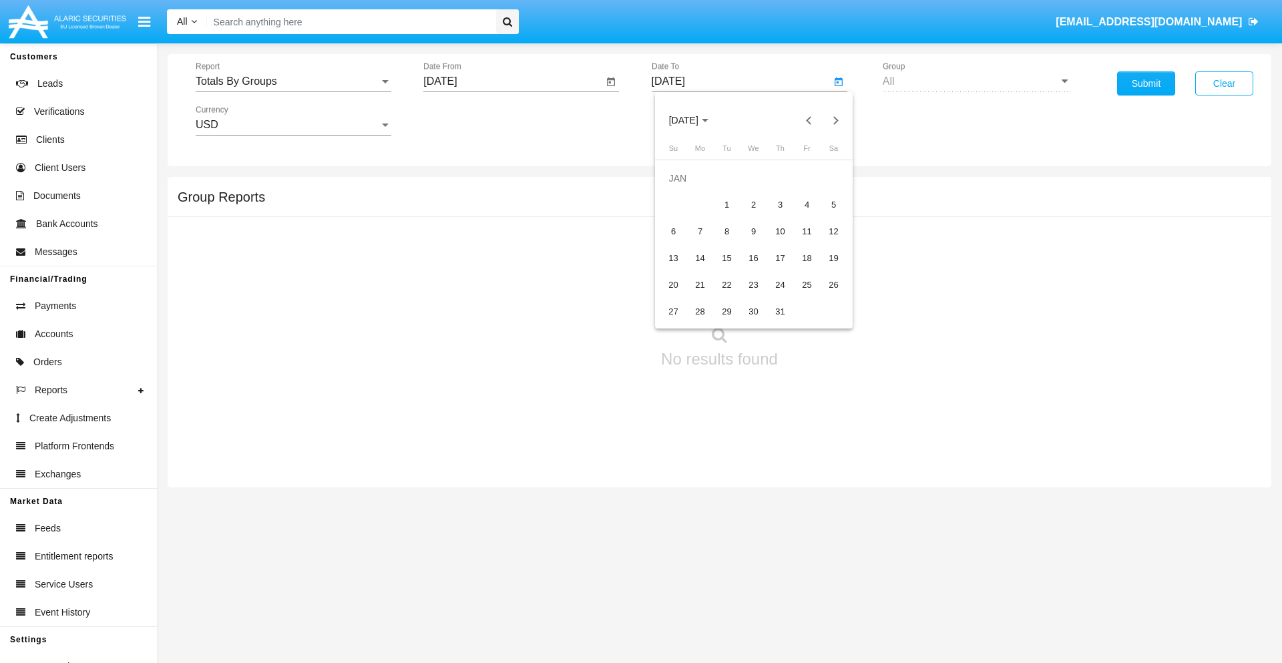
click at [726, 204] on div "1" at bounding box center [727, 205] width 24 height 24
type input "[DATE]"
click at [1146, 83] on button "Submit" at bounding box center [1146, 83] width 58 height 24
click at [293, 81] on span "Report" at bounding box center [288, 81] width 184 height 12
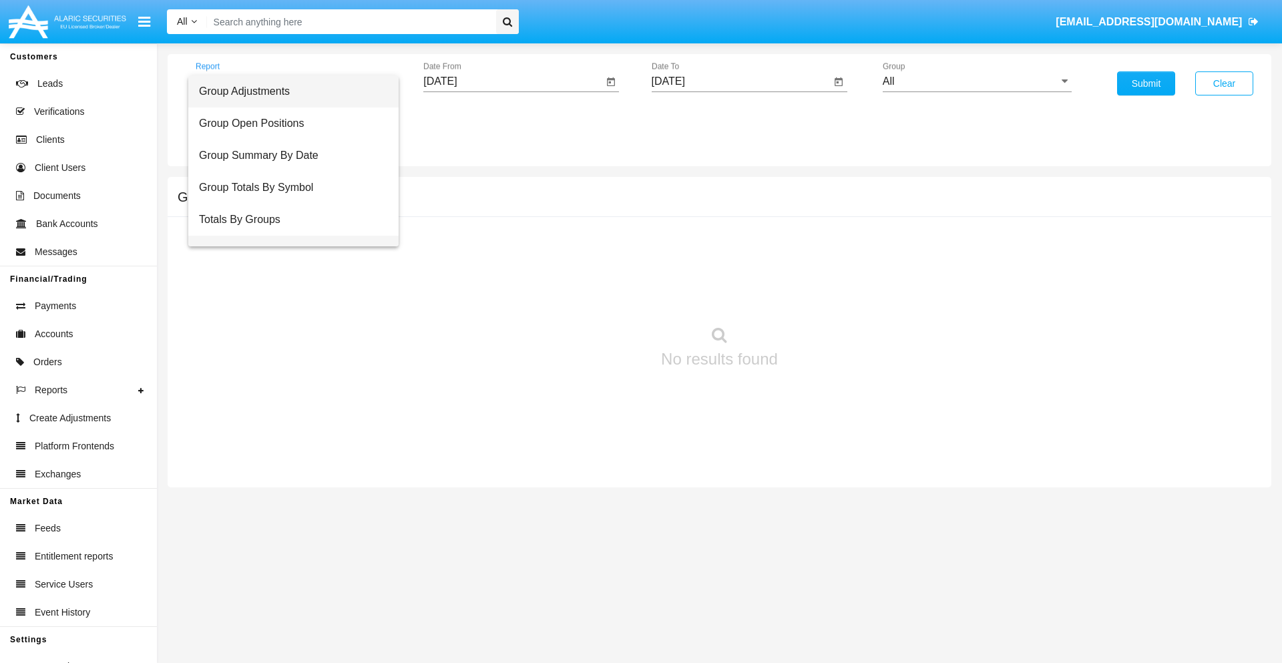
click at [288, 236] on span "Group Fees By Destination" at bounding box center [293, 252] width 189 height 32
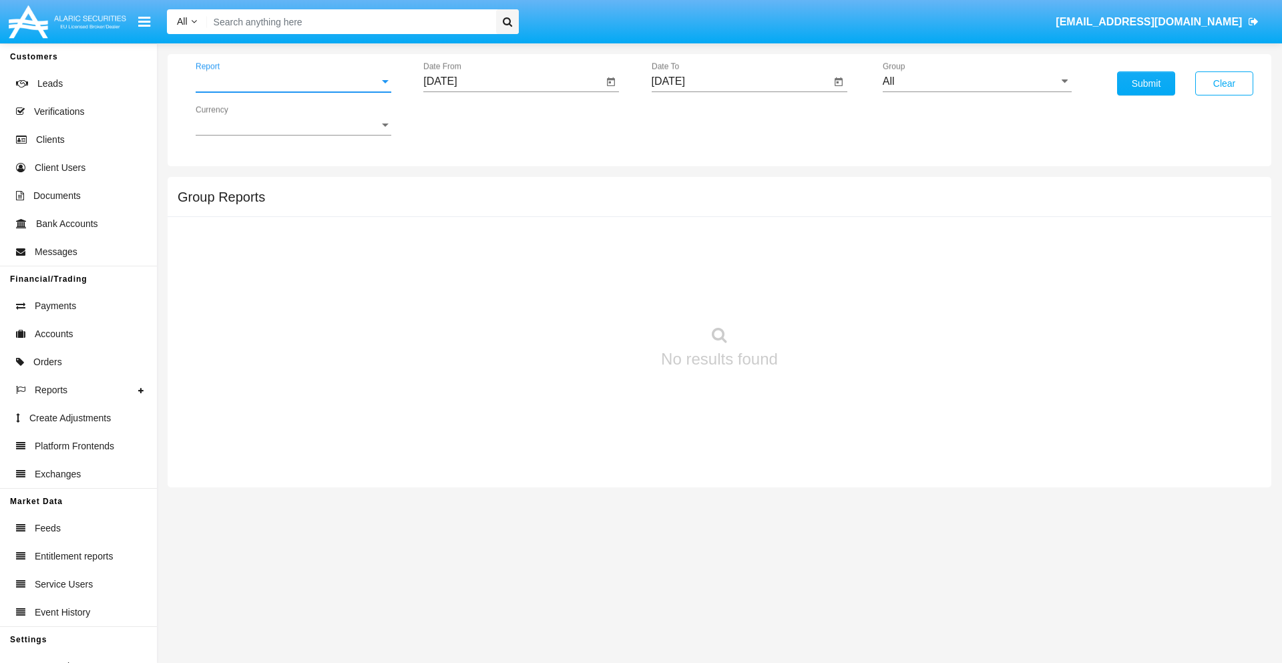
scroll to position [21, 0]
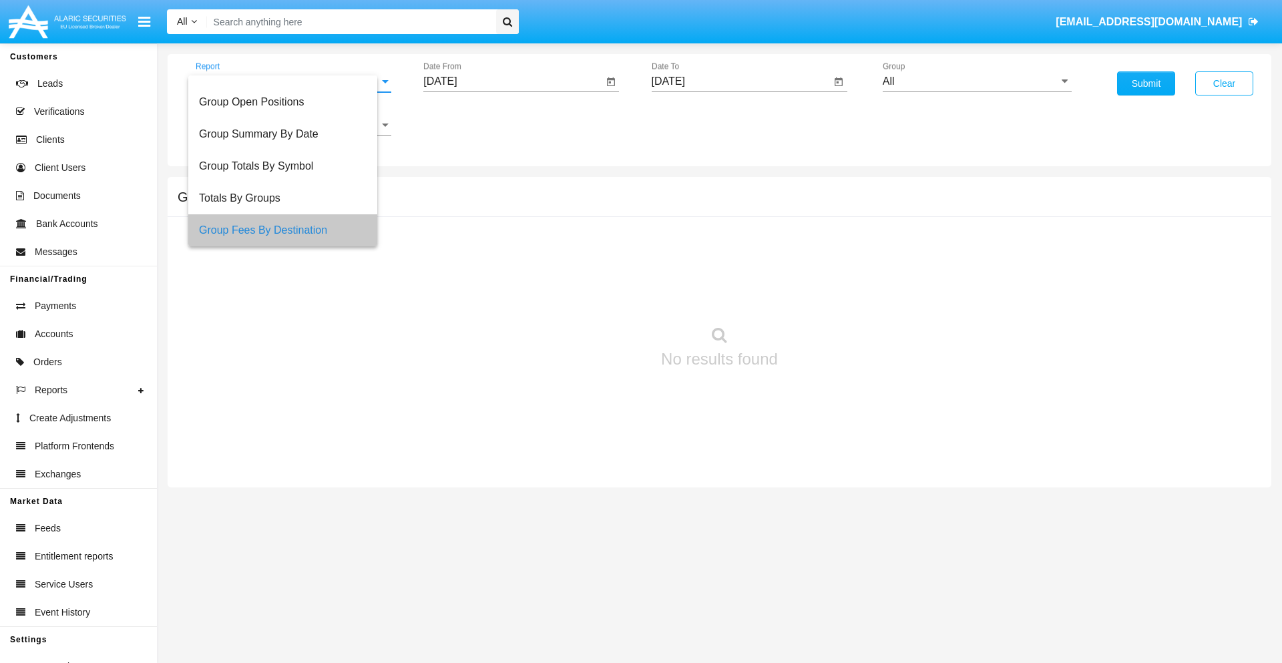
click at [513, 81] on input "[DATE]" at bounding box center [513, 81] width 180 height 12
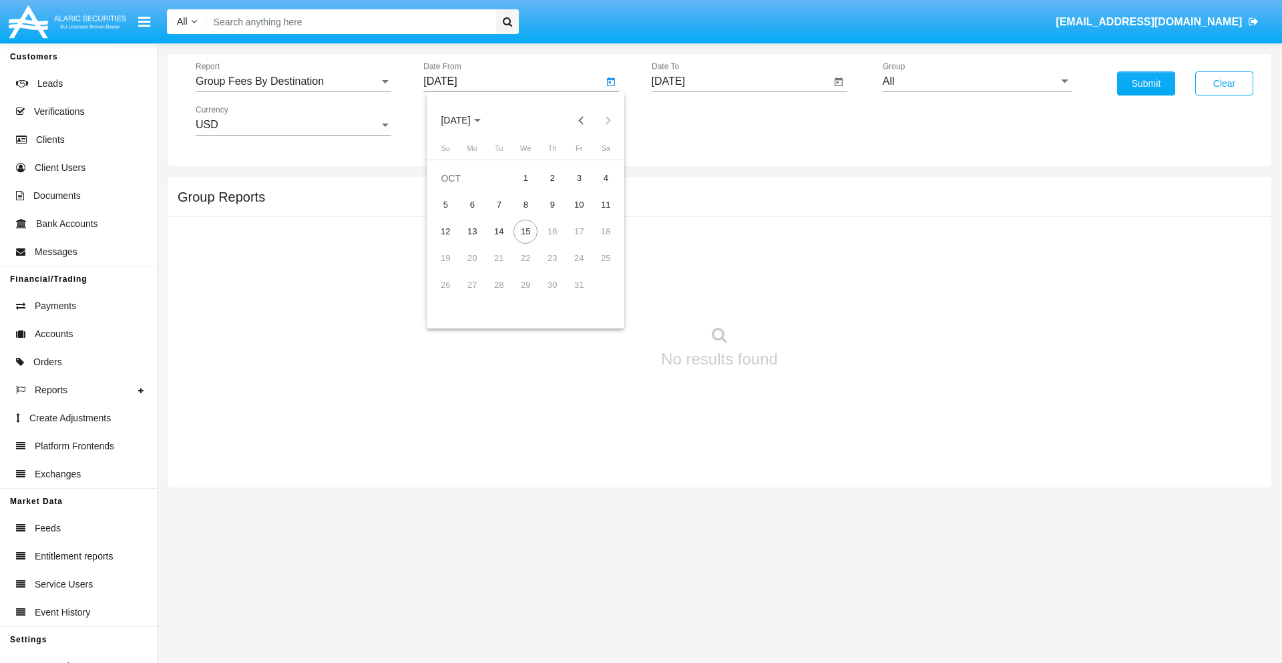
click at [467, 120] on span "[DATE]" at bounding box center [455, 120] width 29 height 11
click at [502, 268] on div "2019" at bounding box center [502, 268] width 42 height 24
click at [455, 188] on div "JAN" at bounding box center [456, 188] width 42 height 24
click at [499, 204] on div "1" at bounding box center [499, 205] width 24 height 24
type input "[DATE]"
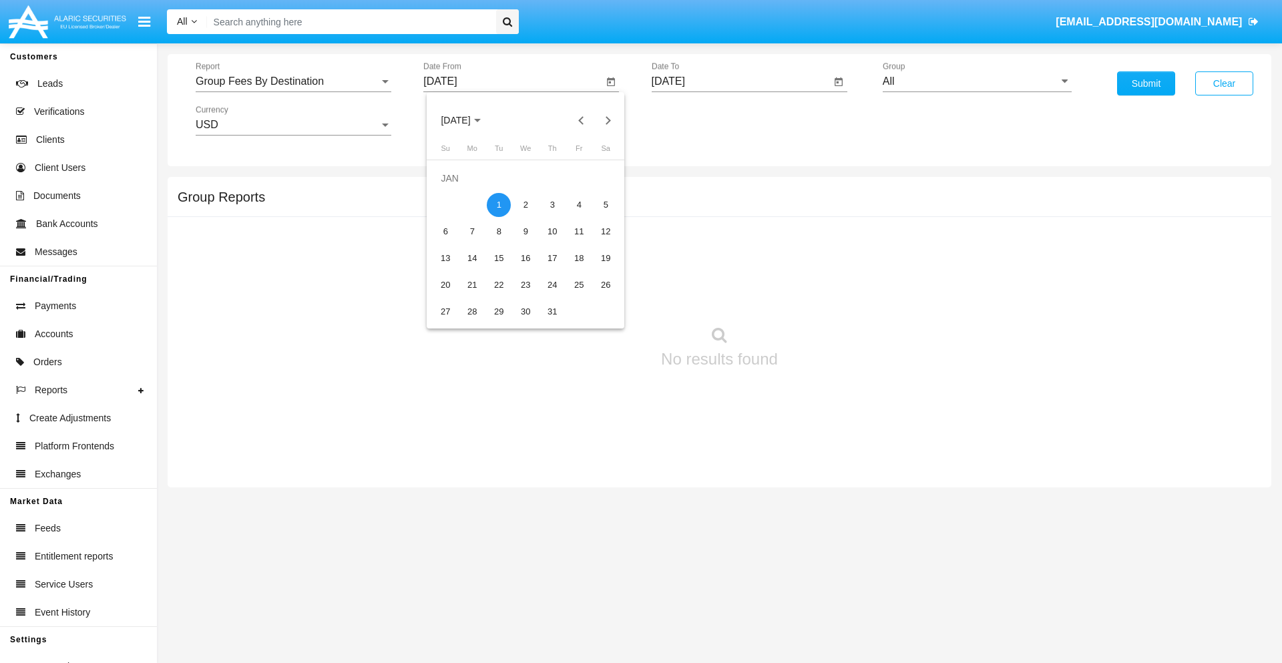
click at [740, 81] on input "[DATE]" at bounding box center [742, 81] width 180 height 12
click at [695, 120] on span "[DATE]" at bounding box center [683, 120] width 29 height 11
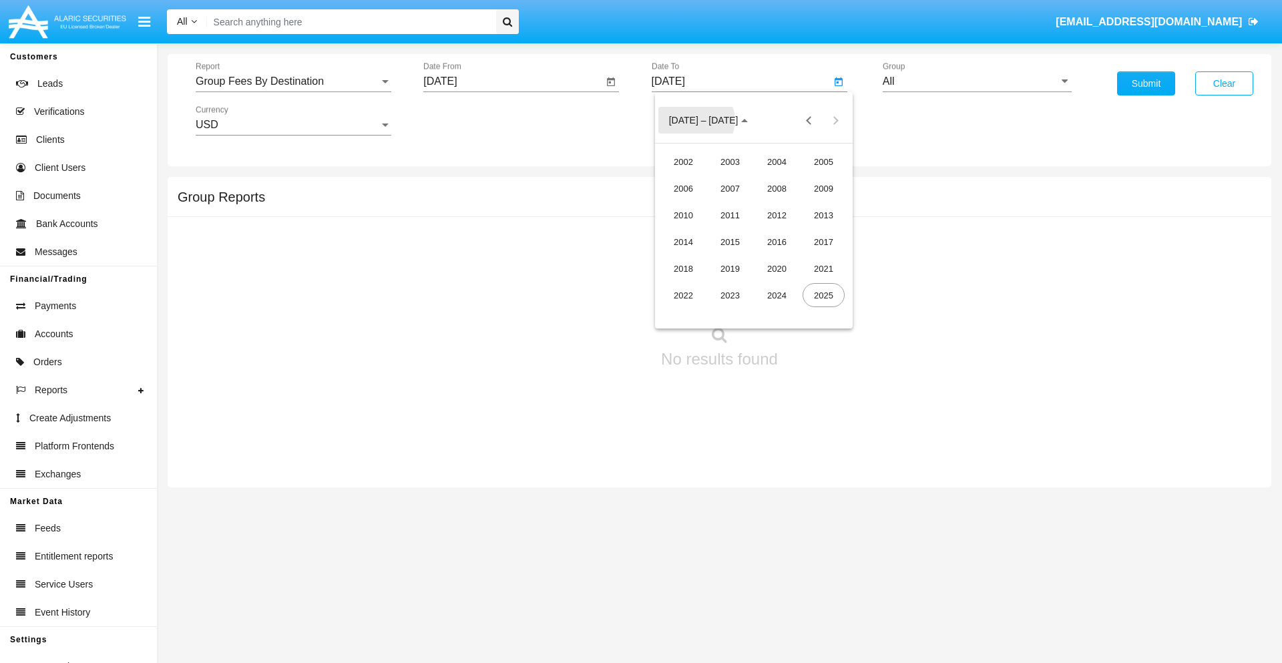
click at [730, 268] on div "2019" at bounding box center [730, 268] width 42 height 24
click at [683, 188] on div "JAN" at bounding box center [683, 188] width 42 height 24
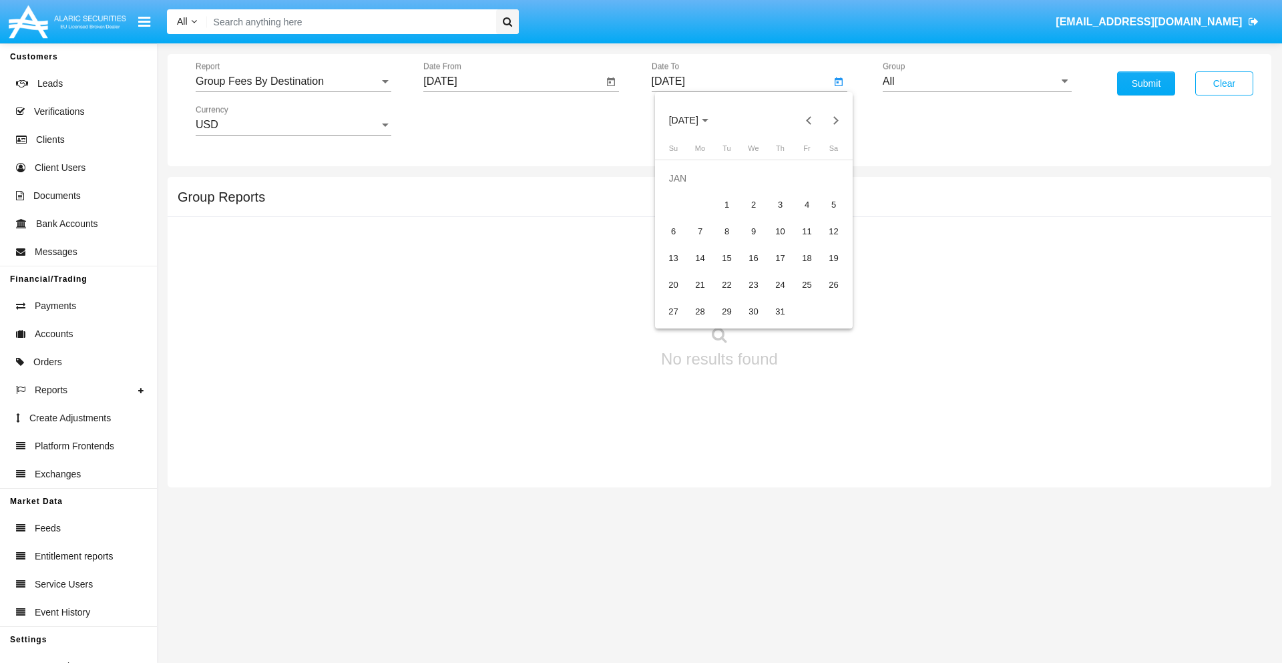
click at [726, 204] on div "1" at bounding box center [727, 205] width 24 height 24
type input "[DATE]"
click at [977, 81] on input "All" at bounding box center [977, 81] width 189 height 12
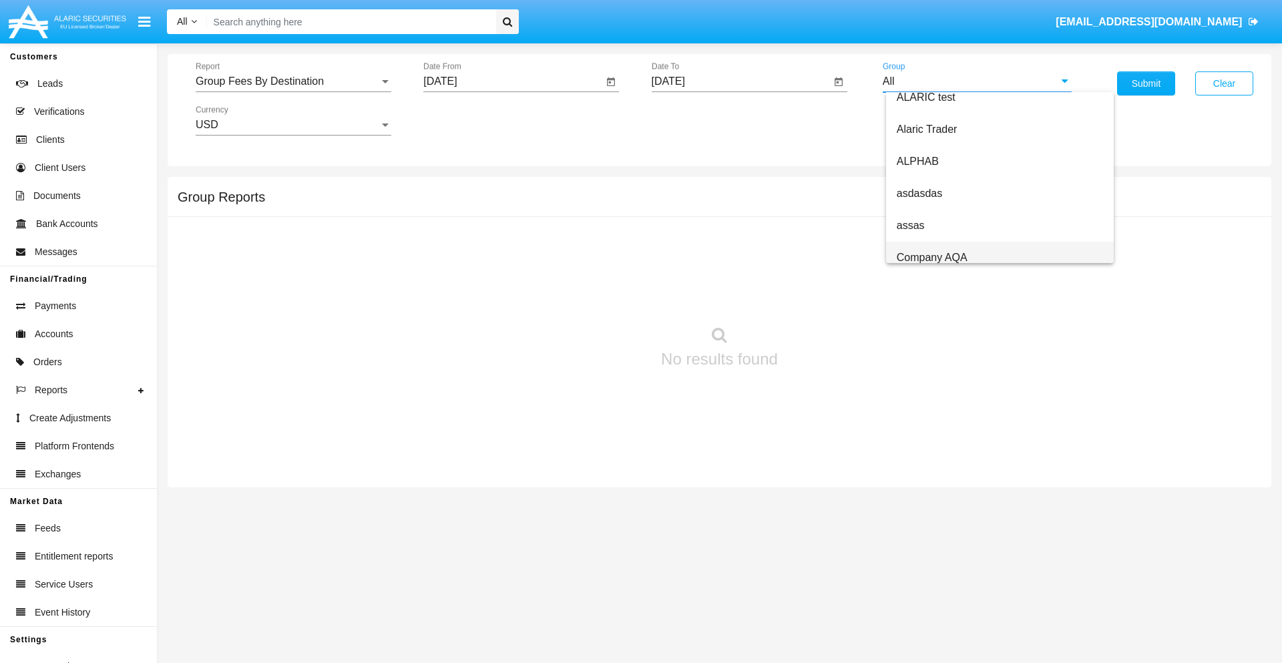
click at [931, 257] on span "Company AQA" at bounding box center [932, 257] width 71 height 11
type input "Company AQA"
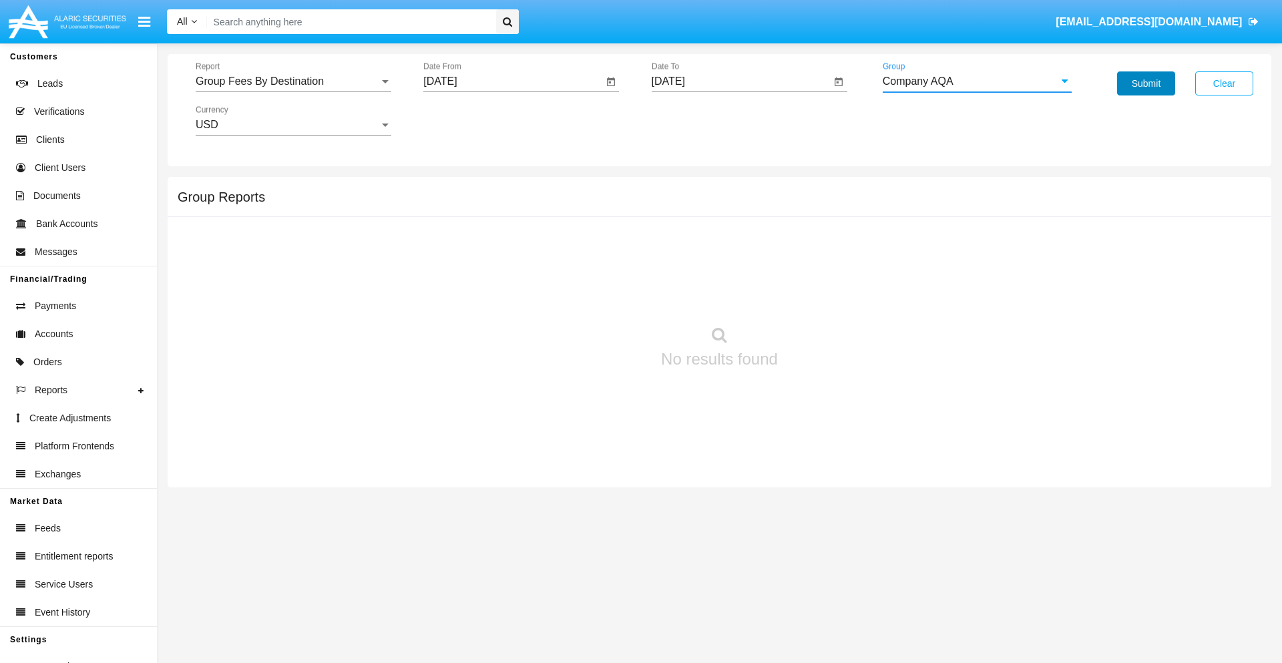
click at [1146, 83] on button "Submit" at bounding box center [1146, 83] width 58 height 24
click at [293, 81] on span "Report" at bounding box center [288, 81] width 184 height 12
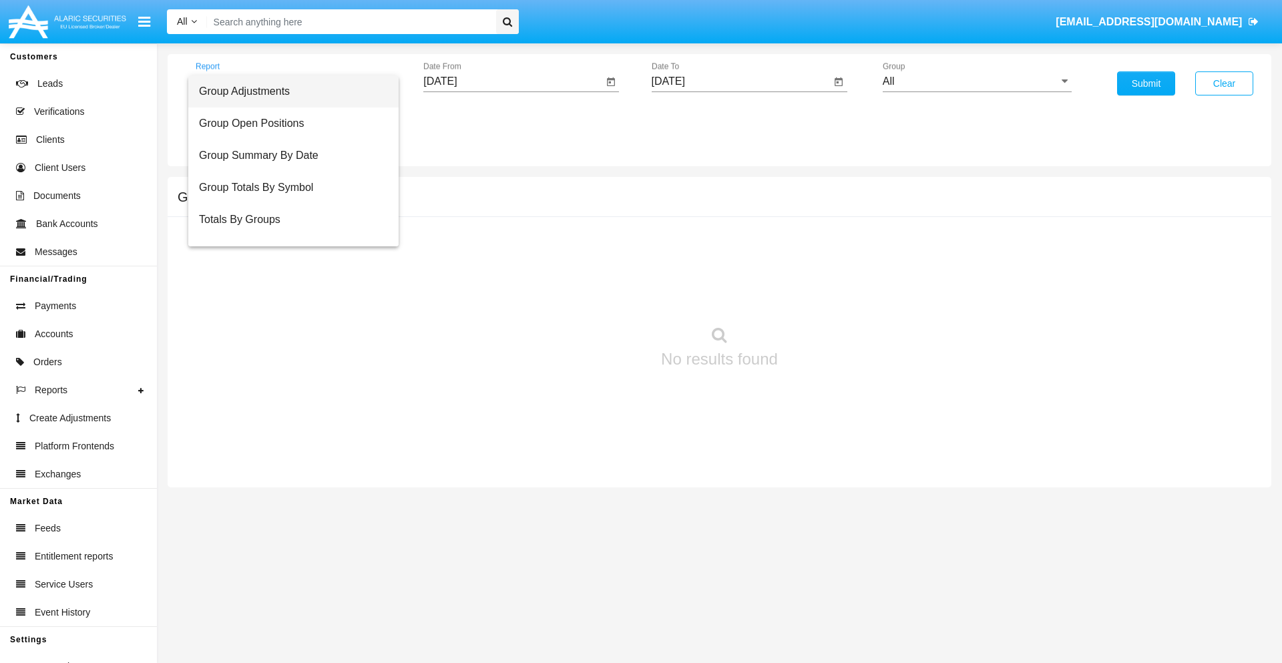
scroll to position [53, 0]
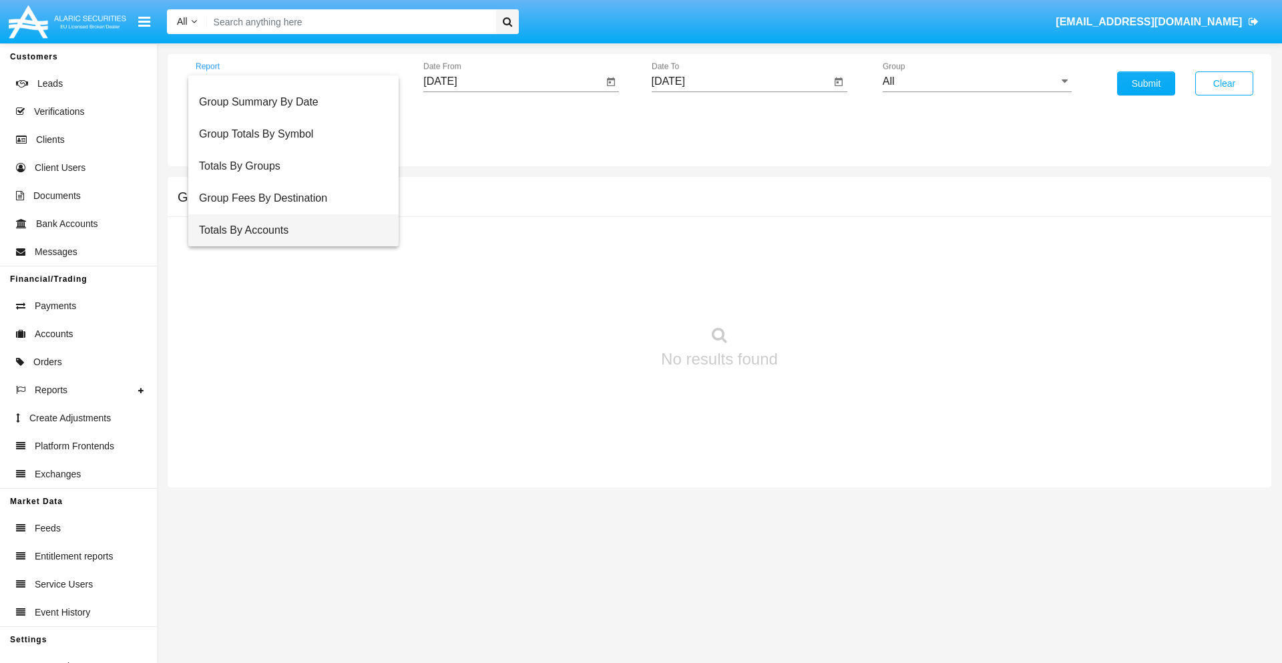
click at [288, 230] on span "Totals By Accounts" at bounding box center [293, 230] width 189 height 32
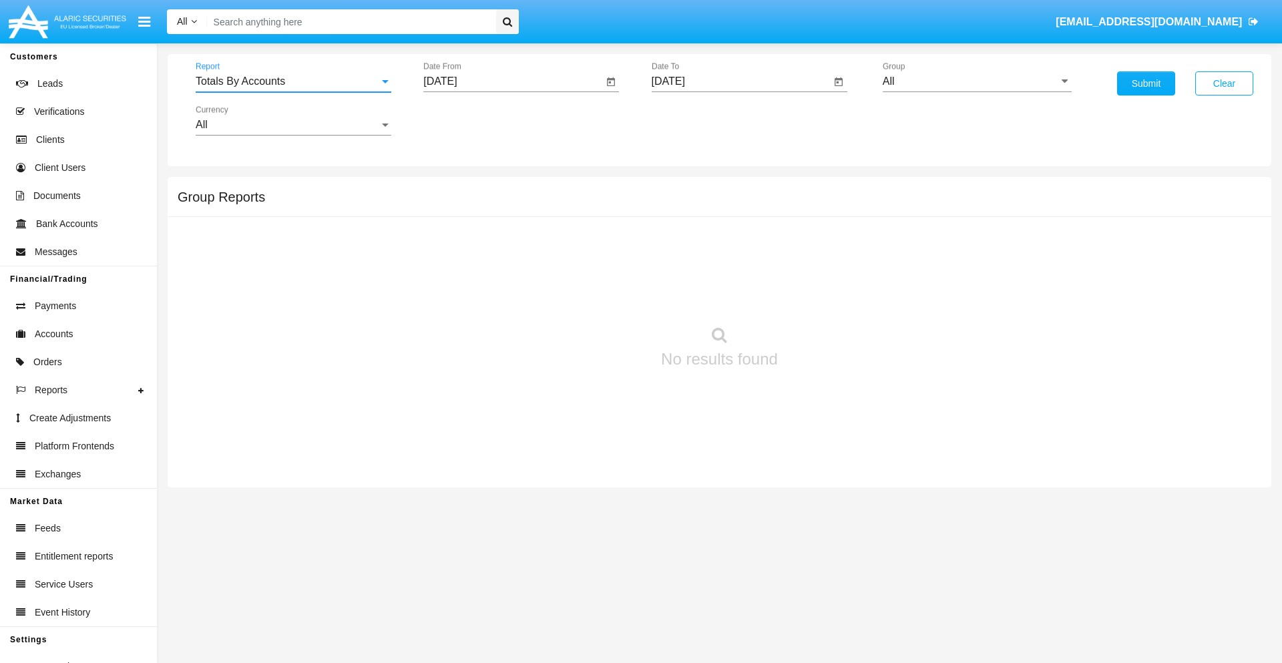
click at [513, 81] on input "[DATE]" at bounding box center [513, 81] width 180 height 12
click at [467, 120] on span "[DATE]" at bounding box center [455, 120] width 29 height 11
click at [502, 268] on div "2019" at bounding box center [502, 268] width 42 height 24
click at [455, 188] on div "JAN" at bounding box center [456, 188] width 42 height 24
click at [499, 204] on div "1" at bounding box center [499, 205] width 24 height 24
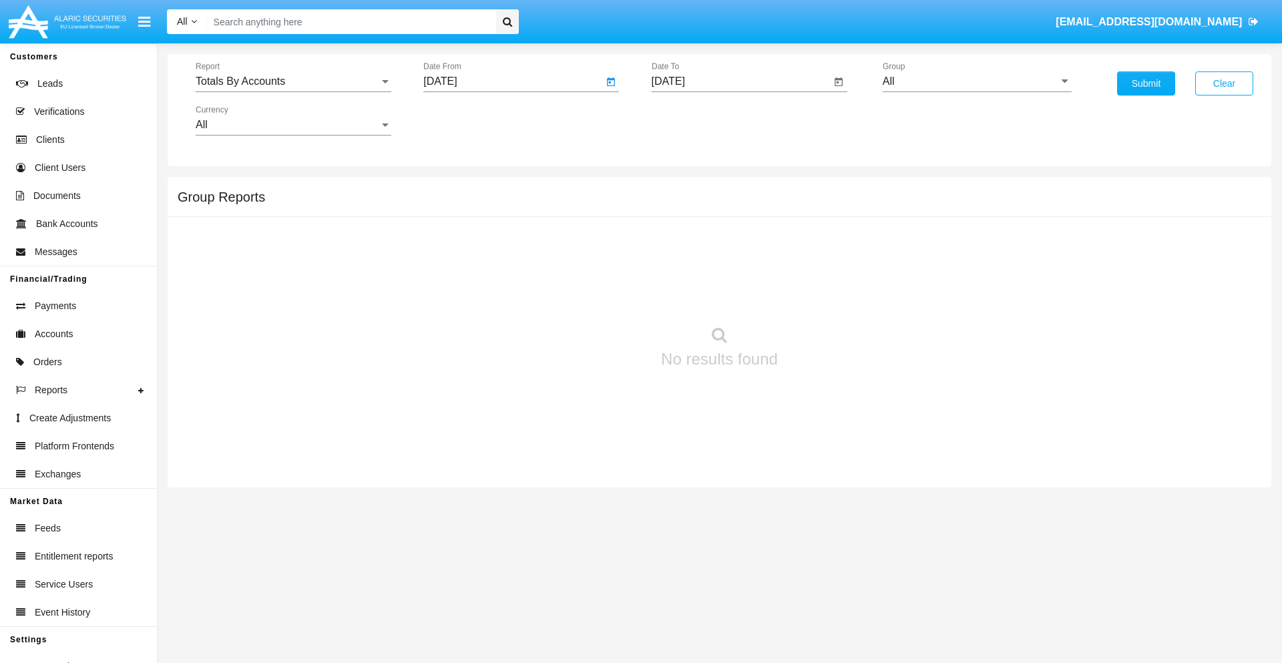
type input "[DATE]"
click at [740, 81] on input "[DATE]" at bounding box center [742, 81] width 180 height 12
click at [695, 120] on span "[DATE]" at bounding box center [683, 120] width 29 height 11
click at [730, 268] on div "2019" at bounding box center [730, 268] width 42 height 24
click at [683, 188] on div "JAN" at bounding box center [683, 188] width 42 height 24
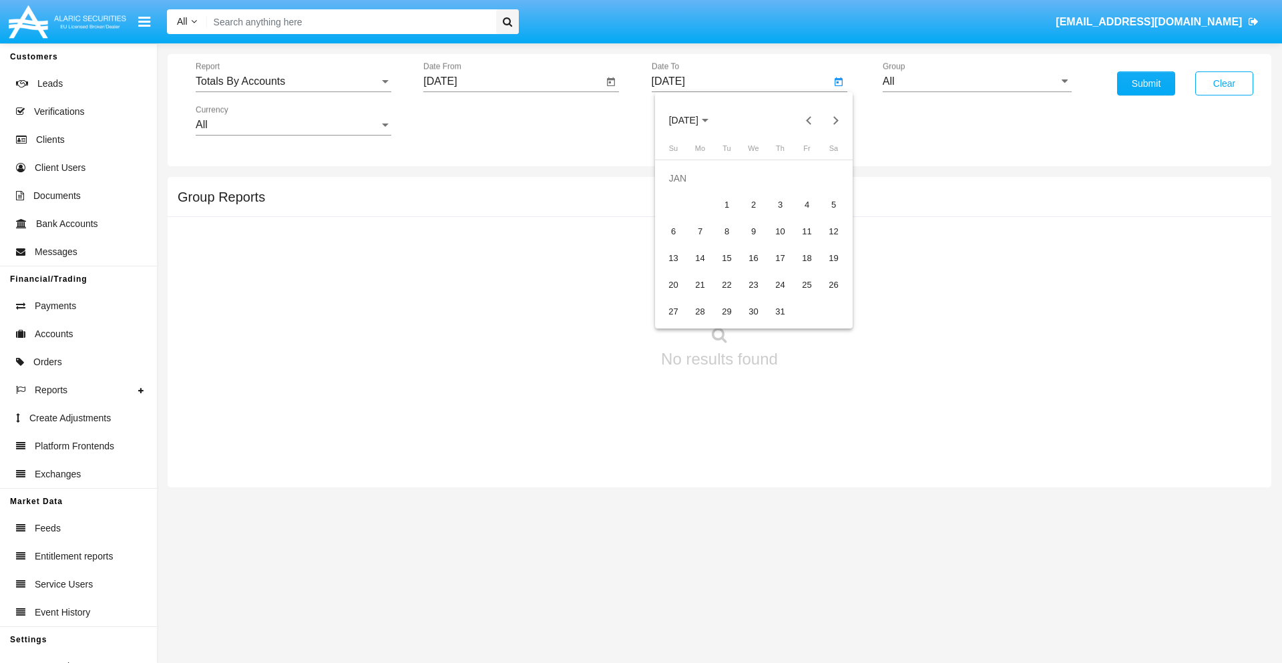
click at [726, 204] on div "1" at bounding box center [727, 205] width 24 height 24
type input "[DATE]"
click at [977, 81] on input "All" at bounding box center [977, 81] width 189 height 12
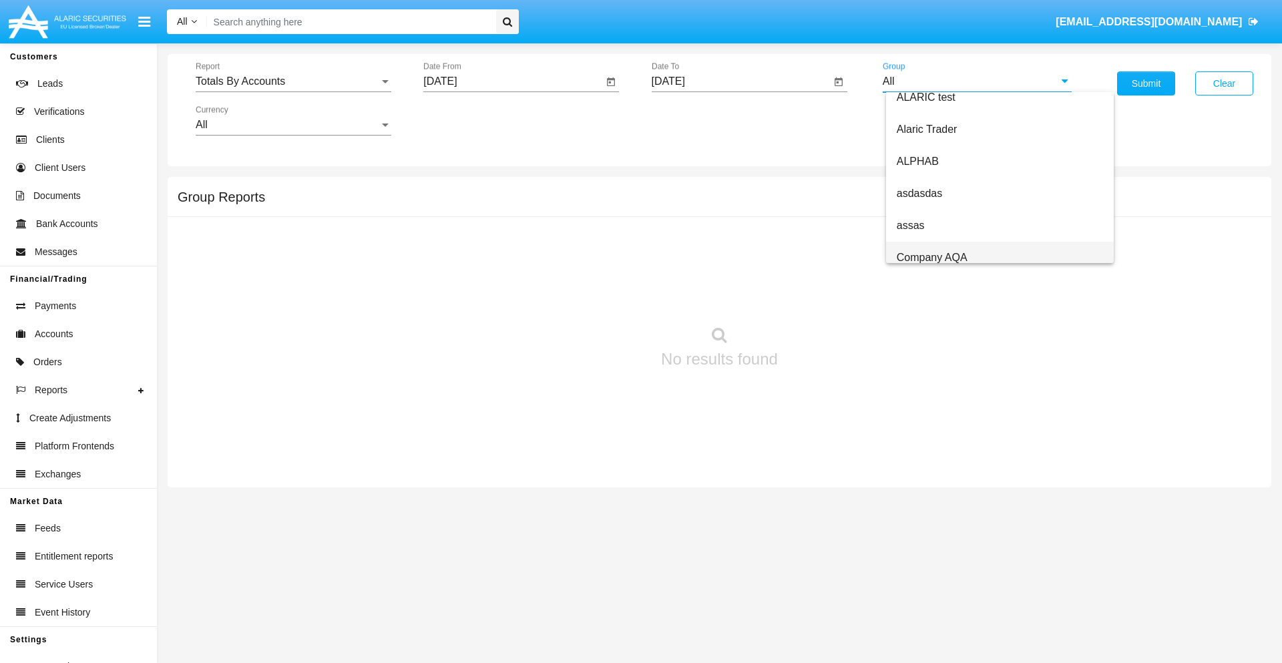
click at [931, 257] on span "Company AQA" at bounding box center [932, 257] width 71 height 11
type input "Company AQA"
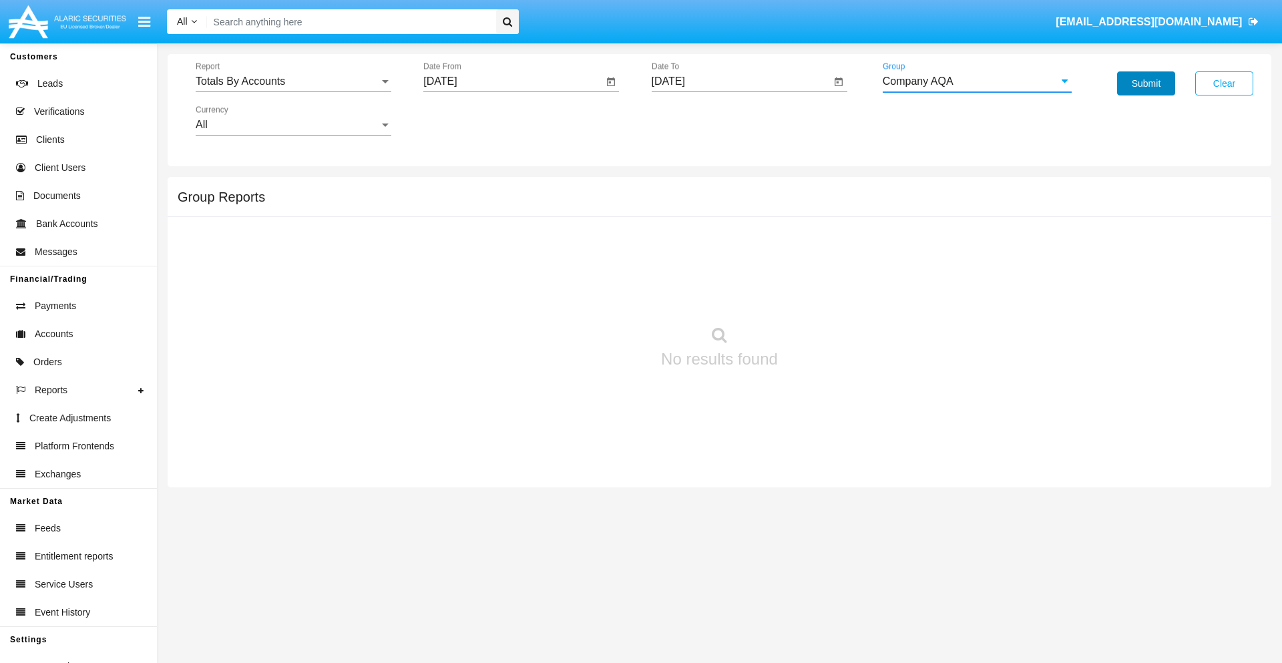
click at [1146, 83] on button "Submit" at bounding box center [1146, 83] width 58 height 24
click at [293, 81] on span "Report" at bounding box center [288, 81] width 184 height 12
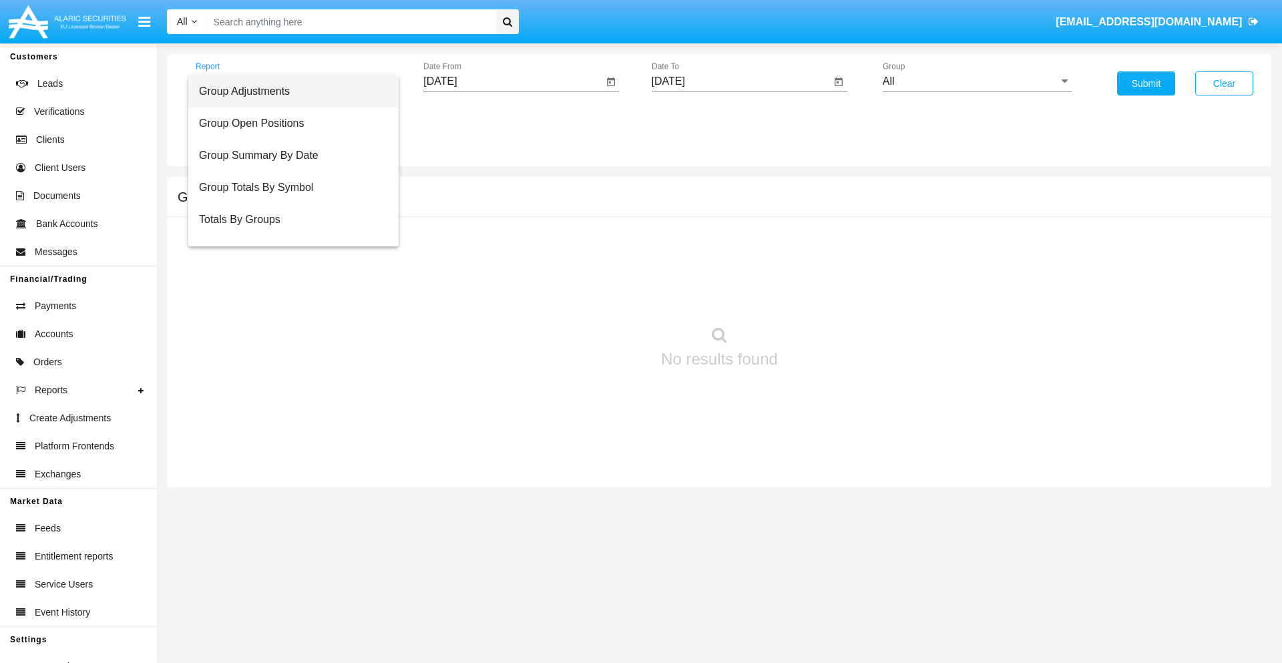
click at [288, 91] on span "Group Adjustments" at bounding box center [293, 91] width 189 height 32
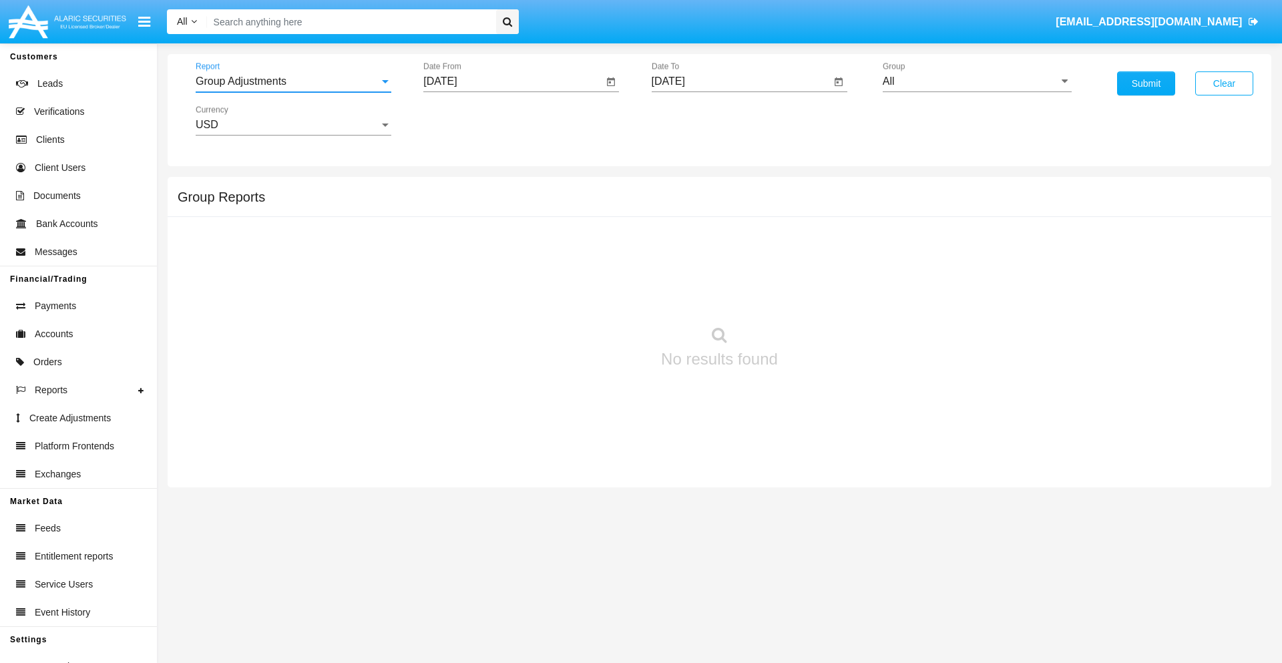
click at [513, 81] on input "[DATE]" at bounding box center [513, 81] width 180 height 12
click at [467, 120] on span "[DATE]" at bounding box center [455, 120] width 29 height 11
click at [595, 295] on div "2025" at bounding box center [596, 295] width 42 height 24
click at [549, 215] on div "[DATE]" at bounding box center [549, 215] width 42 height 24
click at [499, 258] on div "15" at bounding box center [499, 258] width 24 height 24
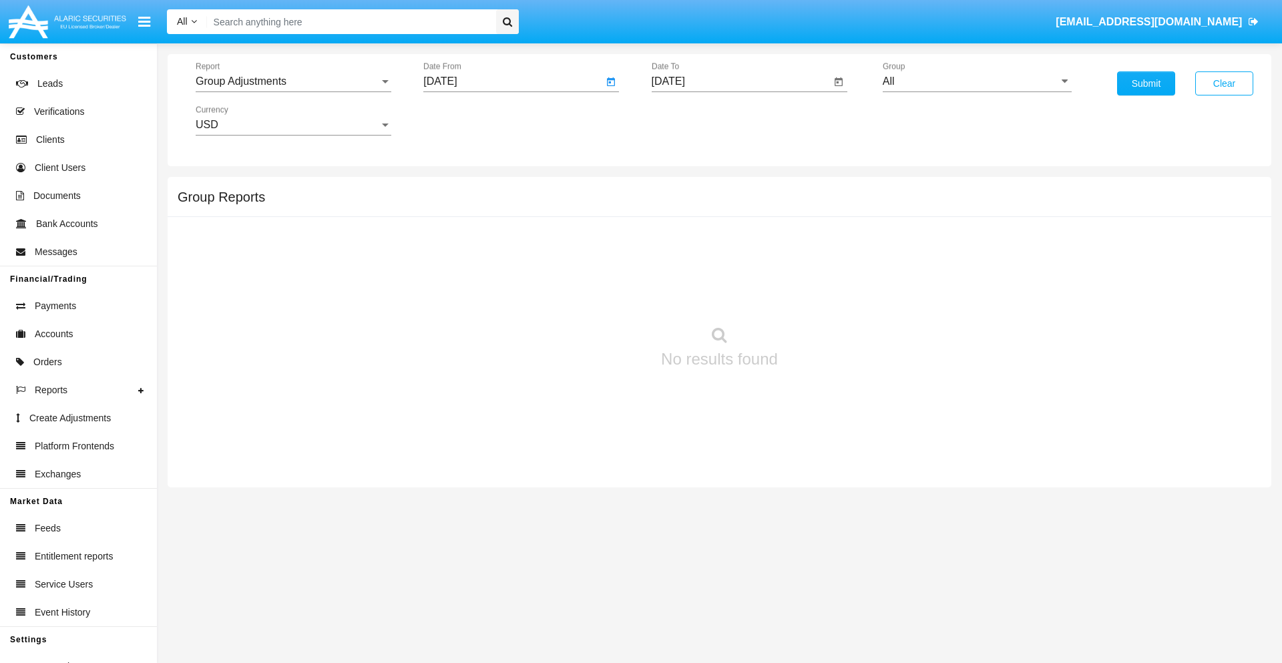
type input "07/15/25"
click at [740, 81] on input "[DATE]" at bounding box center [742, 81] width 180 height 12
click at [695, 120] on span "[DATE]" at bounding box center [683, 120] width 29 height 11
click at [823, 295] on div "2025" at bounding box center [823, 295] width 42 height 24
click at [730, 242] on div "OCT" at bounding box center [730, 242] width 42 height 24
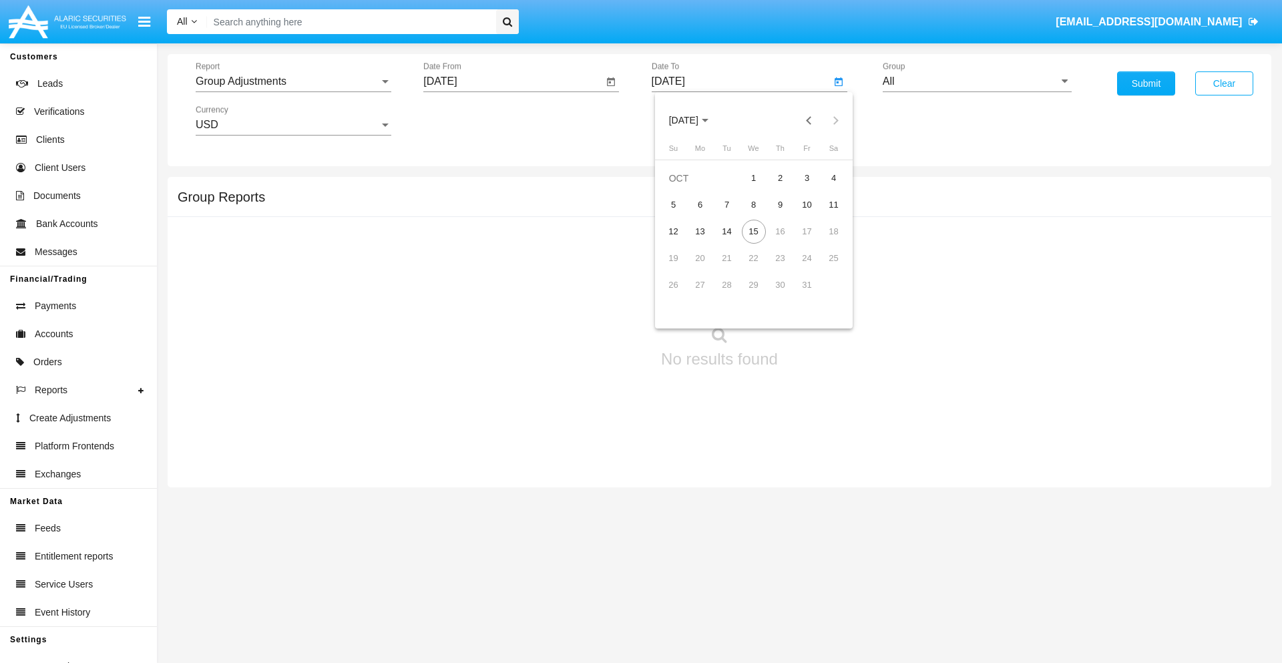
click at [753, 231] on div "15" at bounding box center [754, 232] width 24 height 24
type input "[DATE]"
click at [977, 81] on input "All" at bounding box center [977, 81] width 189 height 12
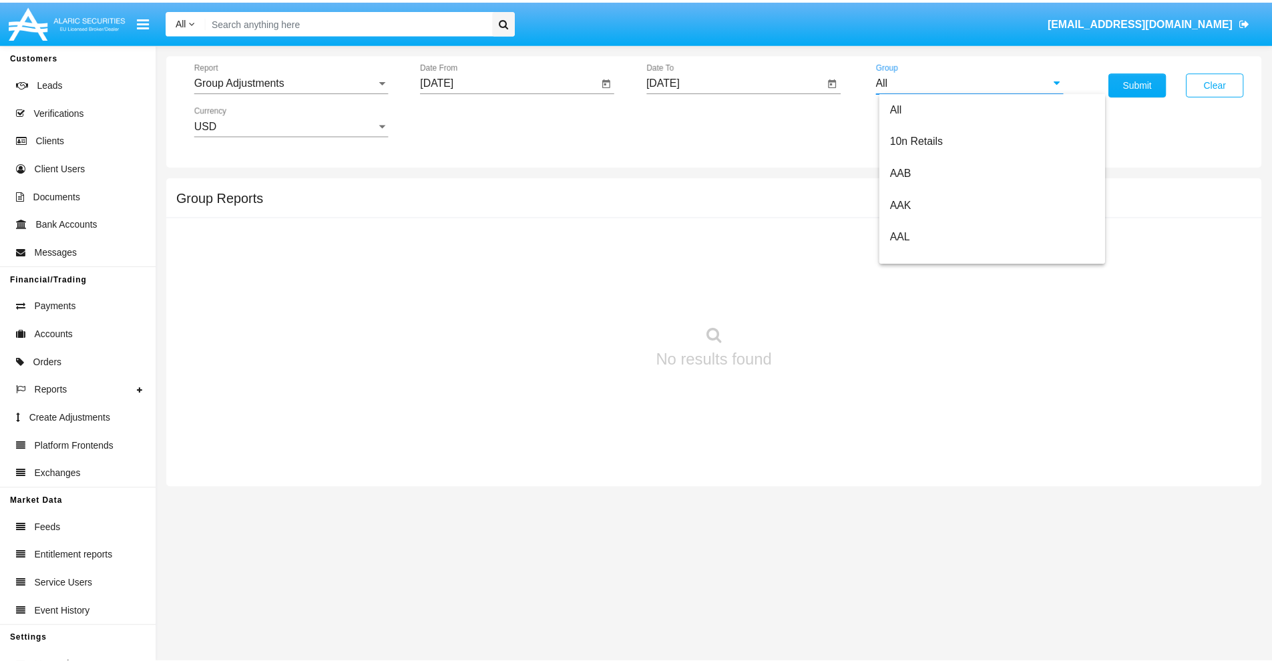
scroll to position [299, 0]
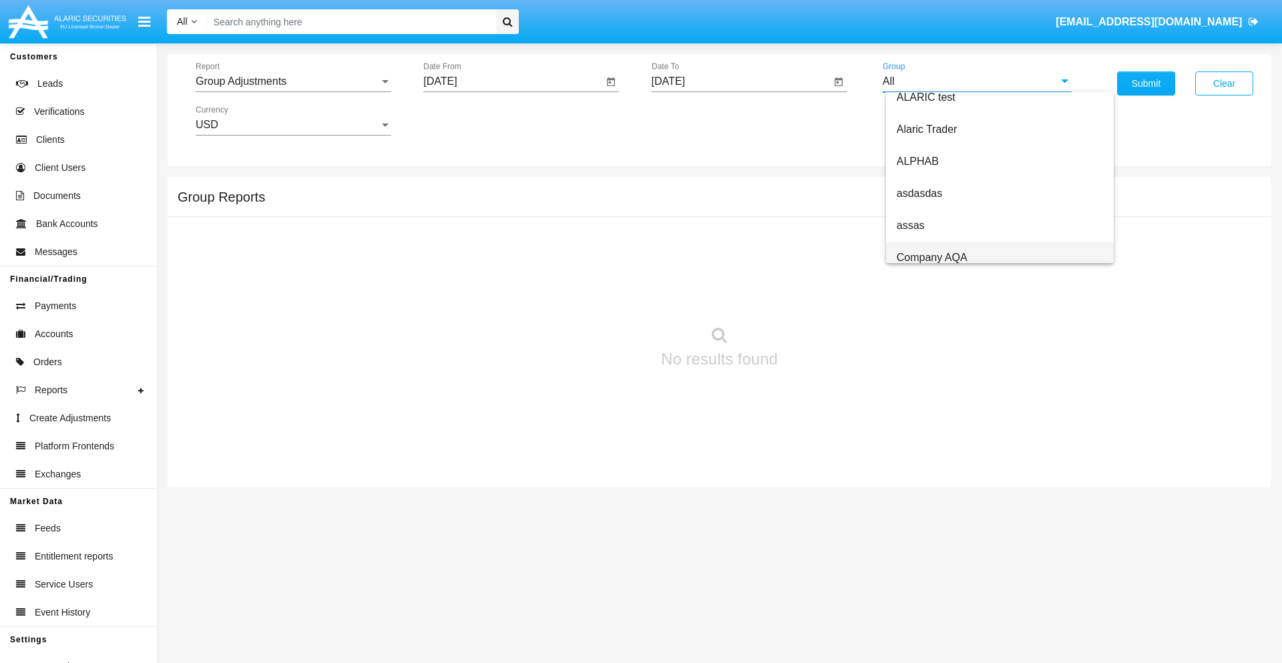
click at [931, 257] on span "Company AQA" at bounding box center [932, 257] width 71 height 11
type input "Company AQA"
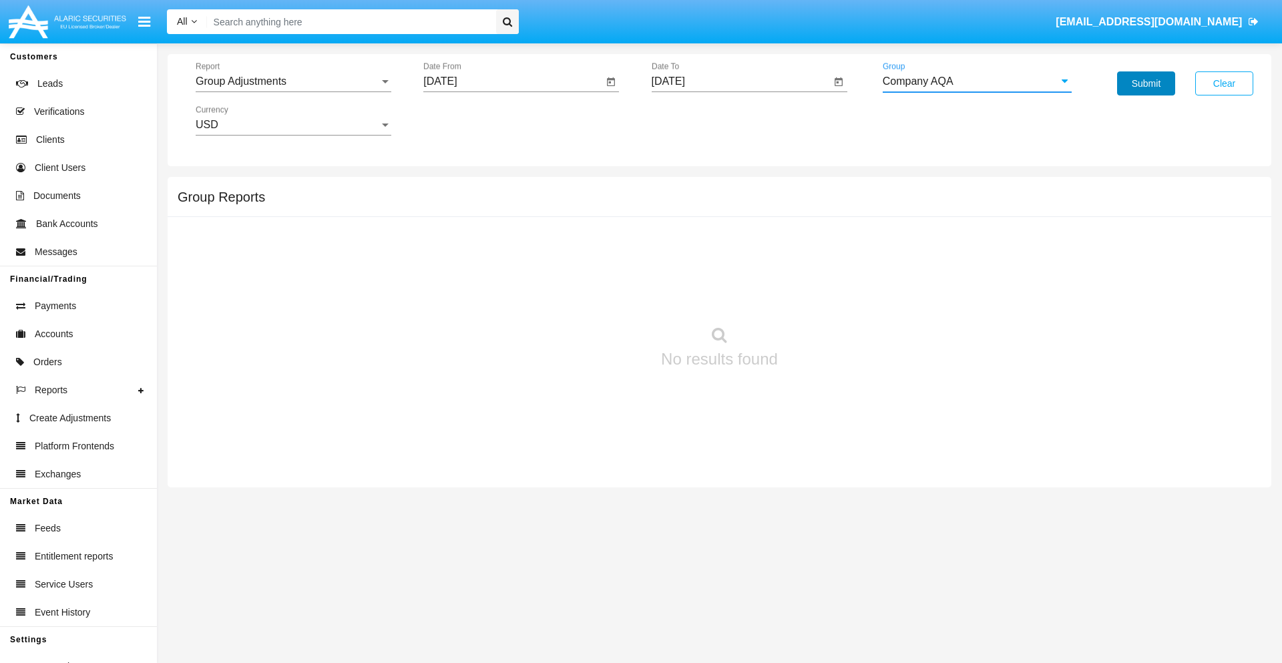
click at [1146, 83] on button "Submit" at bounding box center [1146, 83] width 58 height 24
click at [293, 81] on span "Report" at bounding box center [288, 81] width 184 height 12
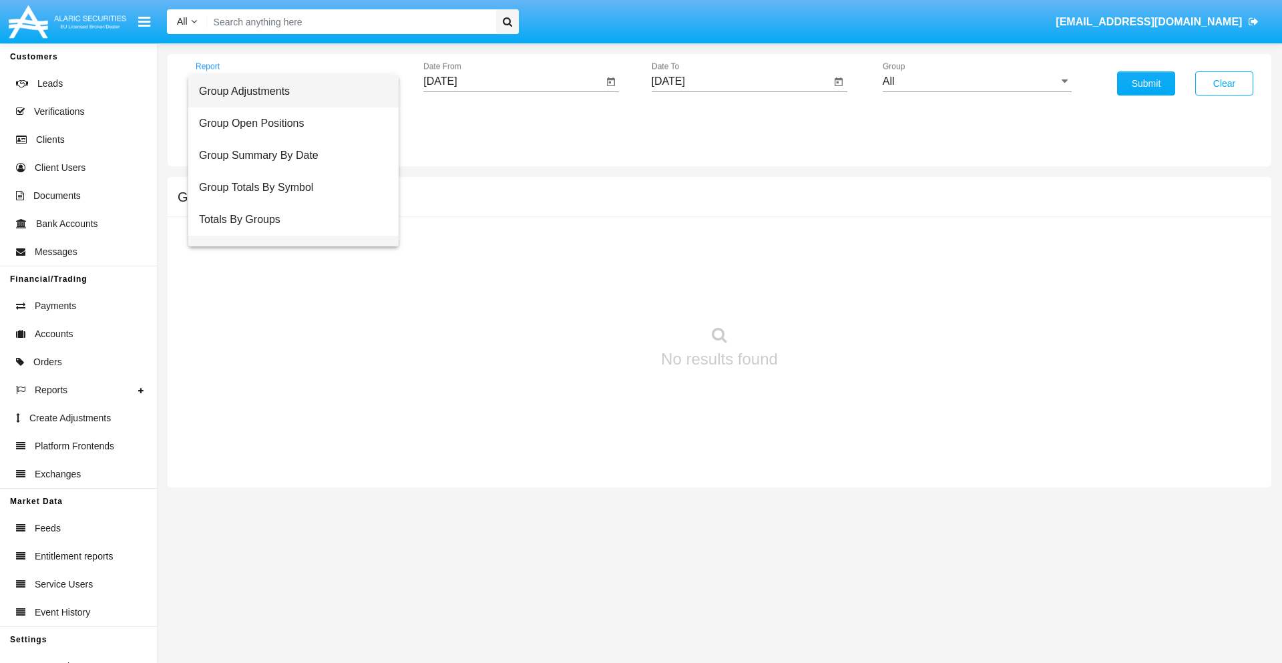
click at [288, 236] on span "Group Fees By Destination" at bounding box center [293, 252] width 189 height 32
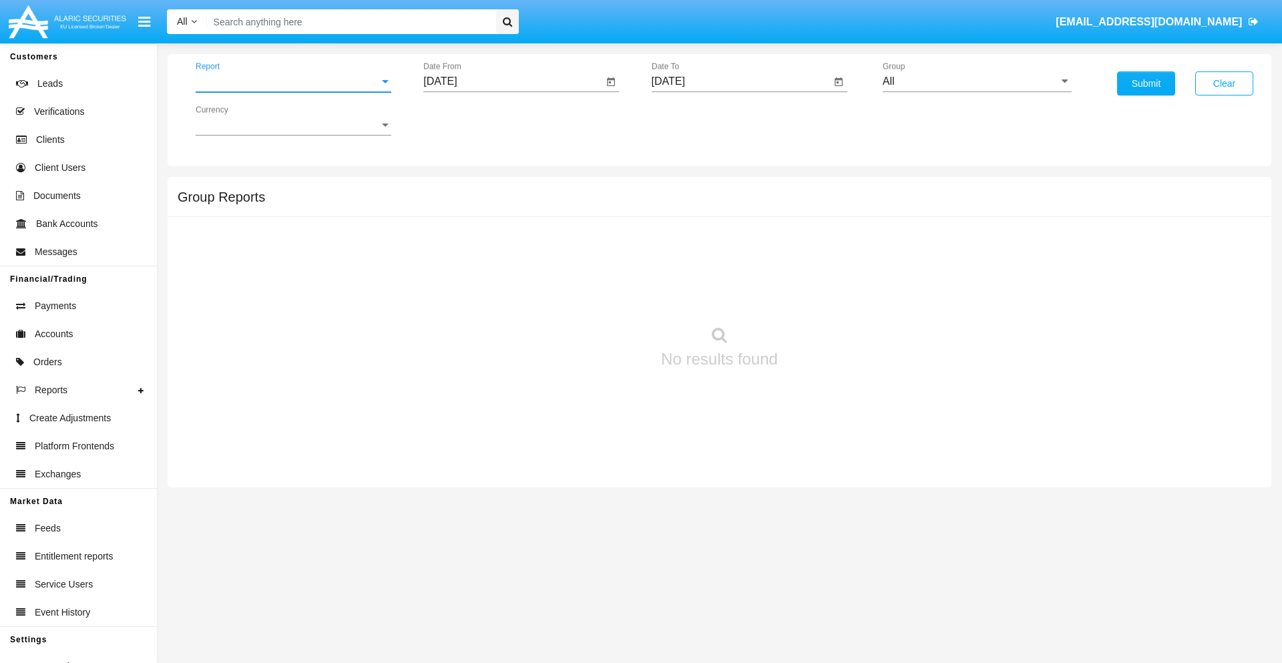
scroll to position [21, 0]
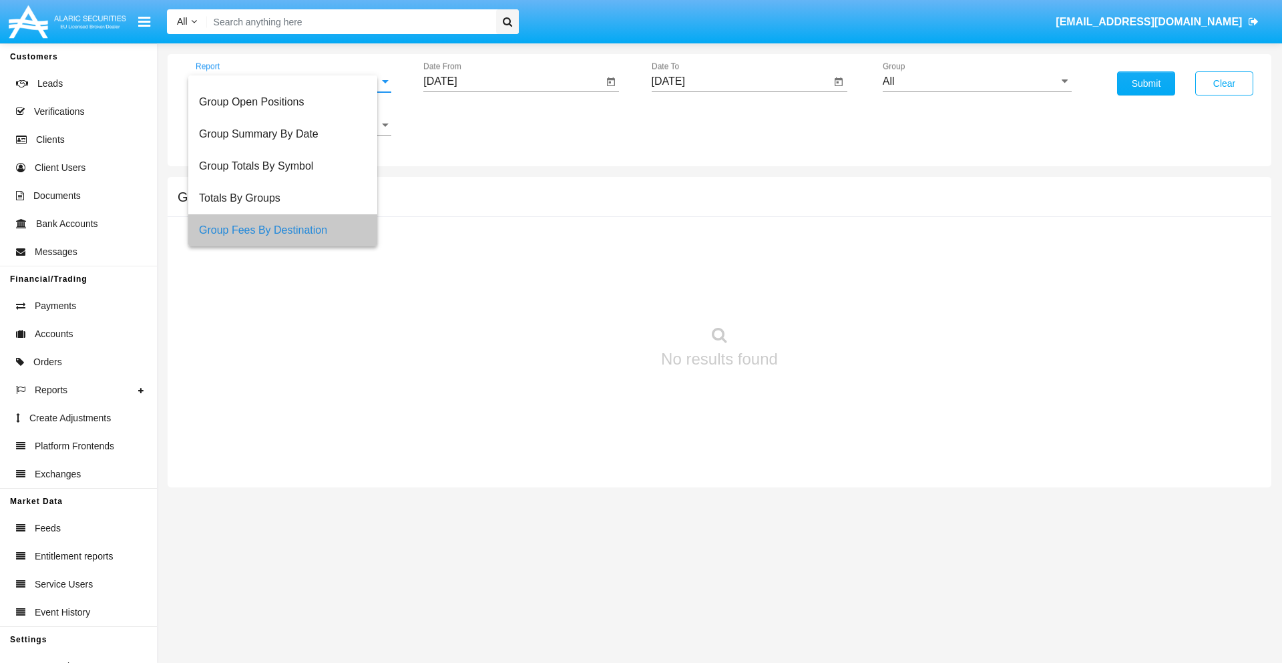
click at [513, 81] on input "[DATE]" at bounding box center [513, 81] width 180 height 12
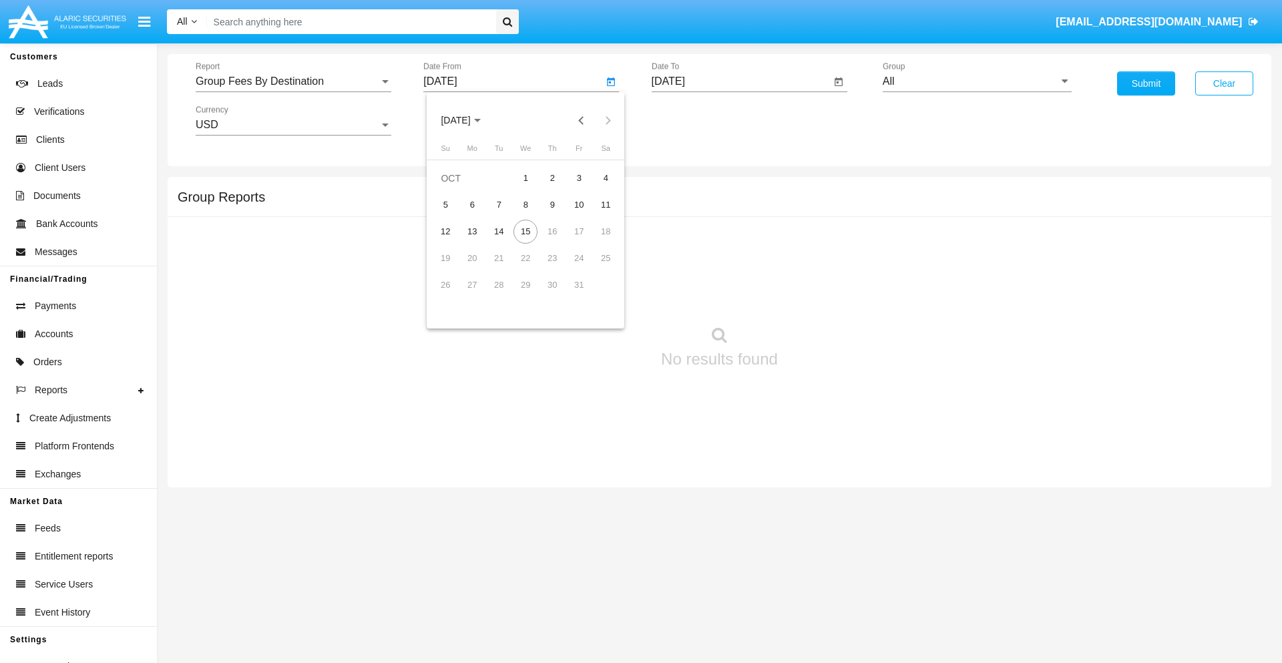
click at [467, 120] on span "[DATE]" at bounding box center [455, 120] width 29 height 11
click at [595, 295] on div "2025" at bounding box center [596, 295] width 42 height 24
click at [595, 215] on div "AUG" at bounding box center [596, 215] width 42 height 24
click at [579, 231] on div "15" at bounding box center [579, 232] width 24 height 24
type input "08/15/25"
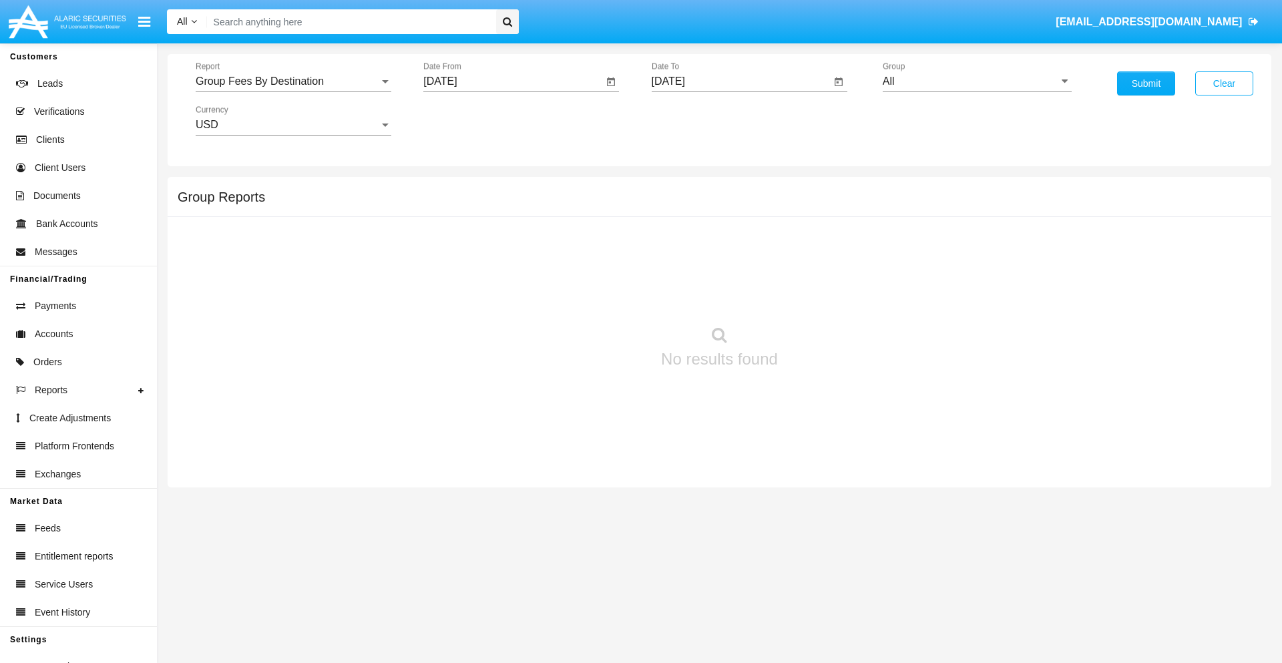
click at [740, 81] on input "[DATE]" at bounding box center [742, 81] width 180 height 12
click at [695, 120] on span "[DATE]" at bounding box center [683, 120] width 29 height 11
click at [823, 295] on div "2025" at bounding box center [823, 295] width 42 height 24
click at [730, 242] on div "OCT" at bounding box center [730, 242] width 42 height 24
click at [753, 231] on div "15" at bounding box center [754, 232] width 24 height 24
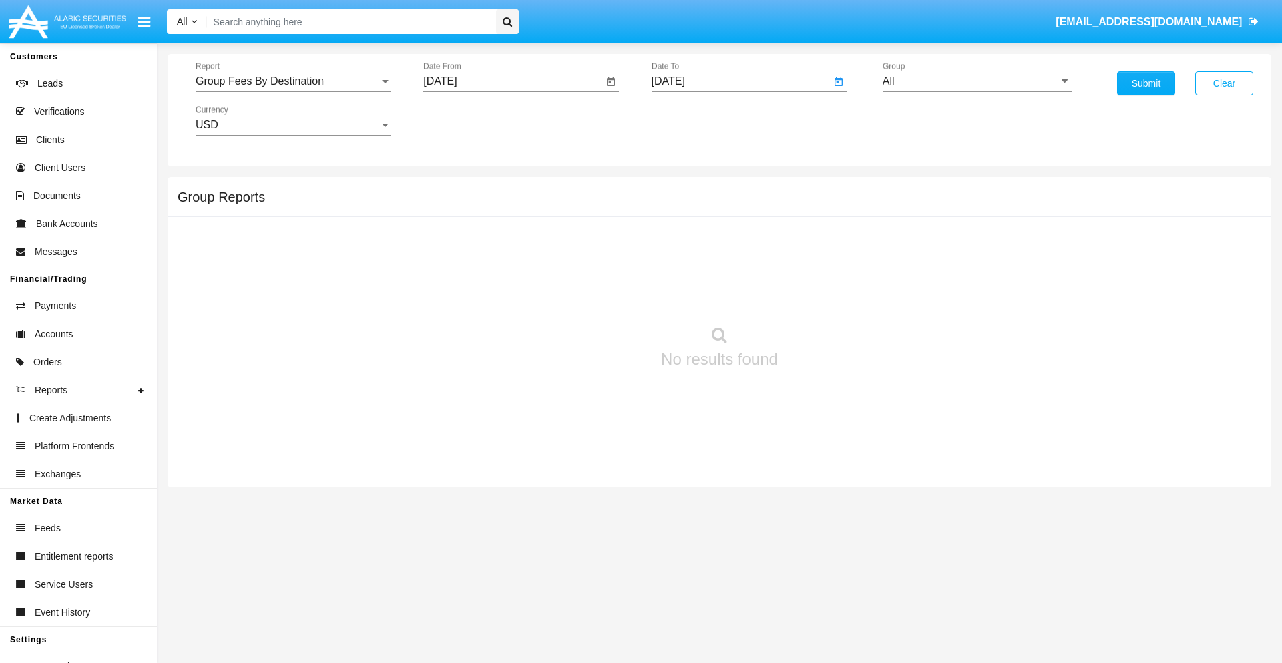
type input "[DATE]"
click at [977, 81] on input "All" at bounding box center [977, 81] width 189 height 12
click at [939, 257] on span "Hammer Web Lite" at bounding box center [940, 257] width 86 height 11
type input "Hammer Web Lite"
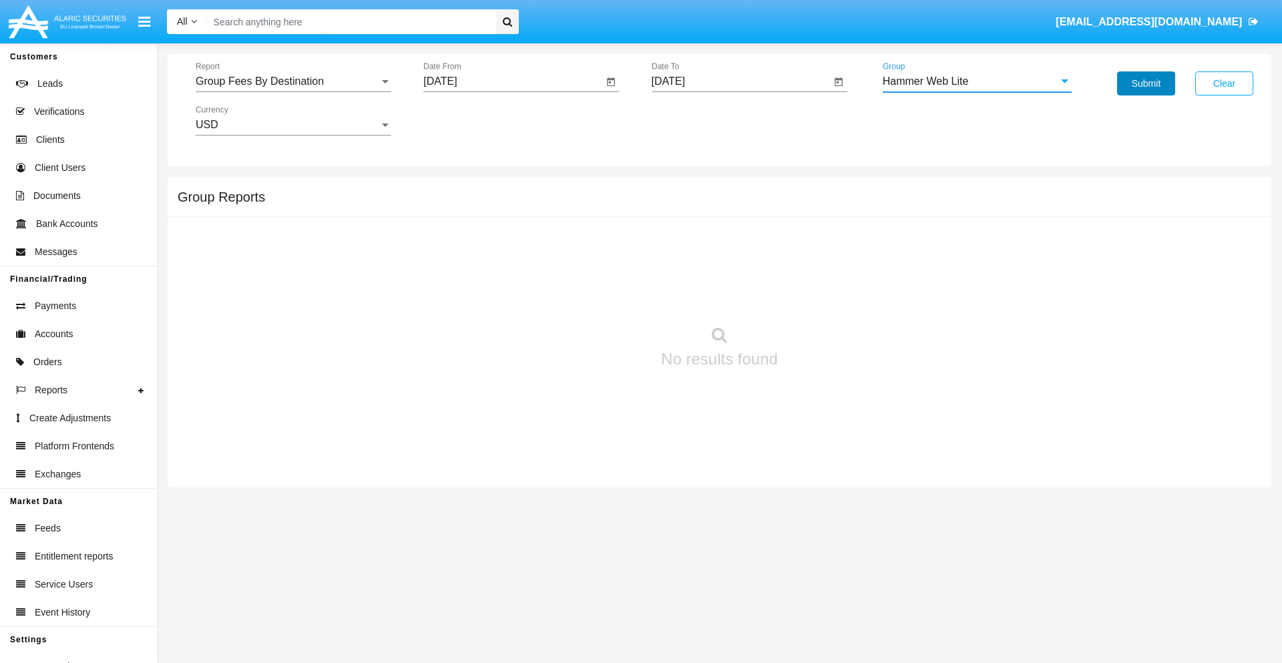
click at [1146, 83] on button "Submit" at bounding box center [1146, 83] width 58 height 24
click at [293, 81] on span "Report" at bounding box center [288, 81] width 184 height 12
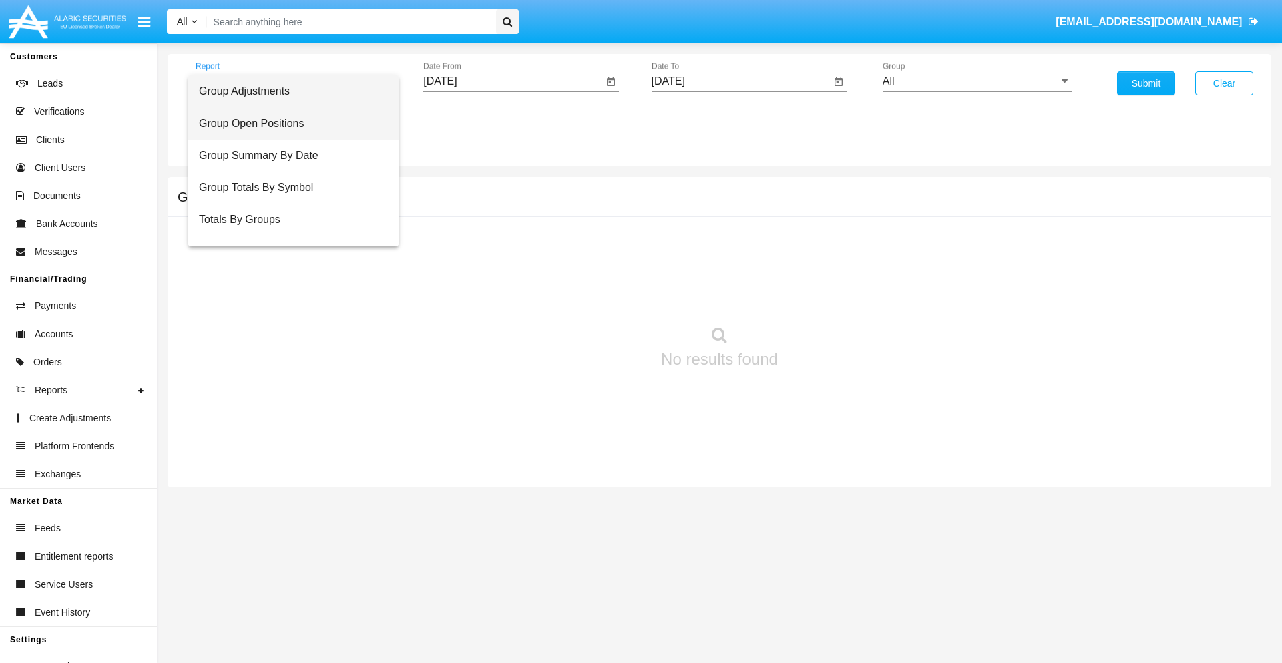
click at [288, 124] on span "Group Open Positions" at bounding box center [293, 123] width 189 height 32
click at [513, 81] on input "[DATE]" at bounding box center [513, 81] width 180 height 12
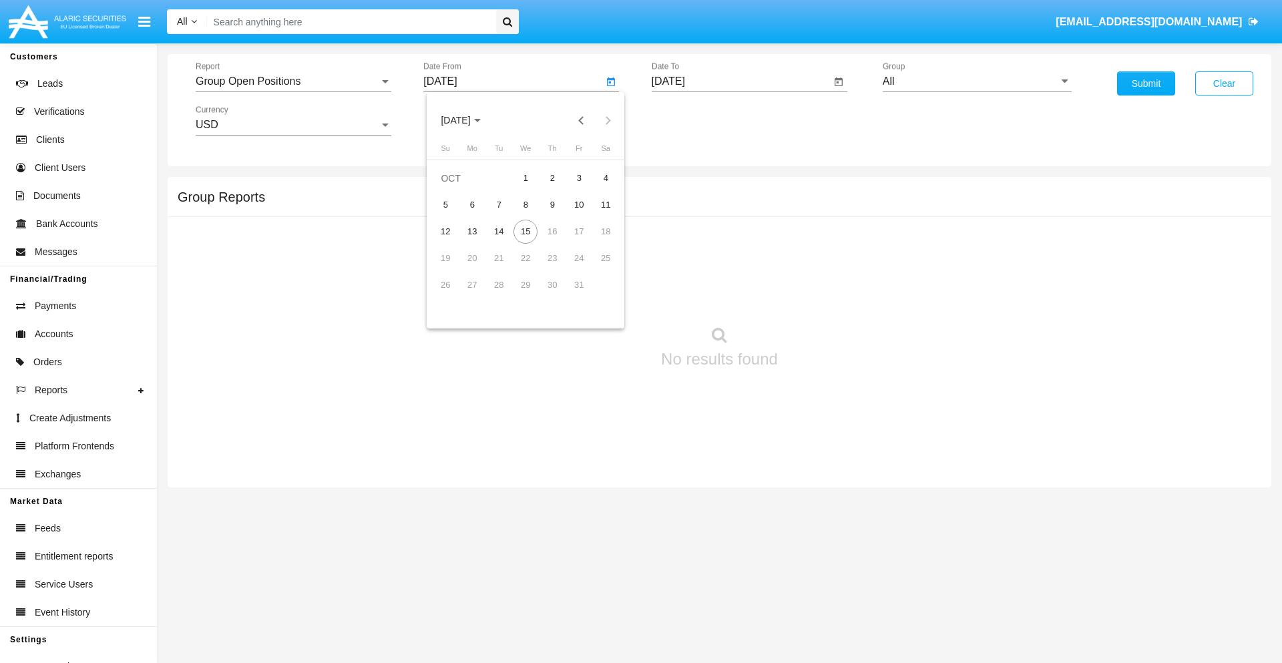
click at [467, 120] on span "[DATE]" at bounding box center [455, 120] width 29 height 11
click at [595, 295] on div "2025" at bounding box center [596, 295] width 42 height 24
click at [455, 242] on div "SEP" at bounding box center [456, 242] width 42 height 24
click at [472, 258] on div "15" at bounding box center [472, 258] width 24 height 24
type input "[DATE]"
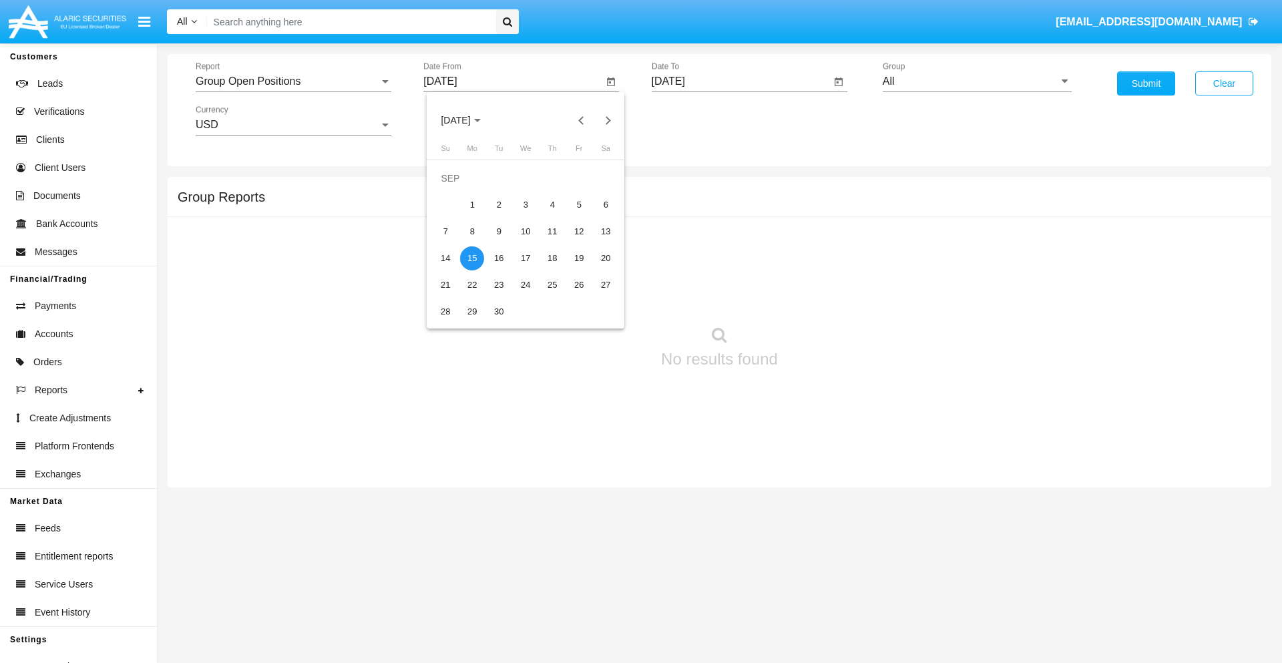
click at [740, 81] on input "[DATE]" at bounding box center [742, 81] width 180 height 12
click at [695, 120] on span "[DATE]" at bounding box center [683, 120] width 29 height 11
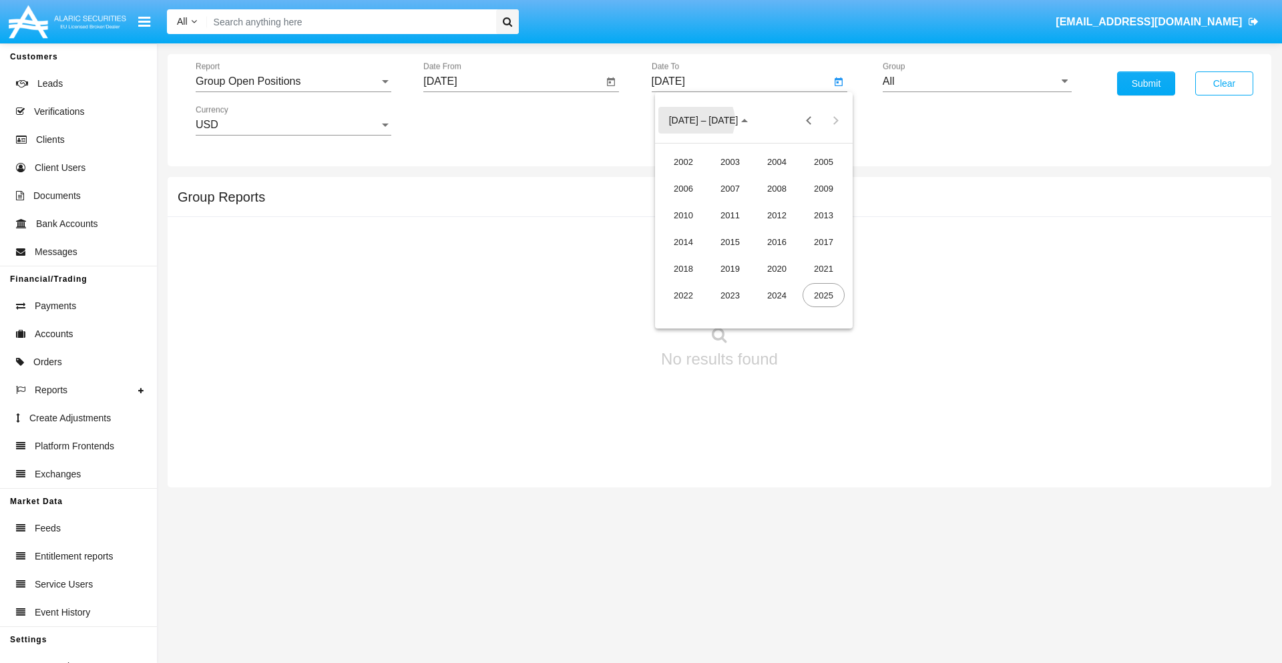
click at [823, 295] on div "2025" at bounding box center [823, 295] width 42 height 24
click at [730, 242] on div "OCT" at bounding box center [730, 242] width 42 height 24
click at [753, 231] on div "15" at bounding box center [754, 232] width 24 height 24
type input "[DATE]"
click at [977, 81] on input "All" at bounding box center [977, 81] width 189 height 12
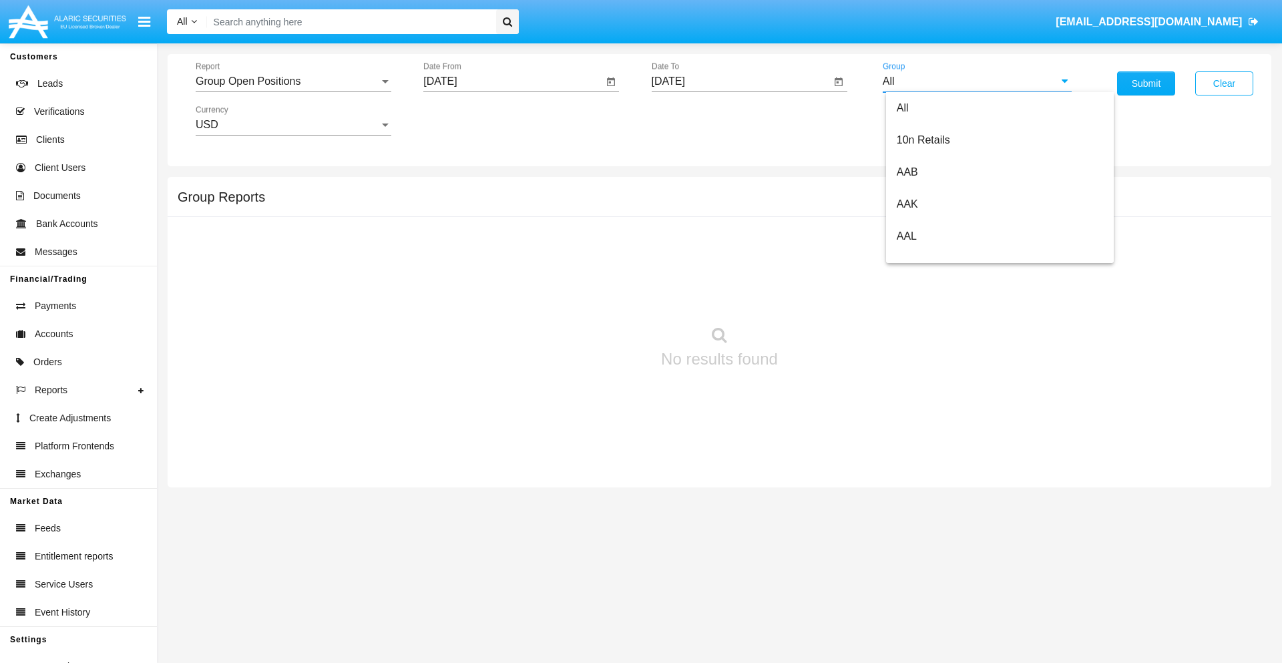
type input "Hammer Web Lite"
click at [1146, 83] on button "Submit" at bounding box center [1146, 83] width 58 height 24
click at [293, 81] on span "Report" at bounding box center [288, 81] width 184 height 12
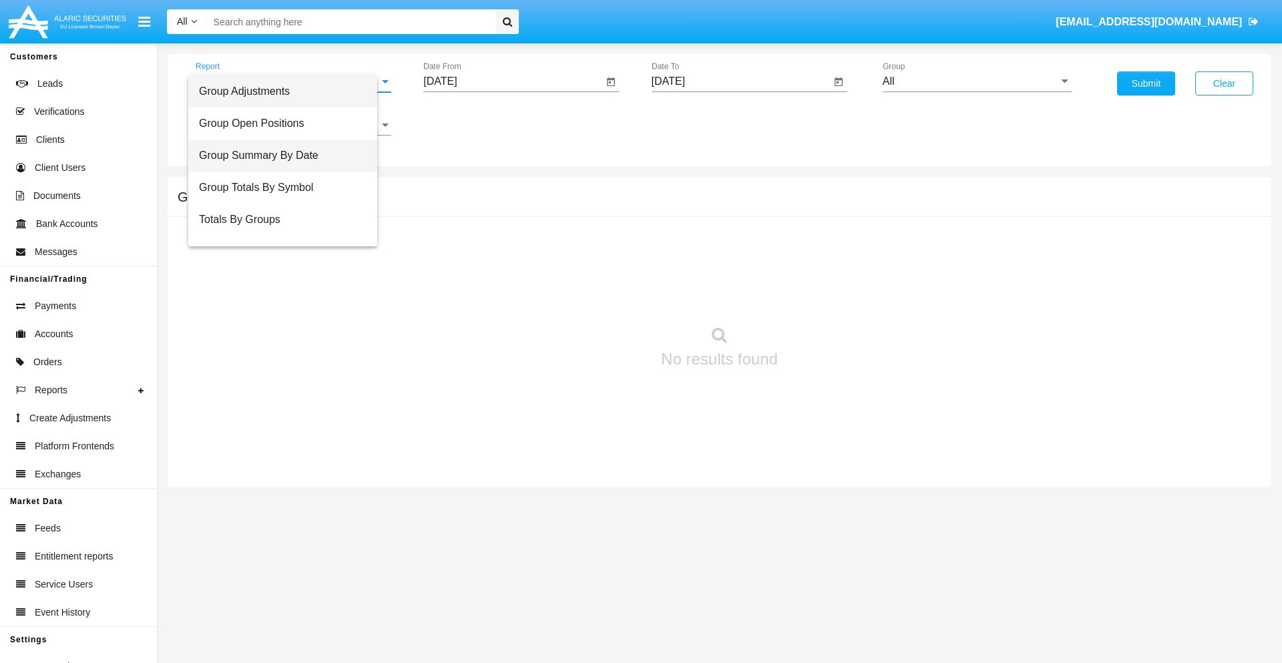
click at [288, 156] on span "Group Summary By Date" at bounding box center [283, 156] width 168 height 32
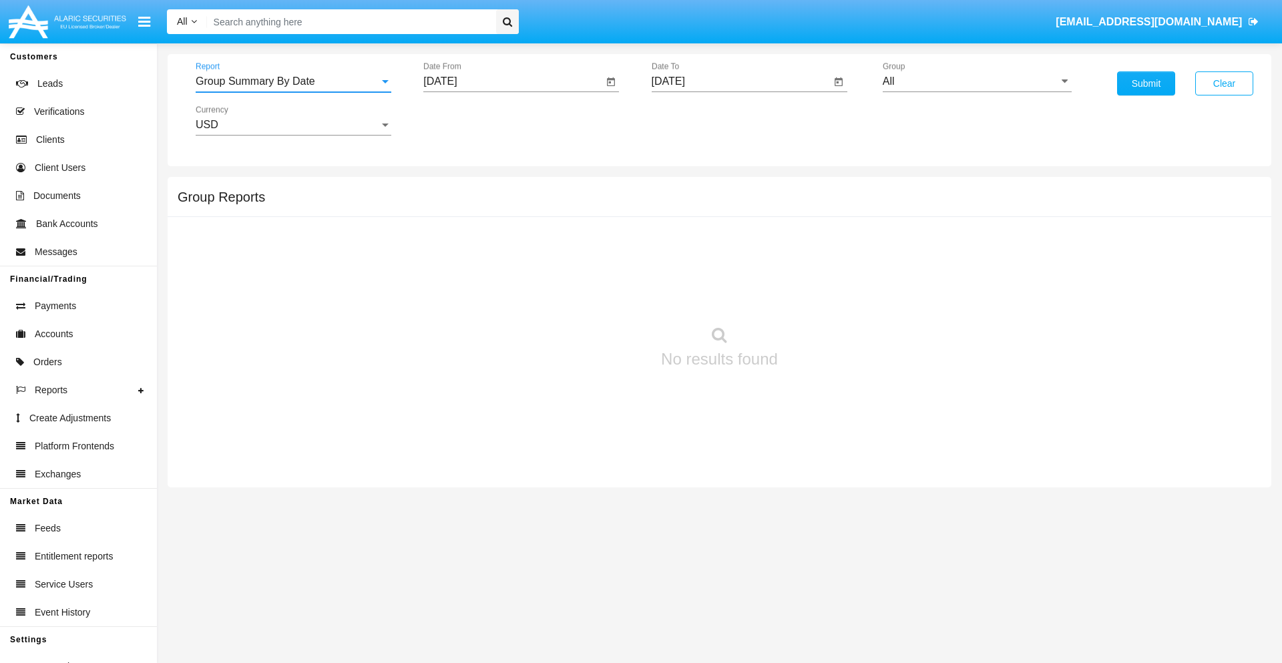
click at [513, 81] on input "[DATE]" at bounding box center [513, 81] width 180 height 12
click at [467, 120] on span "[DATE]" at bounding box center [455, 120] width 29 height 11
click at [595, 295] on div "2025" at bounding box center [596, 295] width 42 height 24
click at [455, 242] on div "SEP" at bounding box center [456, 242] width 42 height 24
click at [472, 258] on div "15" at bounding box center [472, 258] width 24 height 24
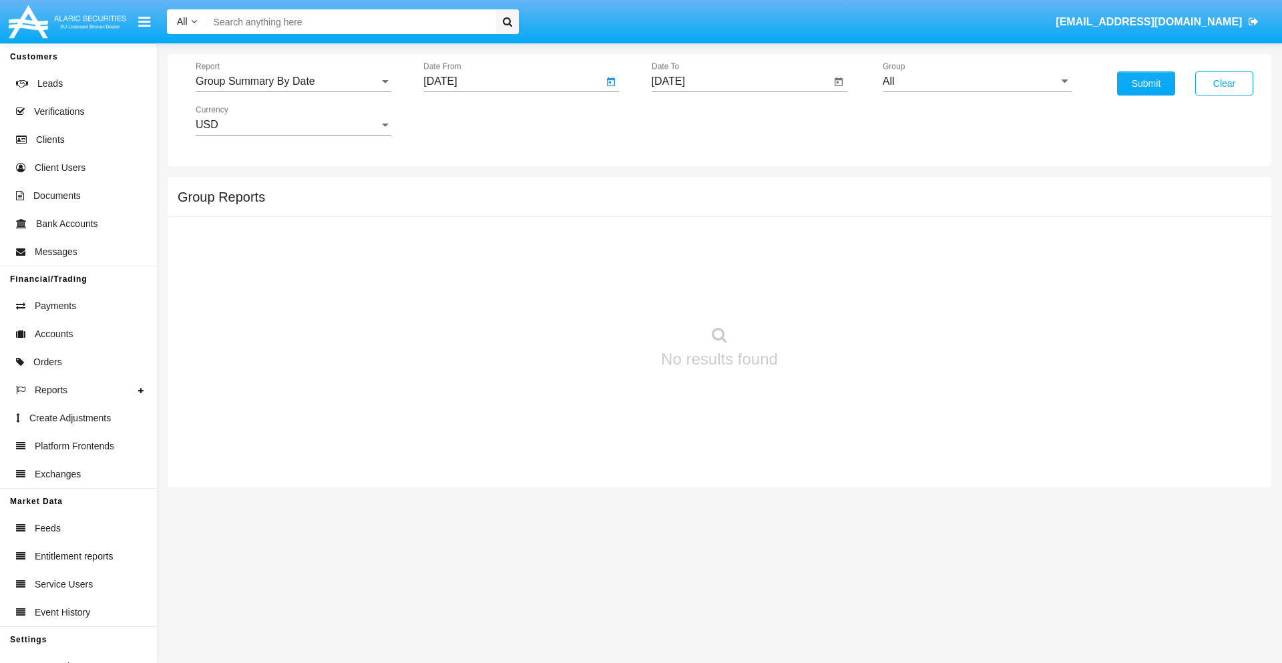
type input "[DATE]"
click at [740, 81] on input "[DATE]" at bounding box center [742, 81] width 180 height 12
click at [695, 120] on span "[DATE]" at bounding box center [683, 120] width 29 height 11
click at [823, 295] on div "2025" at bounding box center [823, 295] width 42 height 24
click at [730, 242] on div "OCT" at bounding box center [730, 242] width 42 height 24
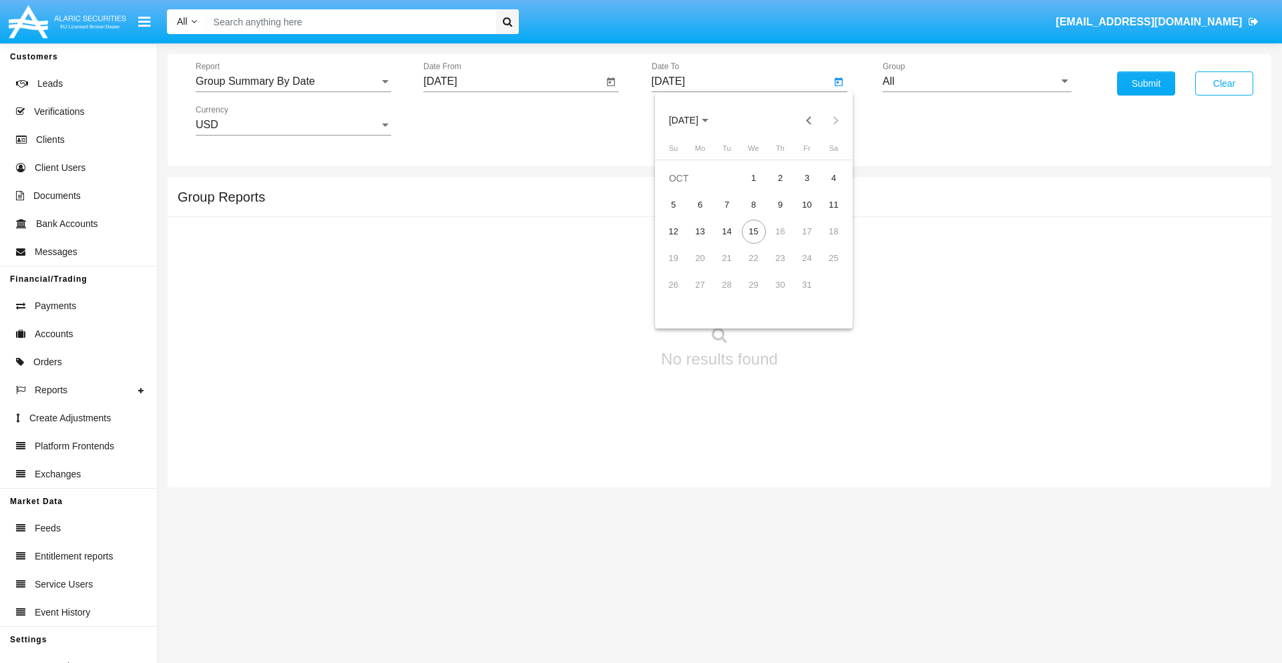
click at [753, 231] on div "15" at bounding box center [754, 232] width 24 height 24
type input "[DATE]"
click at [977, 81] on input "All" at bounding box center [977, 81] width 189 height 12
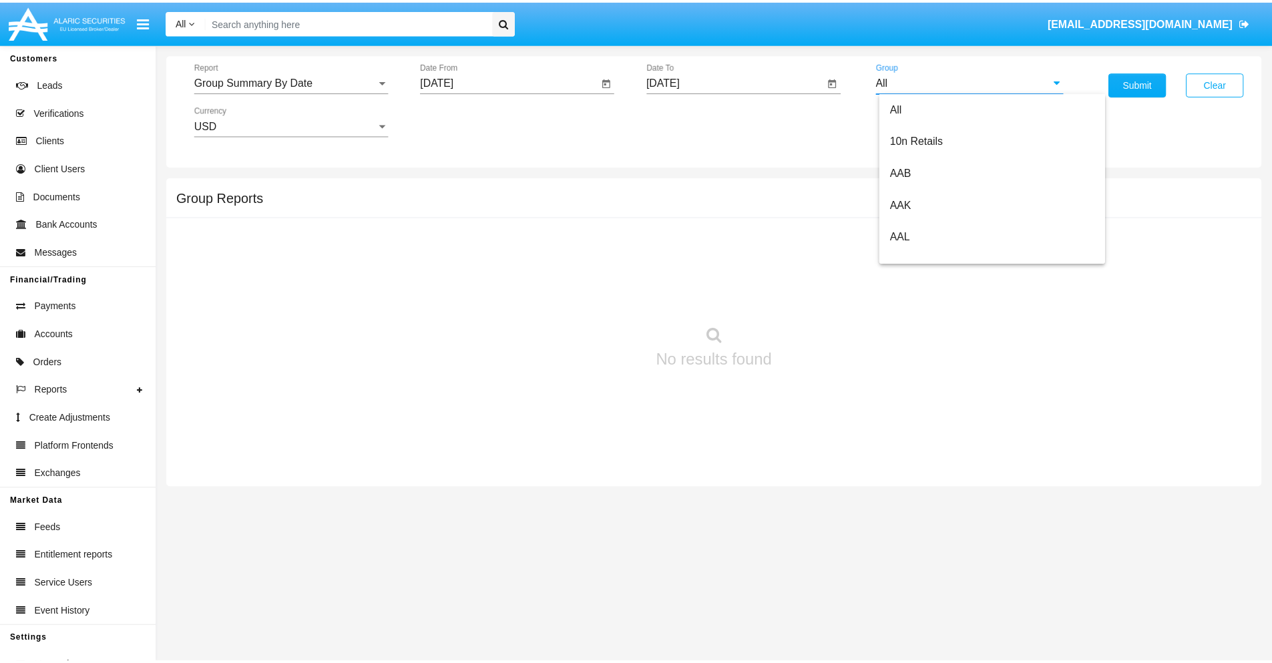
scroll to position [716, 0]
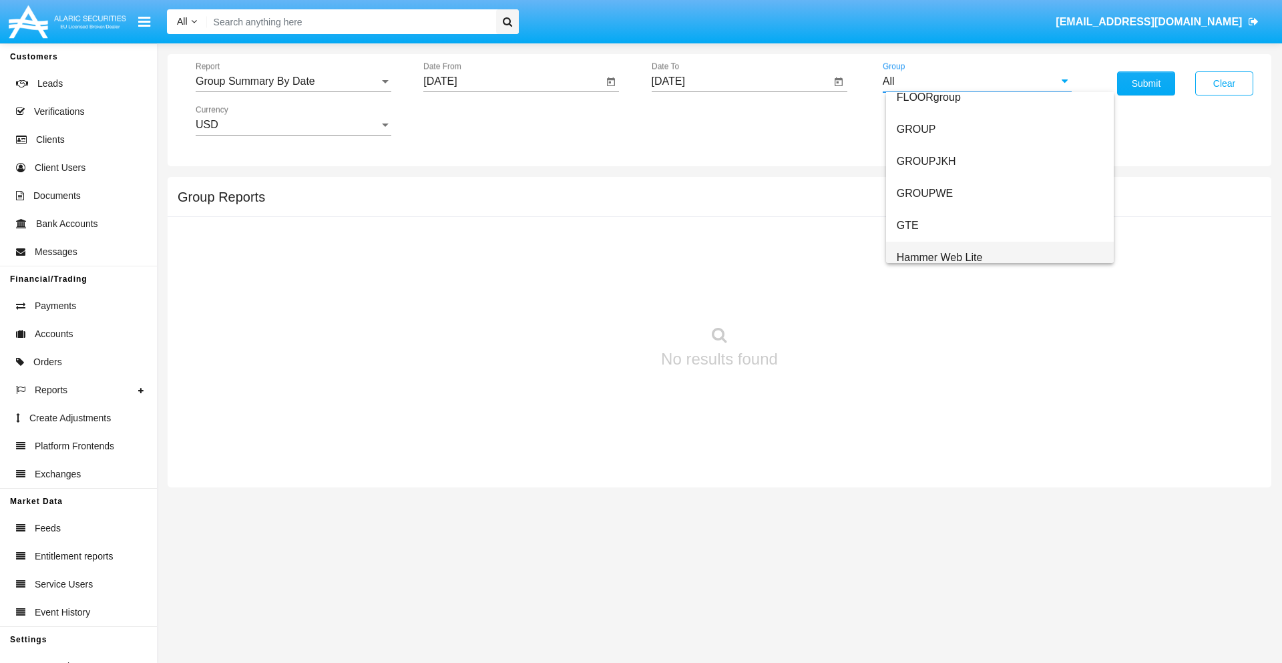
click at [939, 257] on span "Hammer Web Lite" at bounding box center [940, 257] width 86 height 11
type input "Hammer Web Lite"
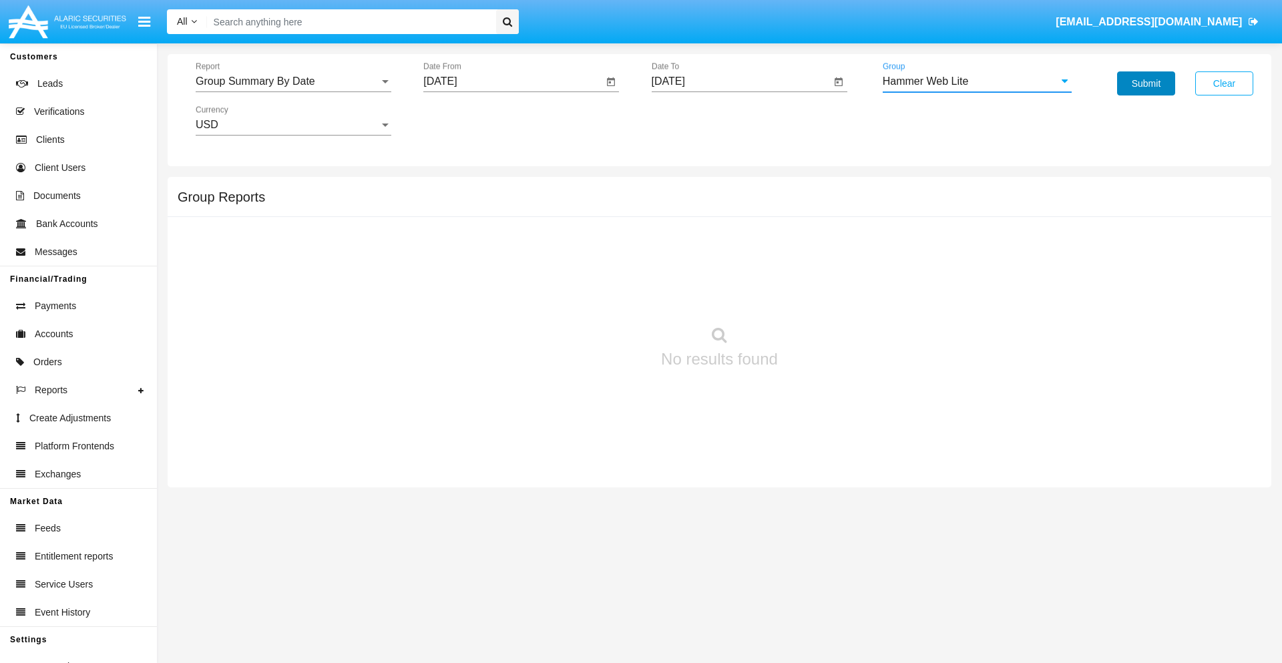
click at [1146, 83] on button "Submit" at bounding box center [1146, 83] width 58 height 24
click at [293, 81] on span "Report" at bounding box center [288, 81] width 184 height 12
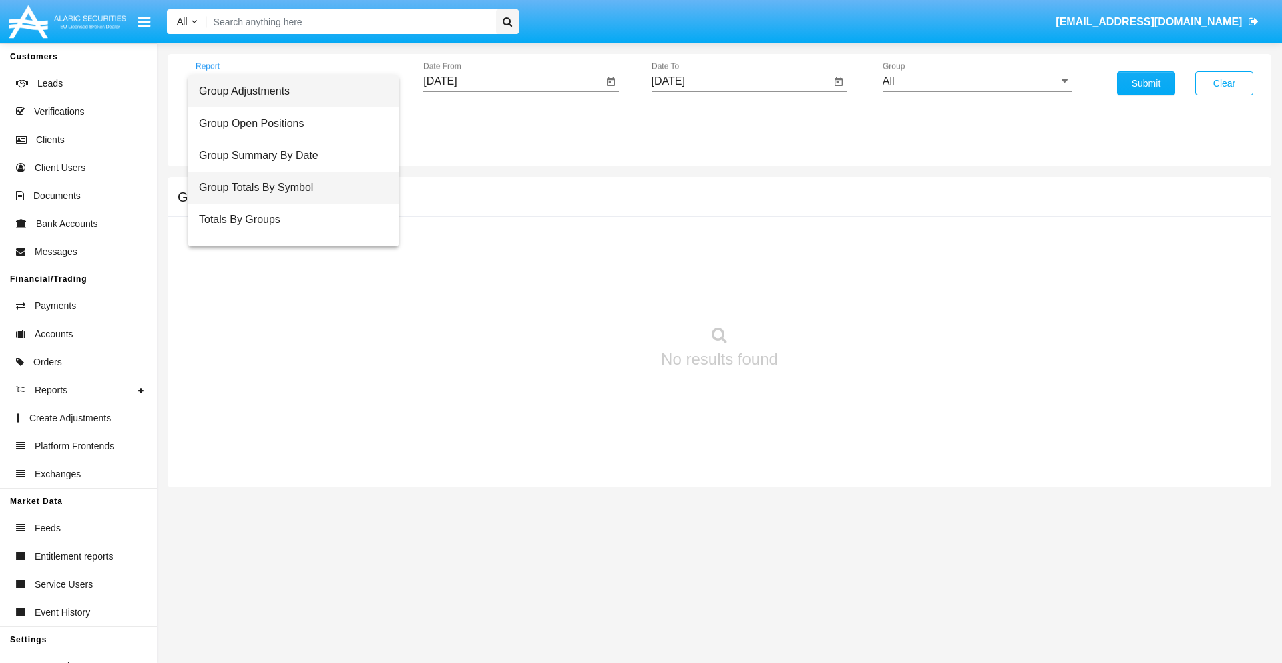
click at [288, 188] on span "Group Totals By Symbol" at bounding box center [293, 188] width 189 height 32
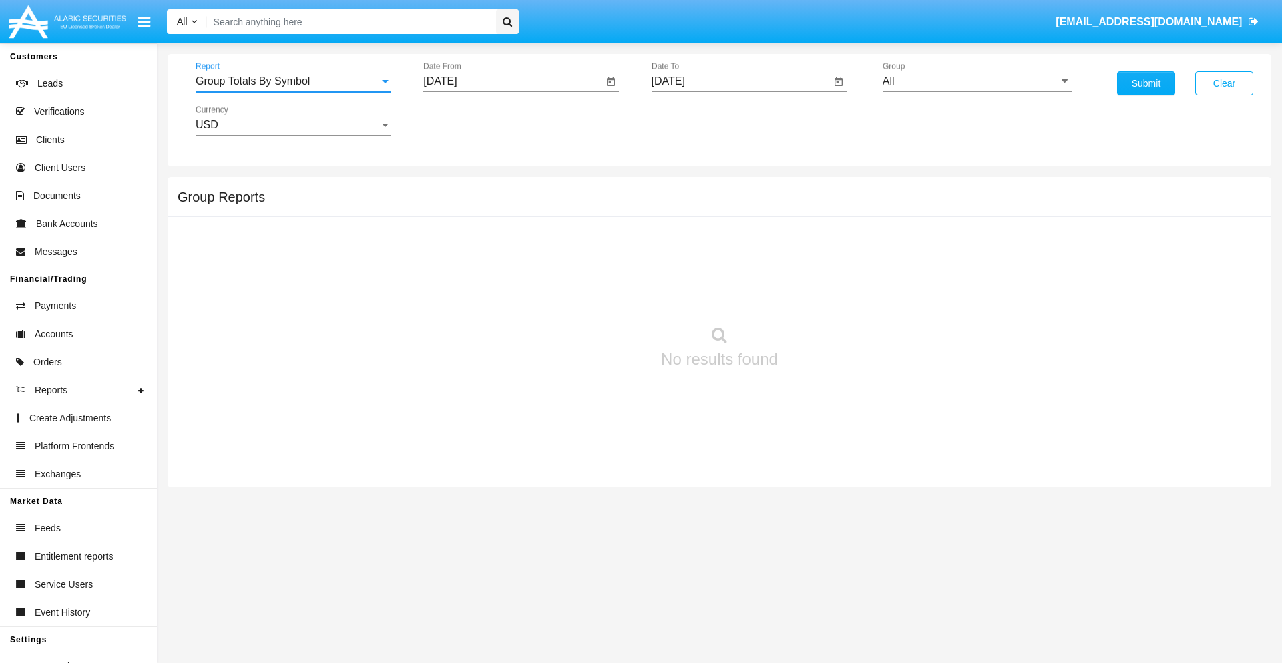
click at [513, 81] on input "[DATE]" at bounding box center [513, 81] width 180 height 12
click at [467, 120] on span "[DATE]" at bounding box center [455, 120] width 29 height 11
click at [595, 295] on div "2025" at bounding box center [596, 295] width 42 height 24
click at [455, 242] on div "SEP" at bounding box center [456, 242] width 42 height 24
click at [472, 258] on div "15" at bounding box center [472, 258] width 24 height 24
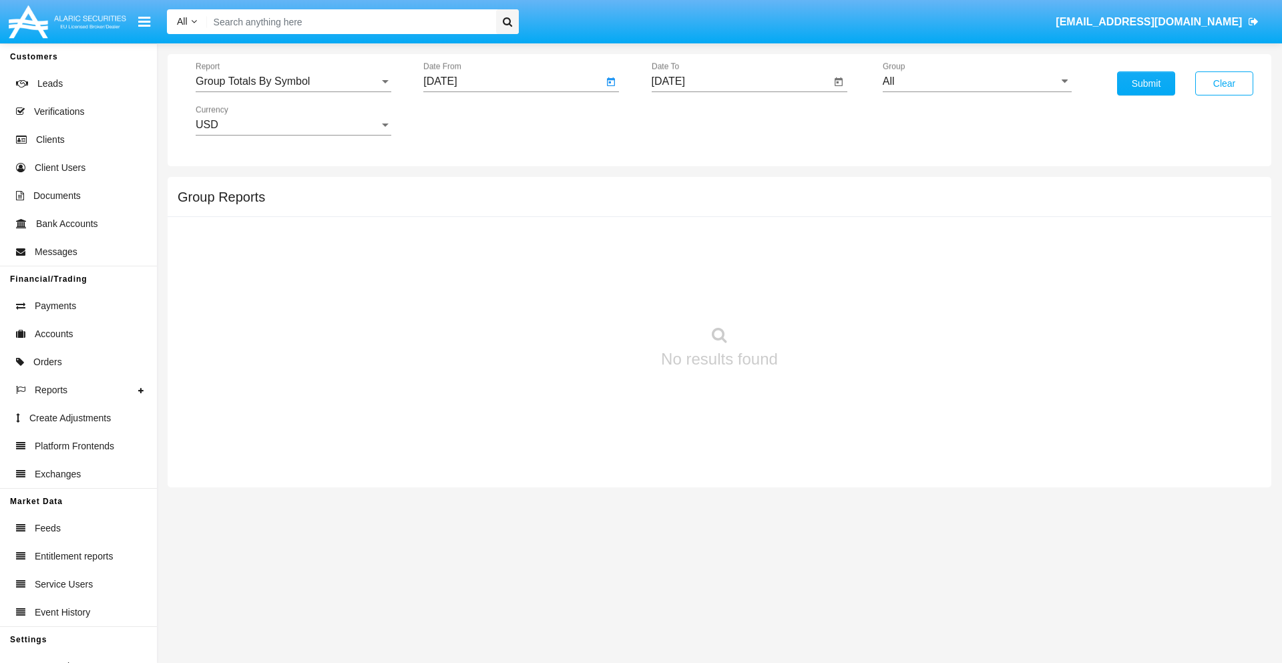
type input "09/15/25"
click at [740, 81] on input "[DATE]" at bounding box center [742, 81] width 180 height 12
click at [695, 120] on span "[DATE]" at bounding box center [683, 120] width 29 height 11
click at [823, 295] on div "2025" at bounding box center [823, 295] width 42 height 24
click at [730, 242] on div "OCT" at bounding box center [730, 242] width 42 height 24
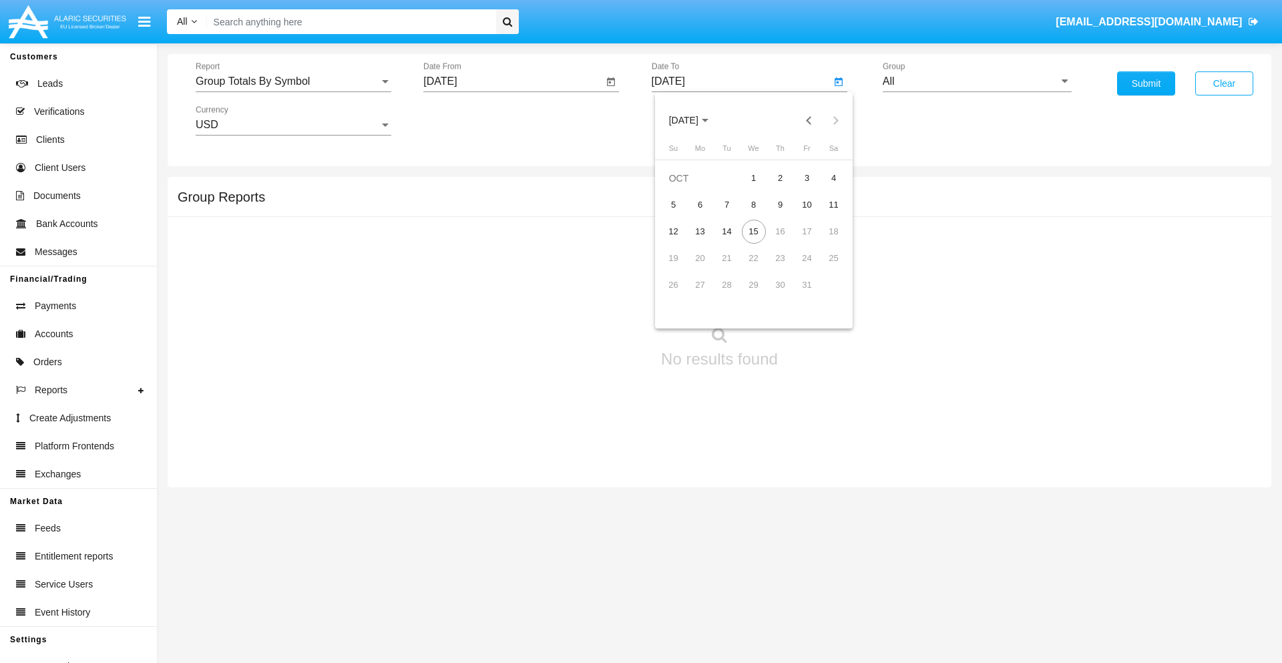
click at [753, 231] on div "15" at bounding box center [754, 232] width 24 height 24
type input "[DATE]"
click at [977, 81] on input "All" at bounding box center [977, 81] width 189 height 12
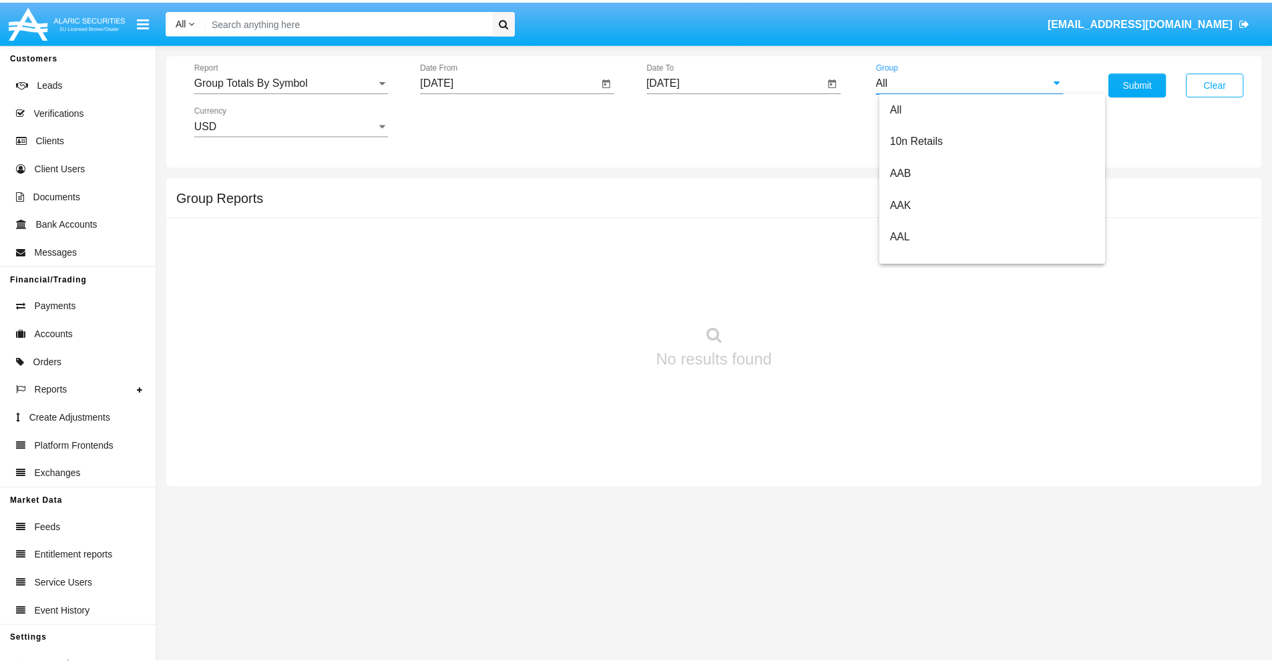
scroll to position [716, 0]
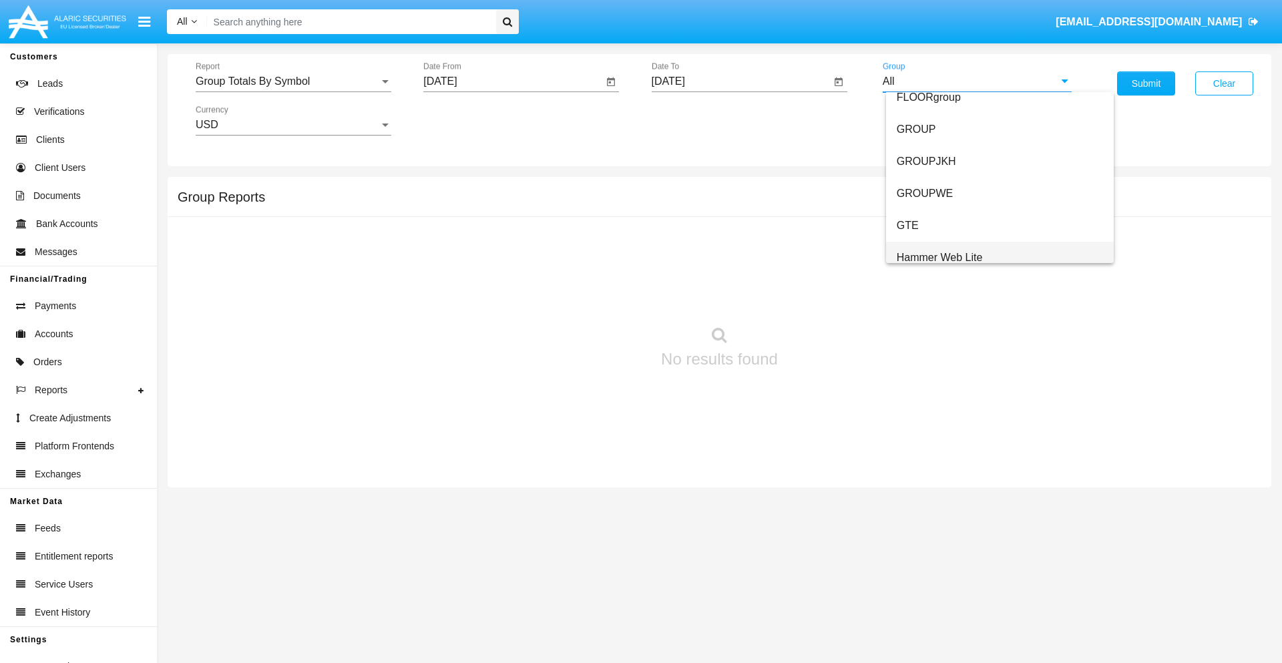
click at [939, 257] on span "Hammer Web Lite" at bounding box center [940, 257] width 86 height 11
type input "Hammer Web Lite"
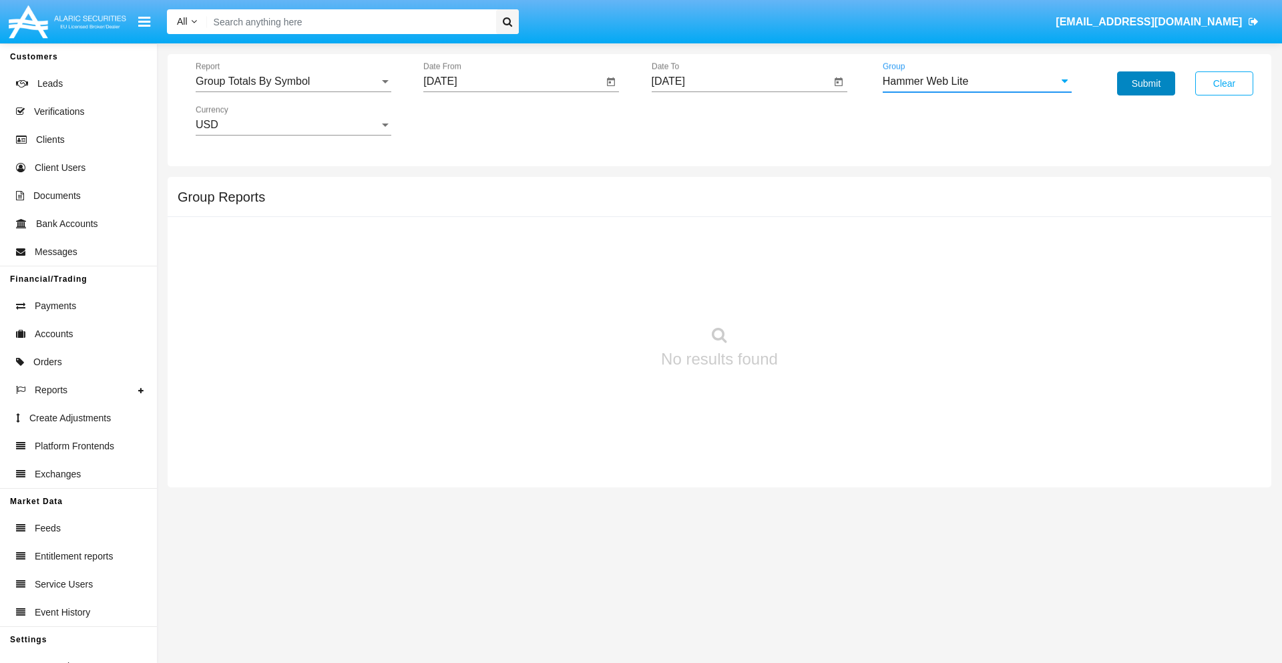
click at [1146, 83] on button "Submit" at bounding box center [1146, 83] width 58 height 24
click at [293, 81] on span "Report" at bounding box center [288, 81] width 184 height 12
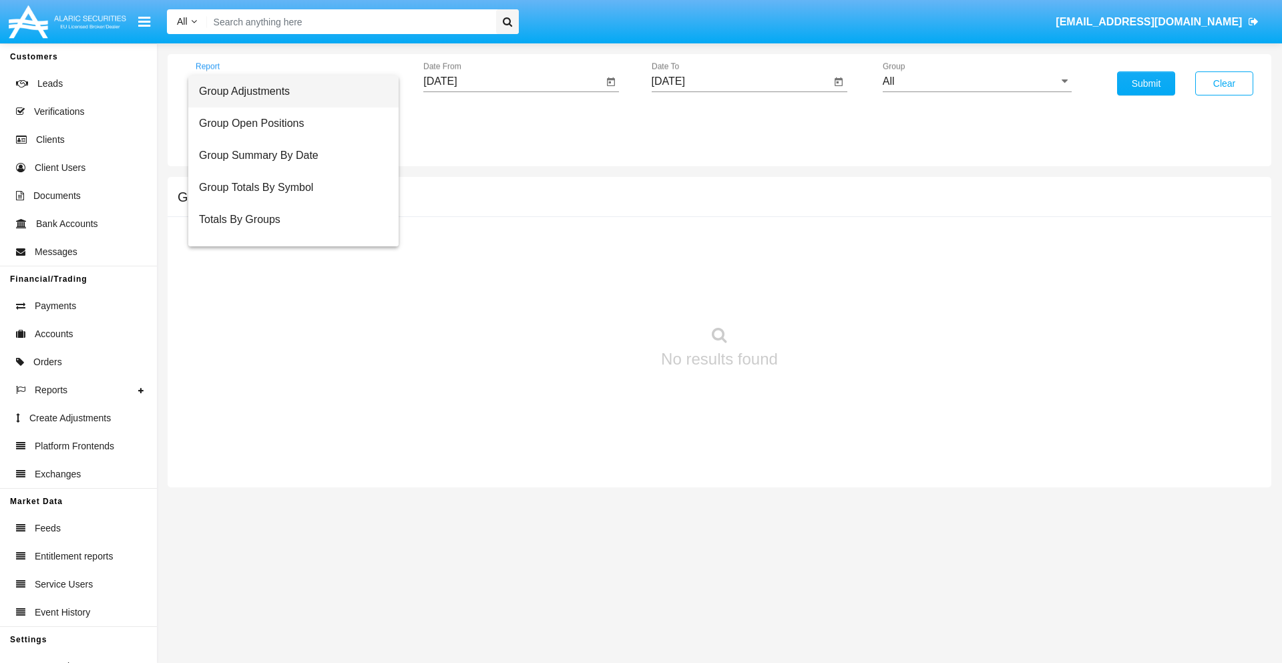
click at [288, 268] on span "Totals By Accounts" at bounding box center [293, 284] width 189 height 32
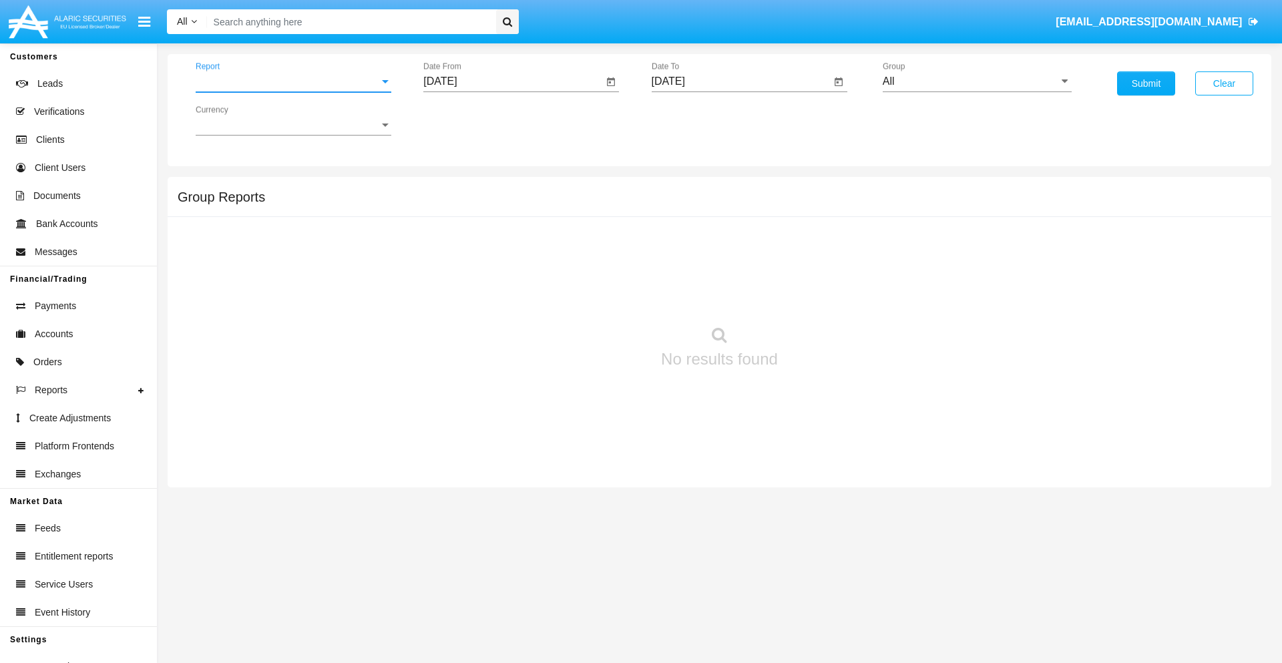
scroll to position [53, 0]
click at [513, 81] on input "[DATE]" at bounding box center [513, 81] width 180 height 12
click at [467, 120] on span "[DATE]" at bounding box center [455, 120] width 29 height 11
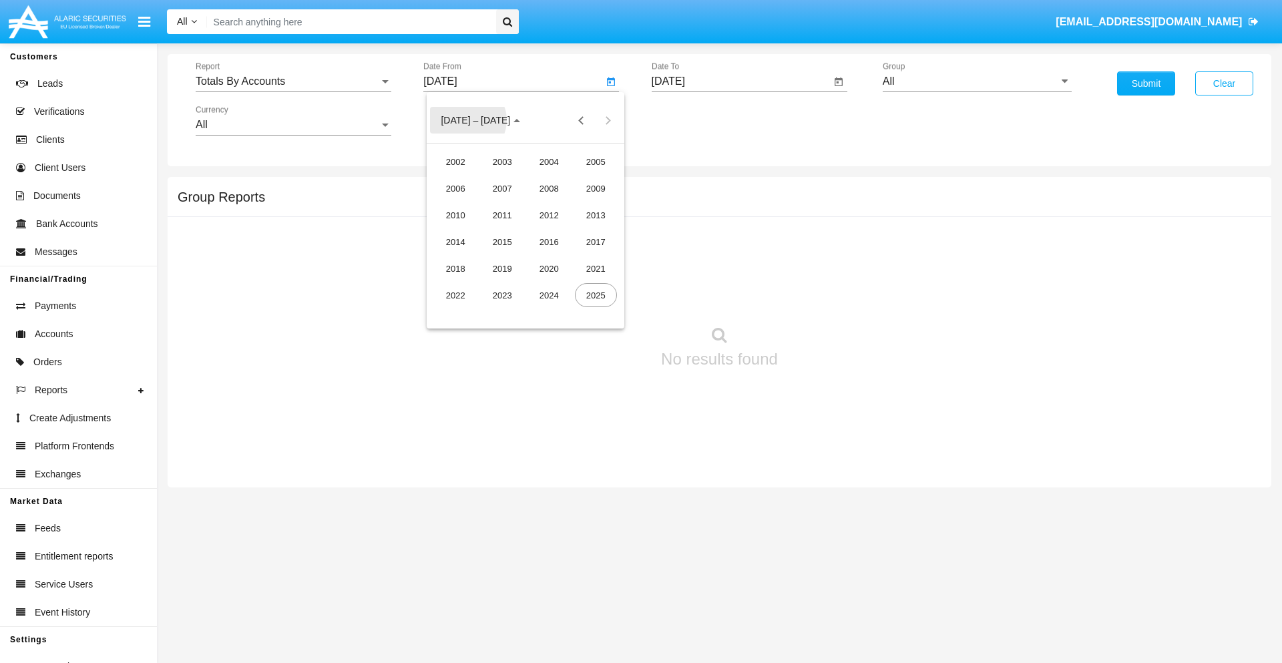
click at [595, 295] on div "2025" at bounding box center [596, 295] width 42 height 24
click at [455, 242] on div "SEP" at bounding box center [456, 242] width 42 height 24
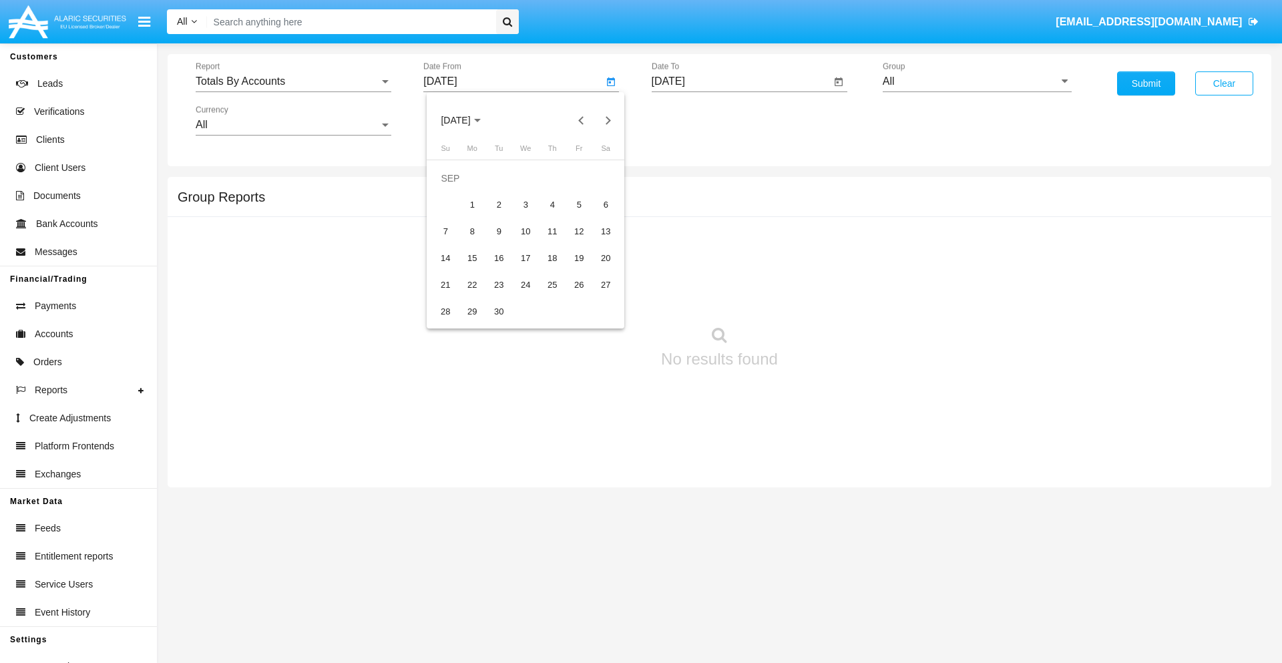
click at [499, 311] on div "30" at bounding box center [499, 312] width 24 height 24
type input "[DATE]"
click at [740, 81] on input "[DATE]" at bounding box center [742, 81] width 180 height 12
click at [695, 120] on span "[DATE]" at bounding box center [683, 120] width 29 height 11
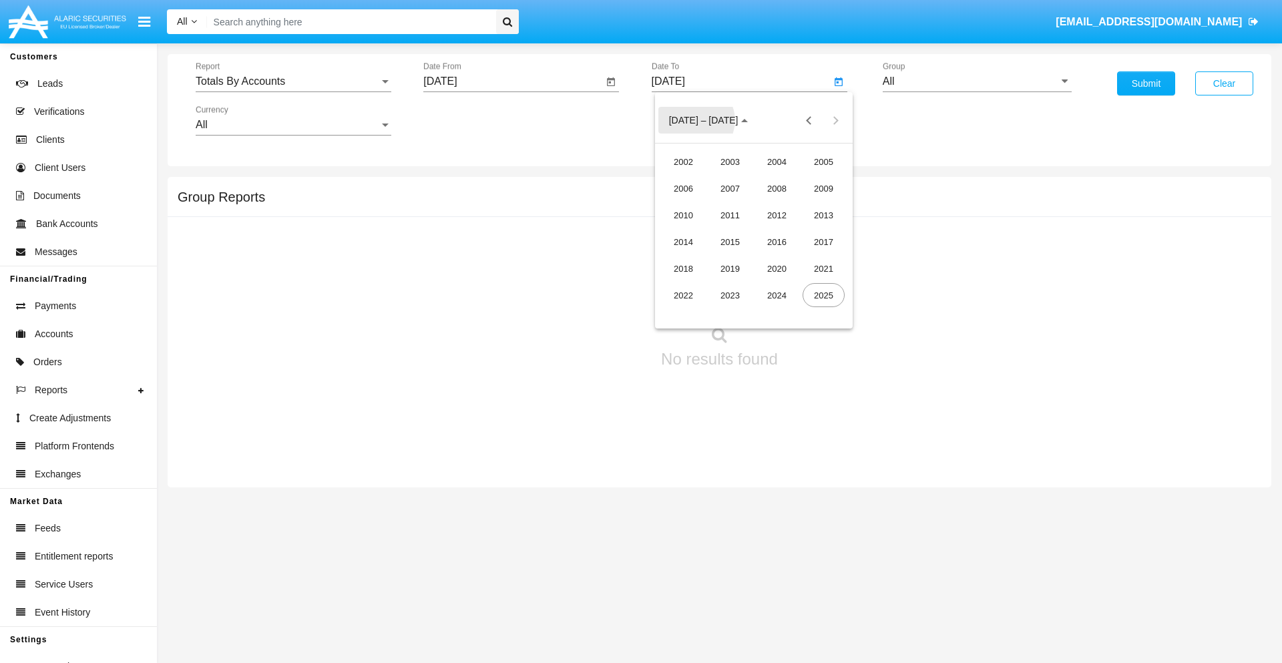
click at [823, 295] on div "2025" at bounding box center [823, 295] width 42 height 24
click at [730, 242] on div "OCT" at bounding box center [730, 242] width 42 height 24
click at [753, 231] on div "15" at bounding box center [754, 232] width 24 height 24
type input "[DATE]"
click at [977, 81] on input "All" at bounding box center [977, 81] width 189 height 12
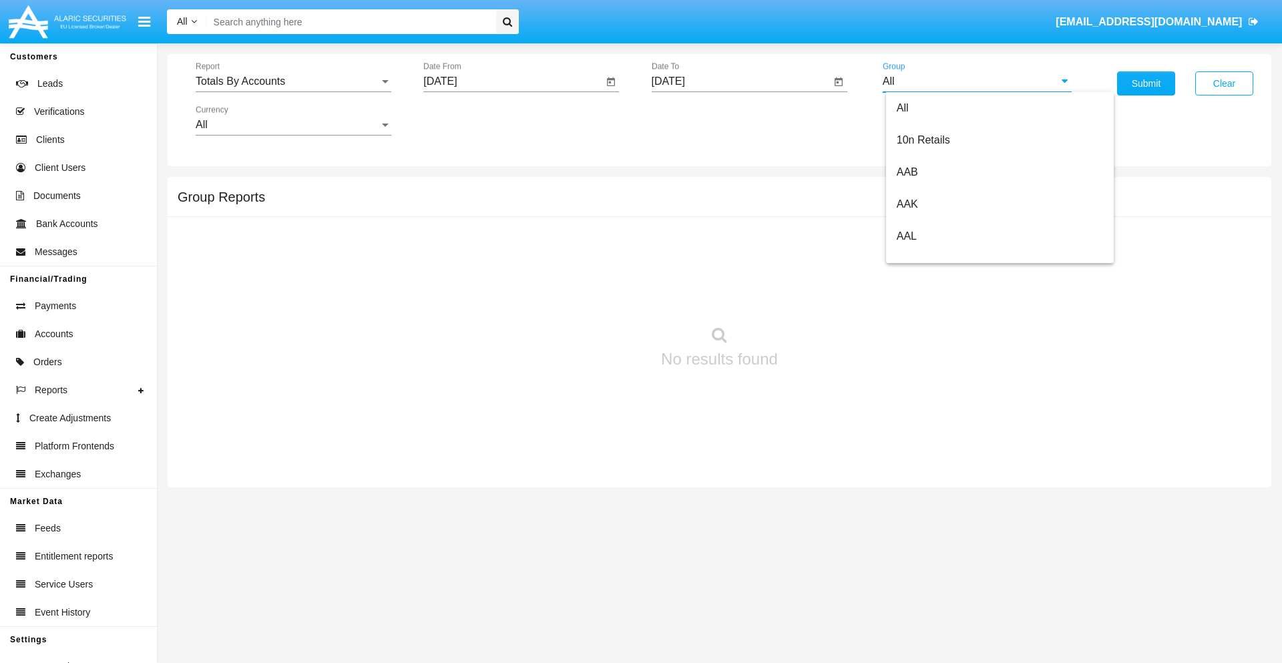
type input "Hammer Web Lite"
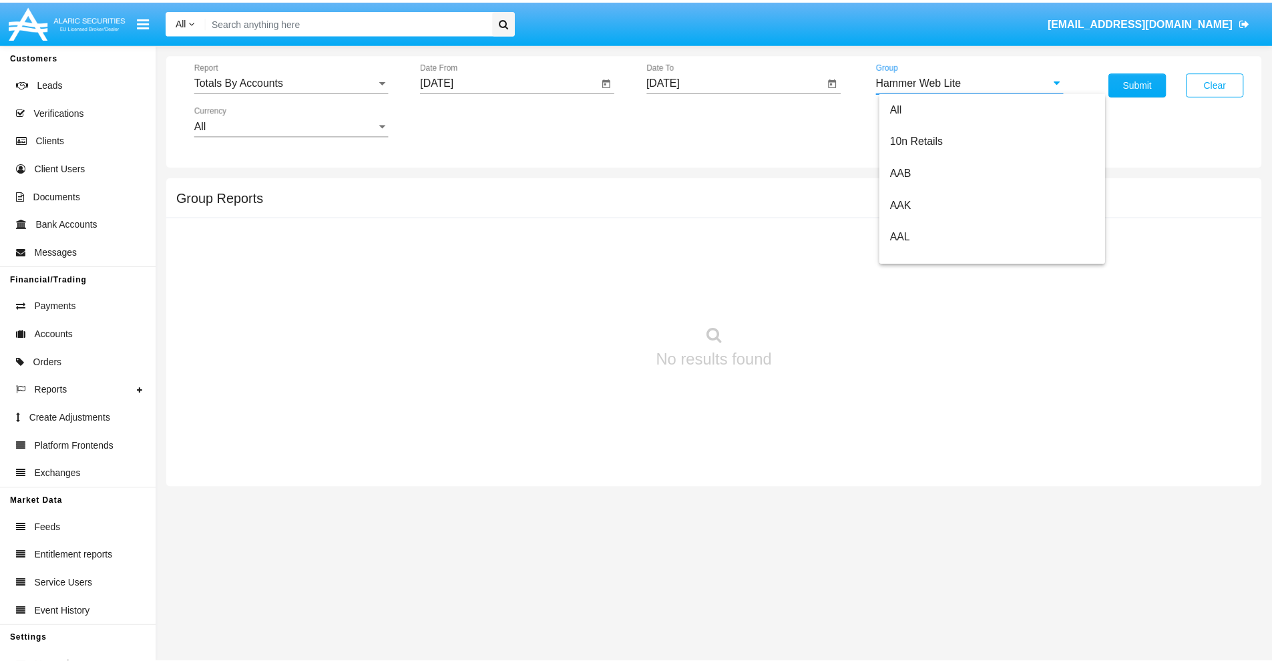
scroll to position [0, 0]
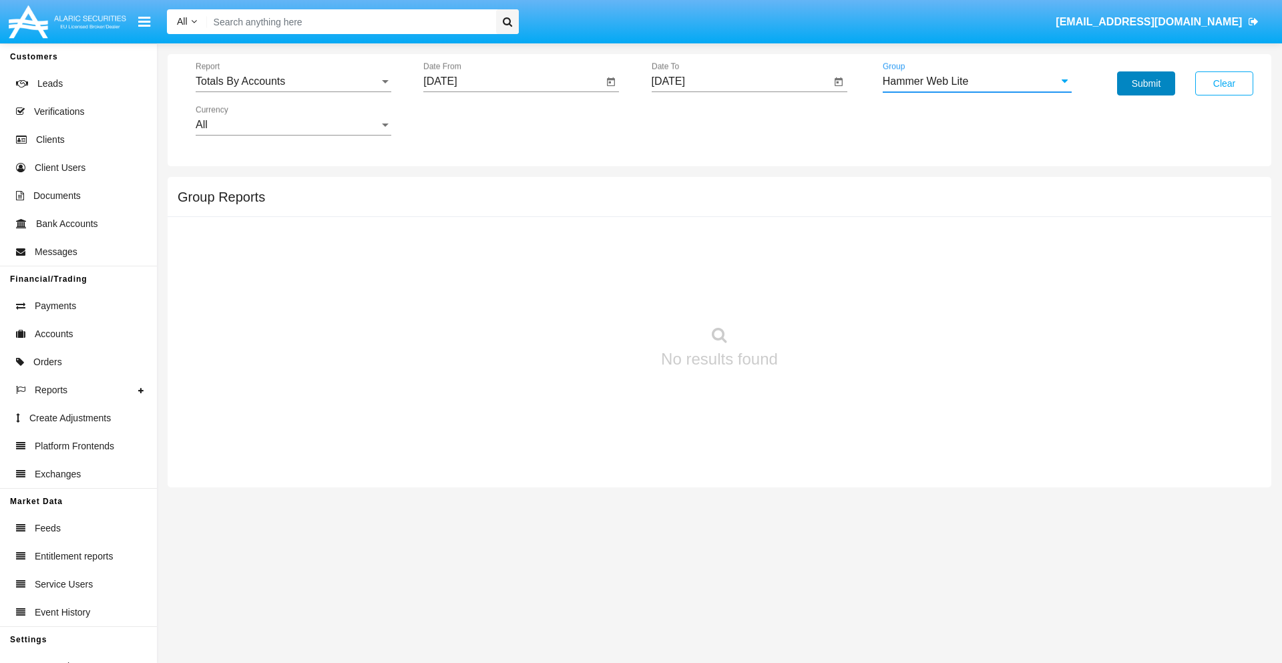
click at [1146, 83] on button "Submit" at bounding box center [1146, 83] width 58 height 24
click at [293, 81] on span "Report" at bounding box center [288, 81] width 184 height 12
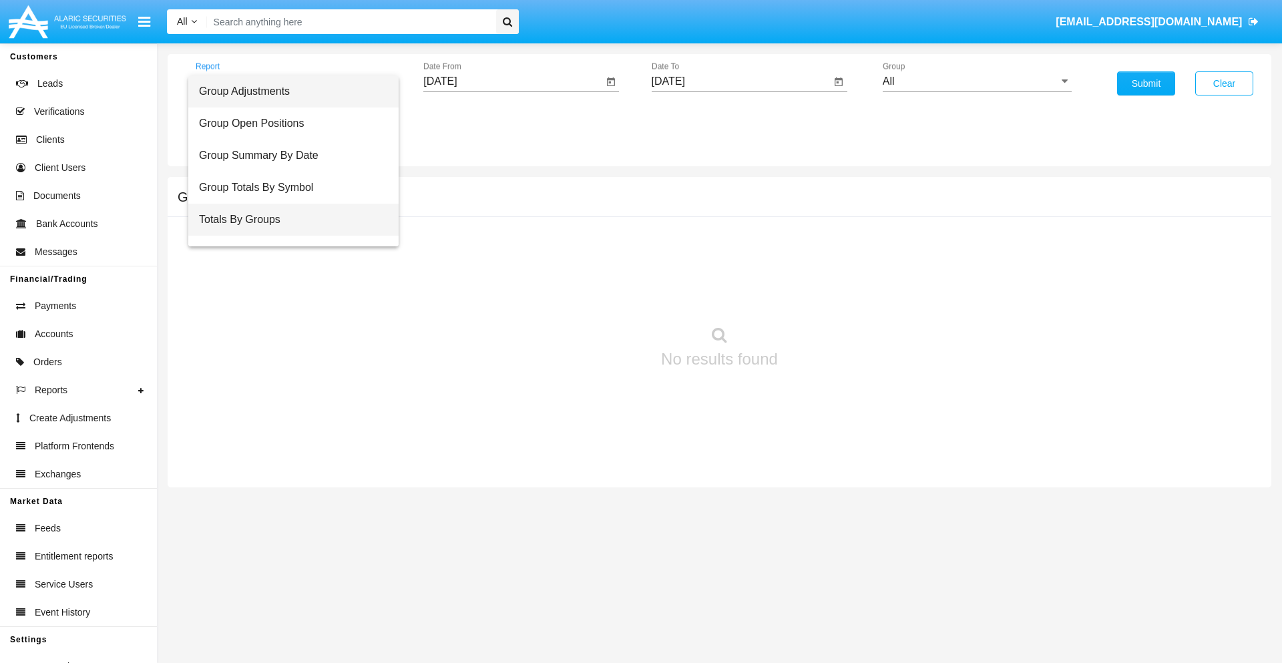
click at [288, 220] on span "Totals By Groups" at bounding box center [293, 220] width 189 height 32
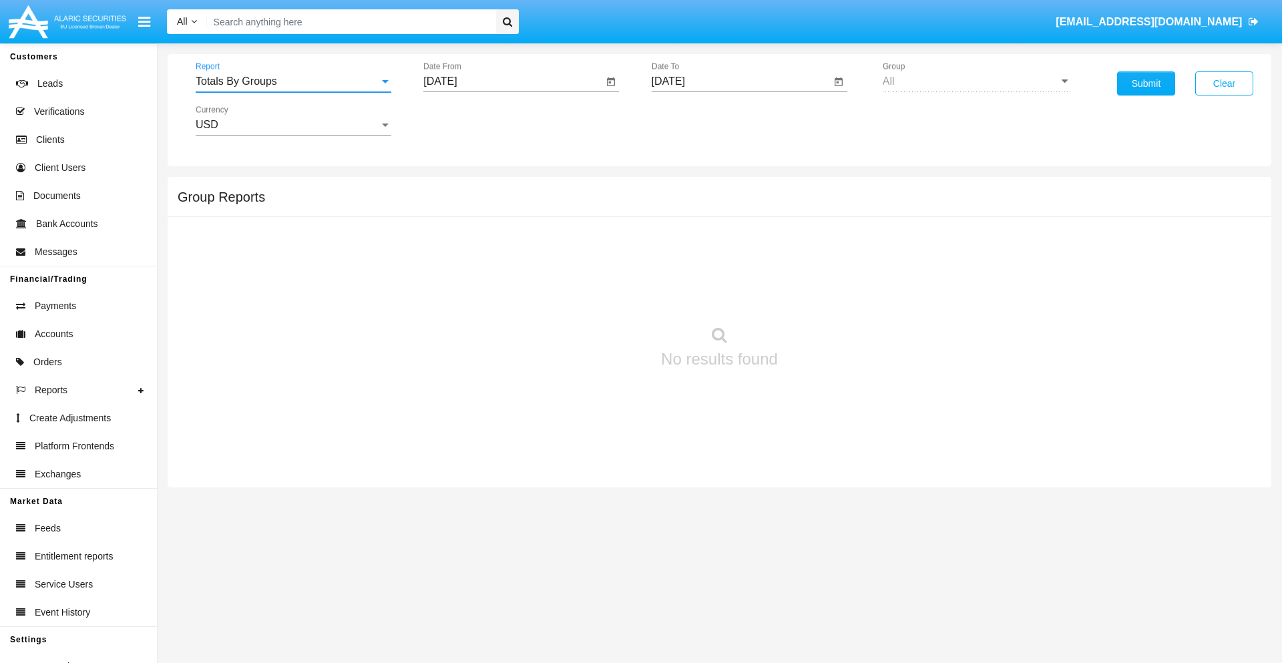
click at [513, 81] on input "[DATE]" at bounding box center [513, 81] width 180 height 12
click at [467, 120] on span "OCT 2025" at bounding box center [455, 120] width 29 height 11
click at [595, 295] on div "2025" at bounding box center [596, 295] width 42 height 24
click at [455, 242] on div "SEP" at bounding box center [456, 242] width 42 height 24
click at [499, 311] on div "30" at bounding box center [499, 312] width 24 height 24
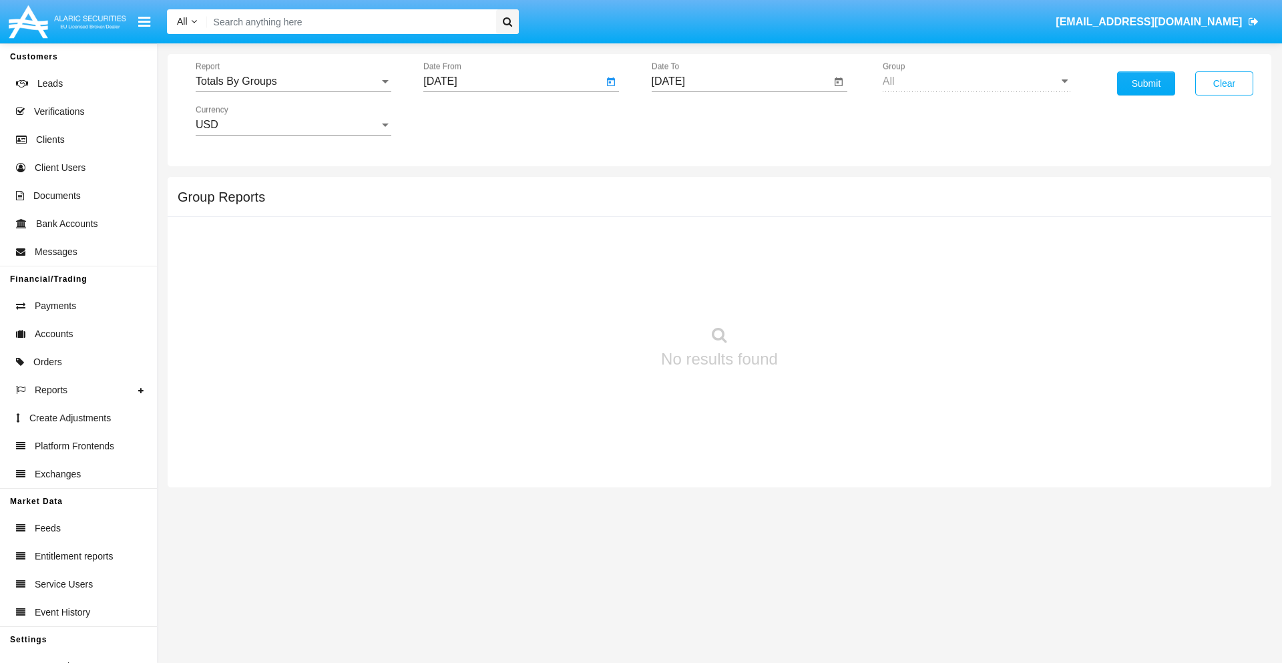
type input "09/30/25"
click at [740, 81] on input "10/14/25" at bounding box center [742, 81] width 180 height 12
click at [695, 120] on span "OCT 2025" at bounding box center [683, 120] width 29 height 11
click at [823, 295] on div "2025" at bounding box center [823, 295] width 42 height 24
click at [730, 242] on div "OCT" at bounding box center [730, 242] width 42 height 24
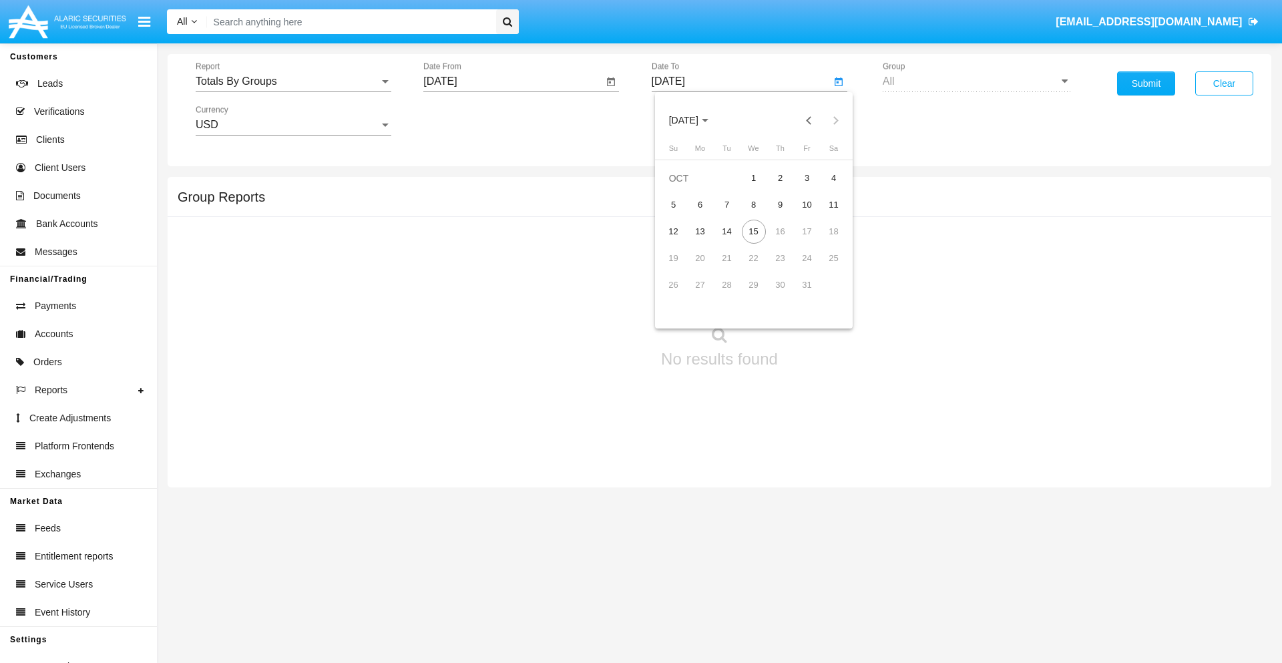
click at [753, 231] on div "15" at bounding box center [754, 232] width 24 height 24
type input "10/15/25"
click at [1146, 83] on button "Submit" at bounding box center [1146, 83] width 58 height 24
click at [293, 81] on span "Report" at bounding box center [288, 81] width 184 height 12
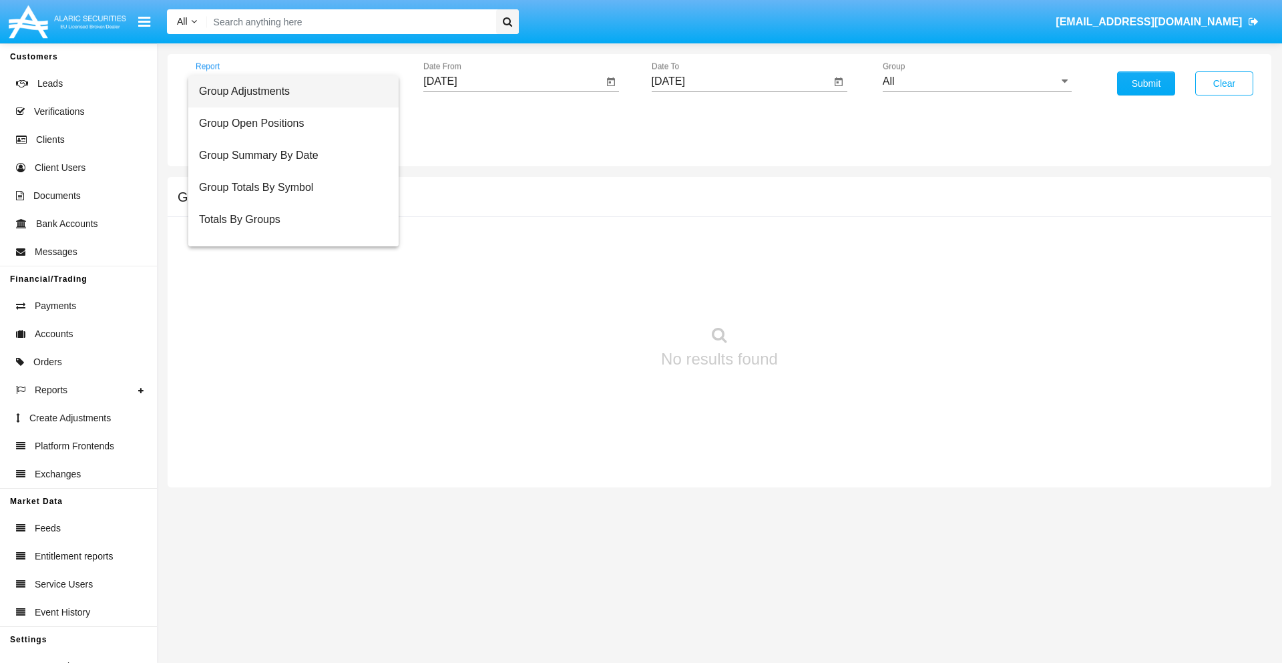
click at [288, 91] on span "Group Adjustments" at bounding box center [293, 91] width 189 height 32
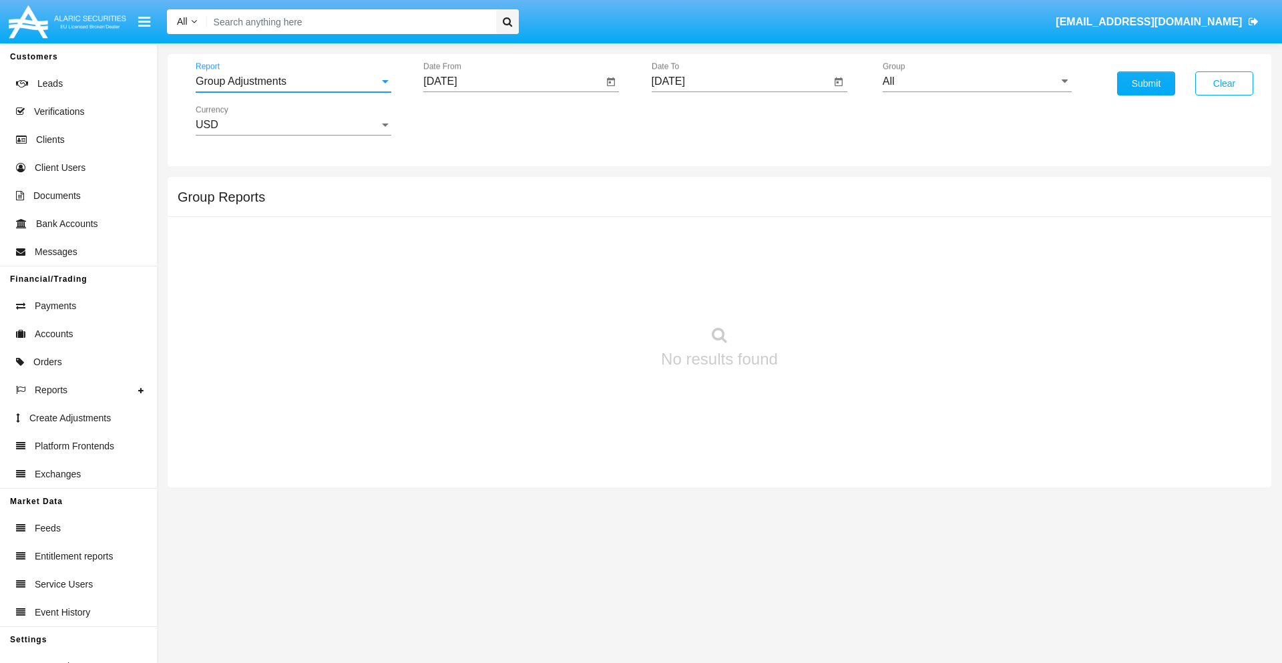
click at [977, 81] on input "All" at bounding box center [977, 81] width 189 height 12
click at [1146, 83] on button "Submit" at bounding box center [1146, 83] width 58 height 24
click at [293, 81] on span "Report" at bounding box center [288, 81] width 184 height 12
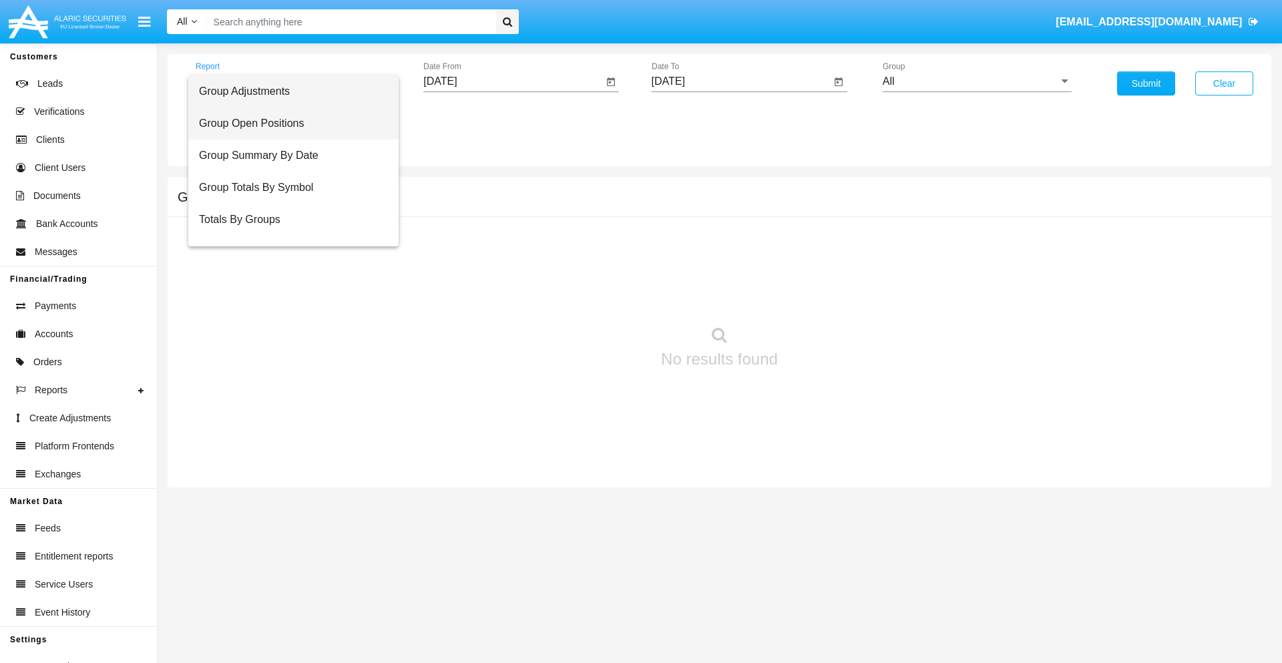
click at [288, 124] on span "Group Open Positions" at bounding box center [293, 123] width 189 height 32
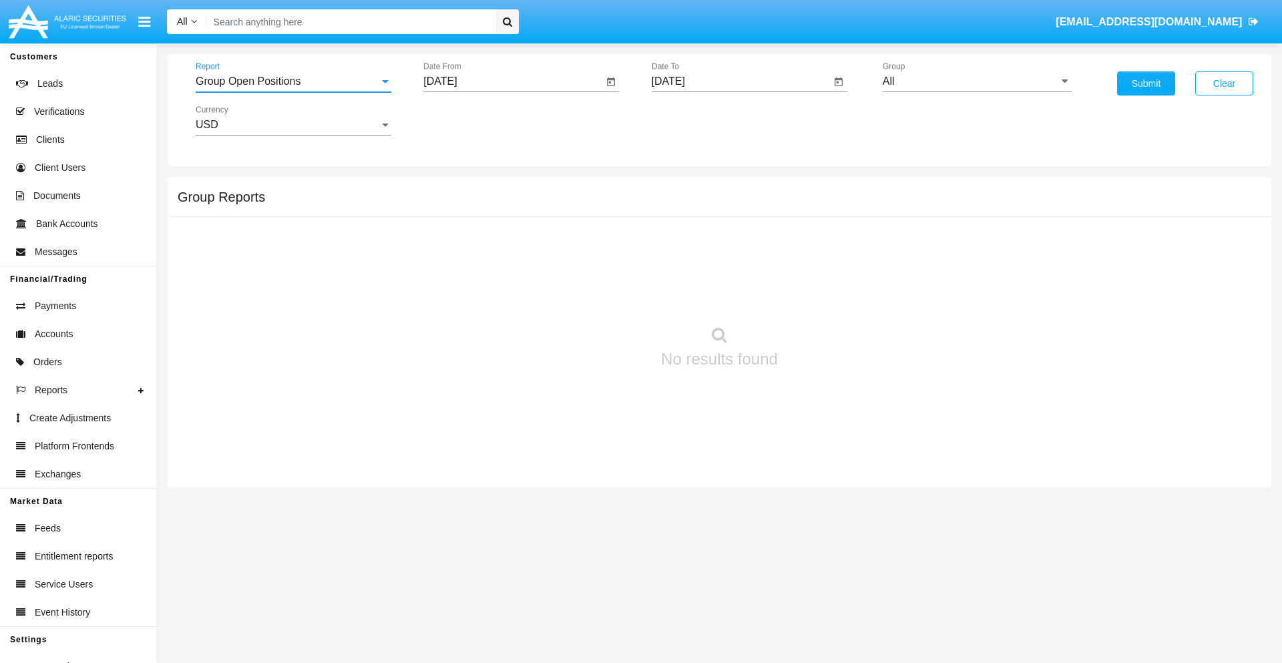
click at [977, 81] on input "All" at bounding box center [977, 81] width 189 height 12
click at [1146, 83] on button "Submit" at bounding box center [1146, 83] width 58 height 24
click at [293, 81] on span "Report" at bounding box center [288, 81] width 184 height 12
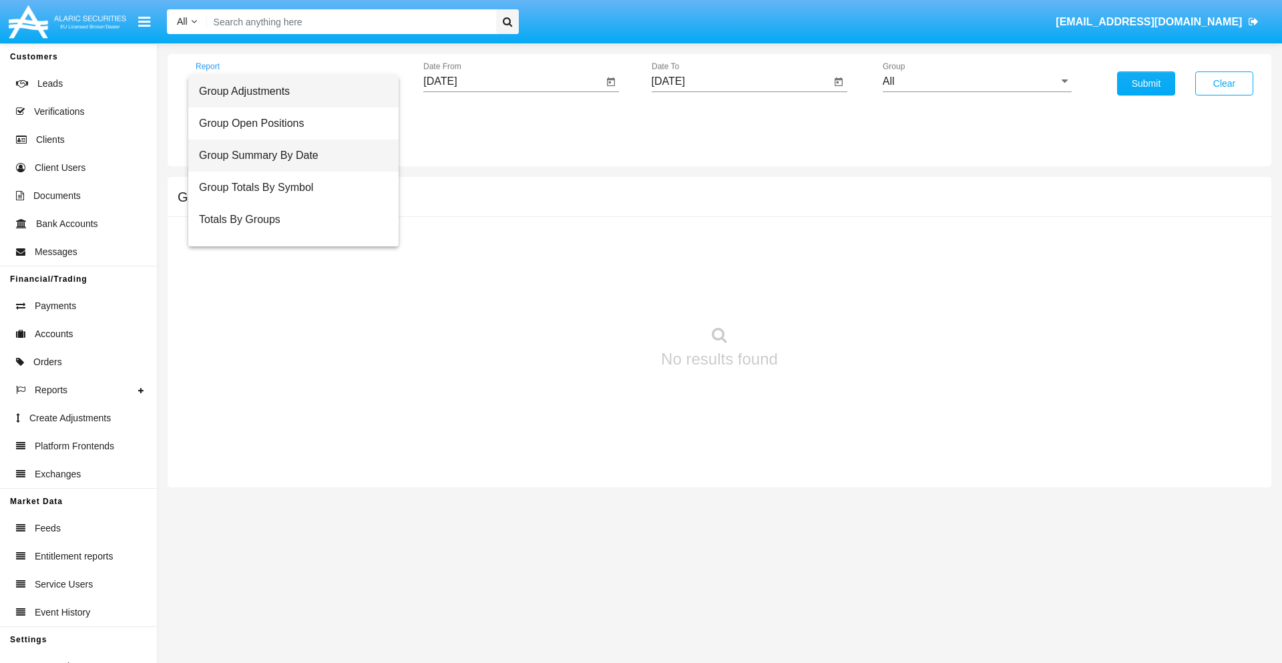
click at [288, 156] on span "Group Summary By Date" at bounding box center [293, 156] width 189 height 32
click at [977, 81] on input "All" at bounding box center [977, 81] width 189 height 12
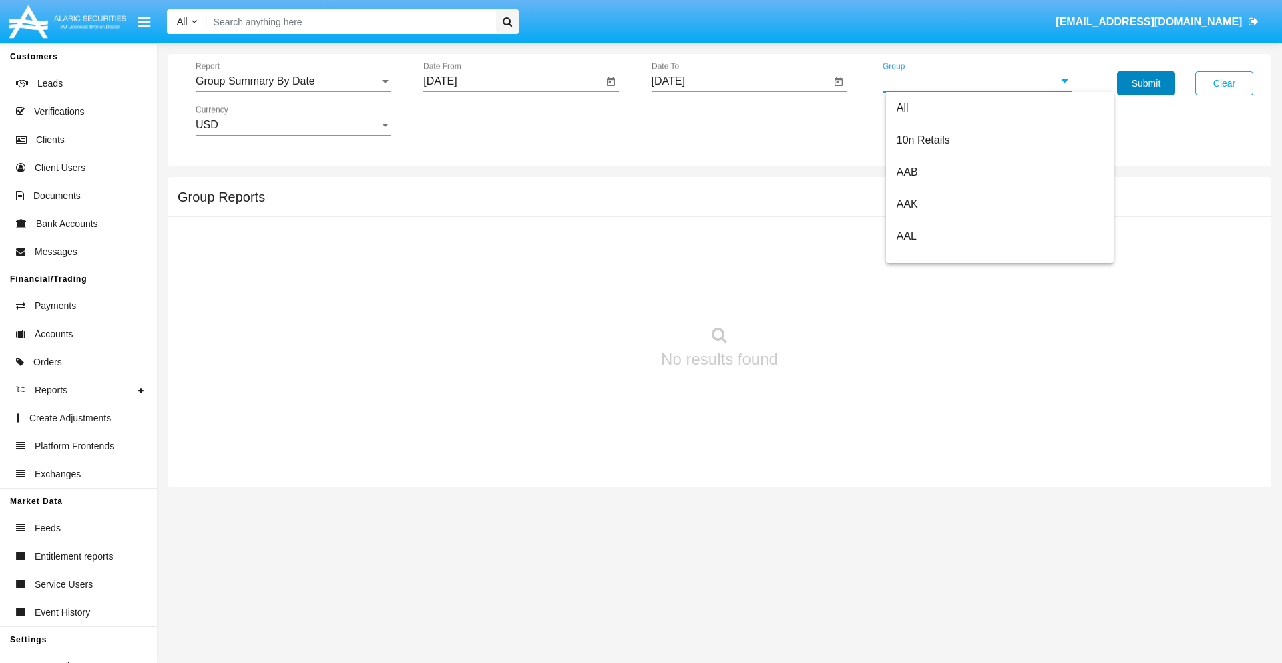
click at [1146, 83] on button "Submit" at bounding box center [1146, 83] width 58 height 24
click at [293, 81] on span "Report" at bounding box center [288, 81] width 184 height 12
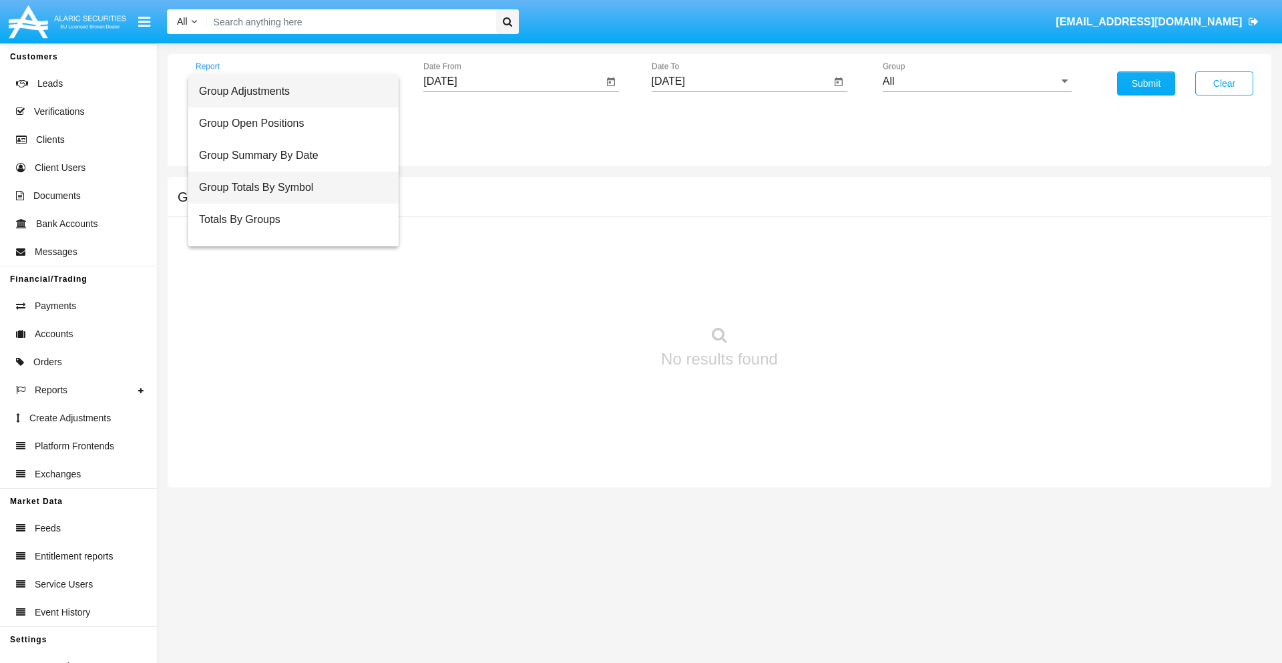
click at [288, 188] on span "Group Totals By Symbol" at bounding box center [293, 188] width 189 height 32
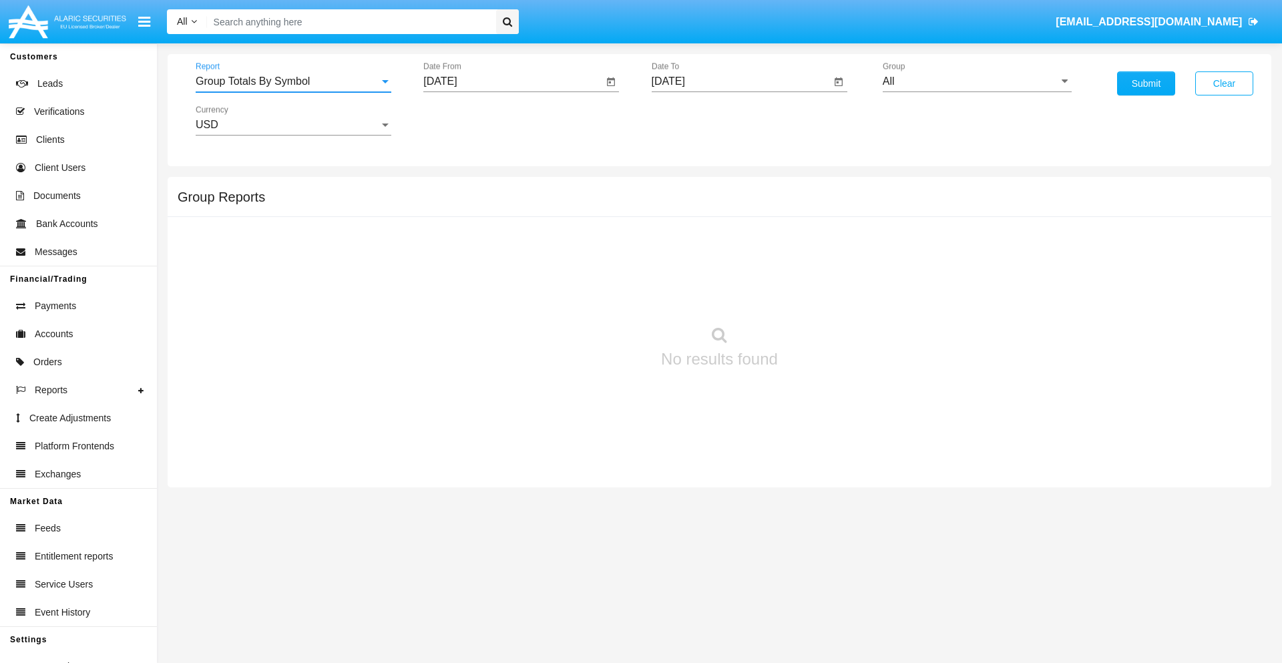
click at [977, 81] on input "All" at bounding box center [977, 81] width 189 height 12
click at [1146, 83] on button "Submit" at bounding box center [1146, 83] width 58 height 24
click at [293, 81] on span "Report" at bounding box center [288, 81] width 184 height 12
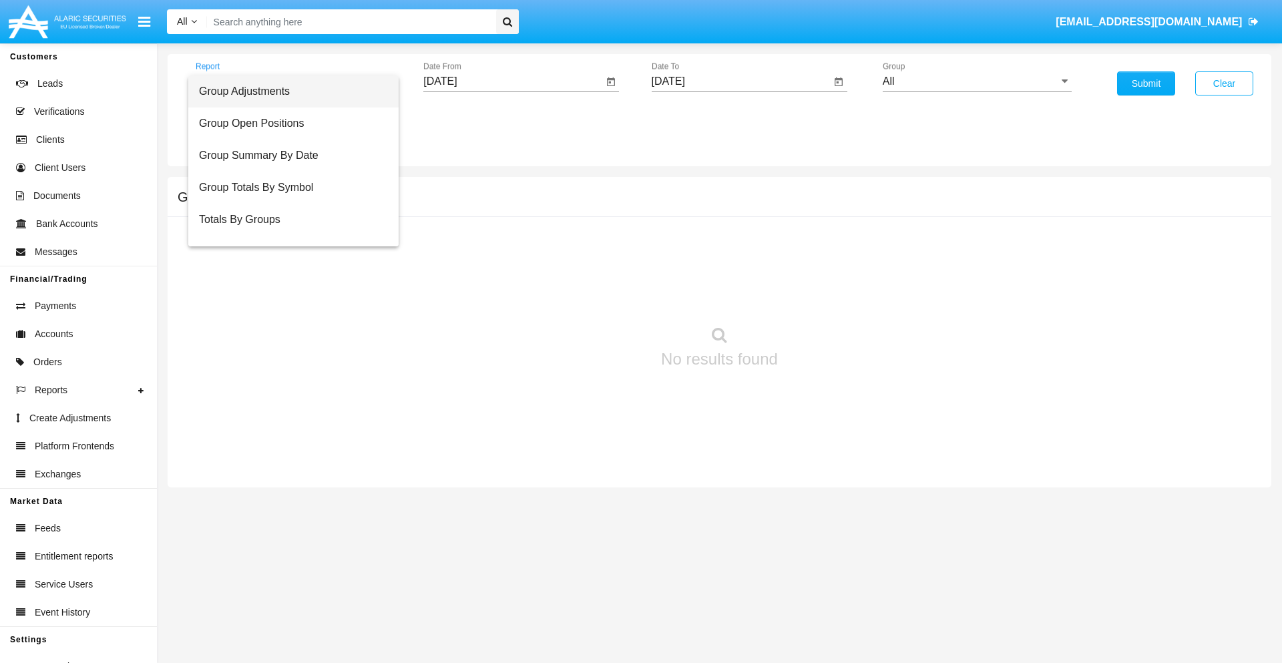
scroll to position [21, 0]
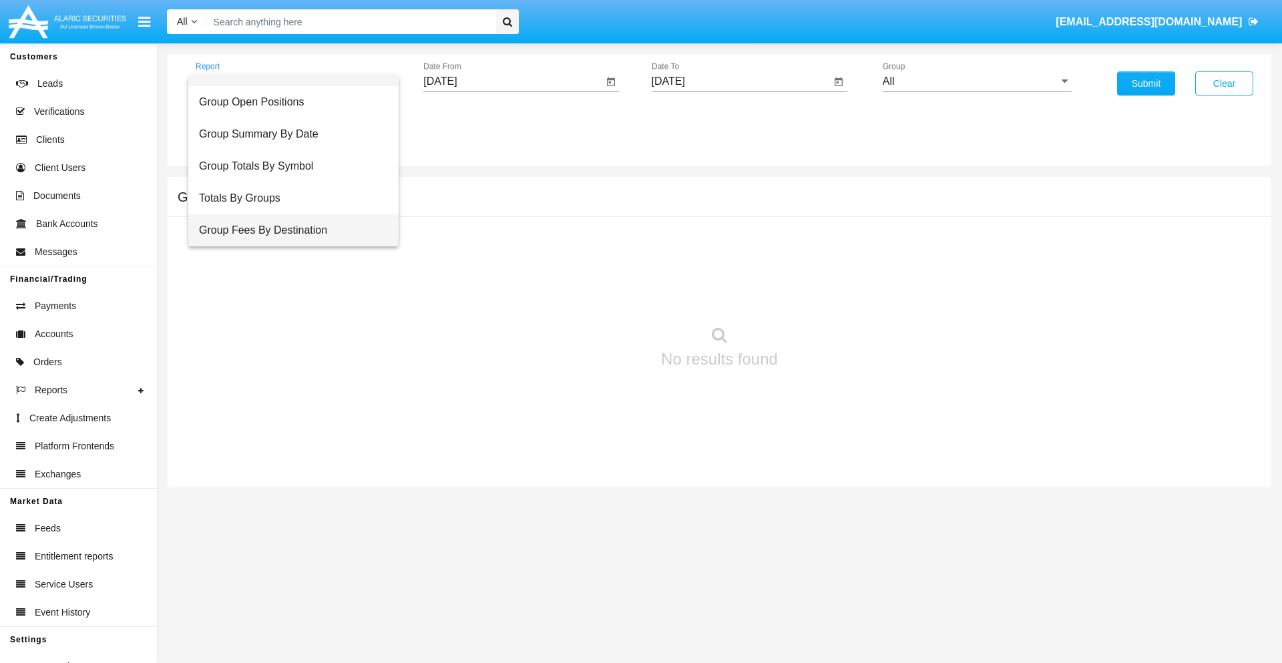
click at [288, 230] on span "Group Fees By Destination" at bounding box center [293, 230] width 189 height 32
click at [977, 81] on input "All" at bounding box center [977, 81] width 189 height 12
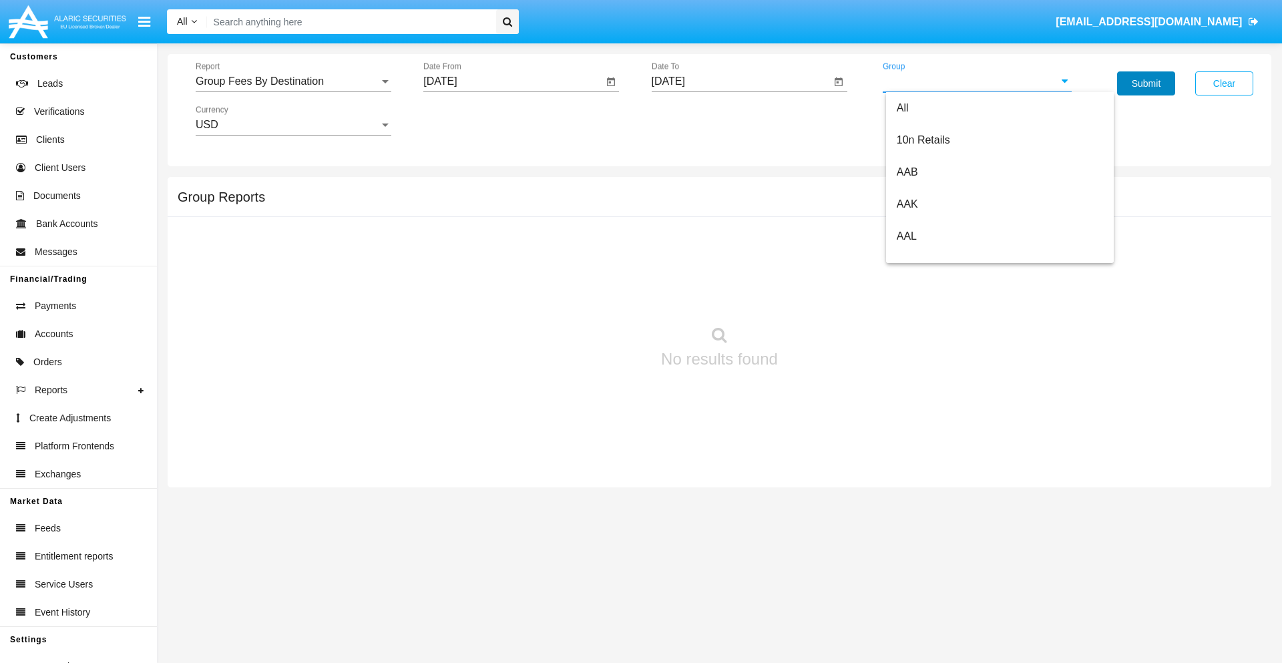
click at [1146, 83] on button "Submit" at bounding box center [1146, 83] width 58 height 24
